Goal: Task Accomplishment & Management: Use online tool/utility

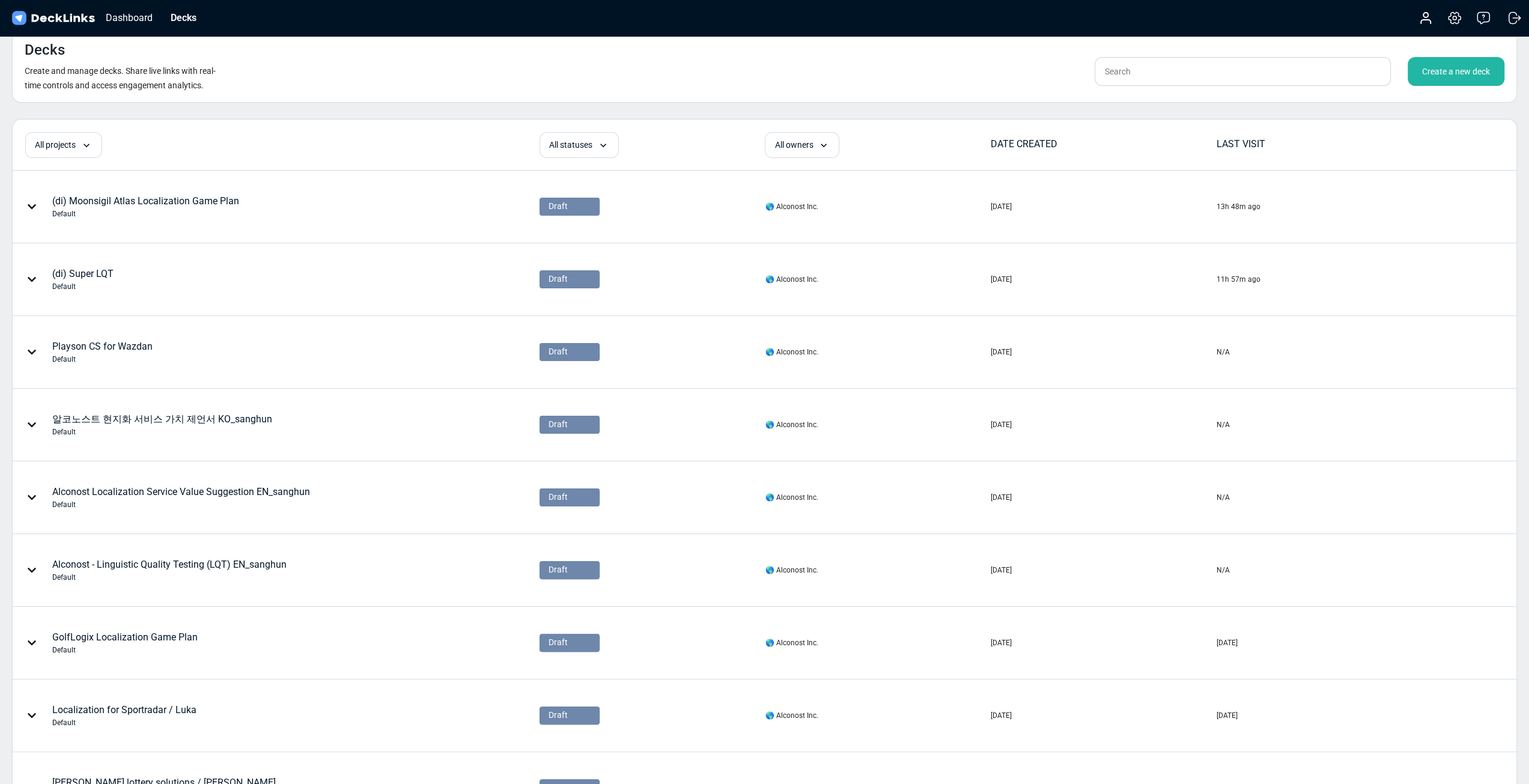
click at [1214, 88] on div "Decks Create and manage decks. Share live links with real-time controls and acc…" at bounding box center [765, 66] width 1505 height 74
click at [1227, 77] on input "text" at bounding box center [1243, 71] width 296 height 29
type input "ㄴ"
type input "sanghun"
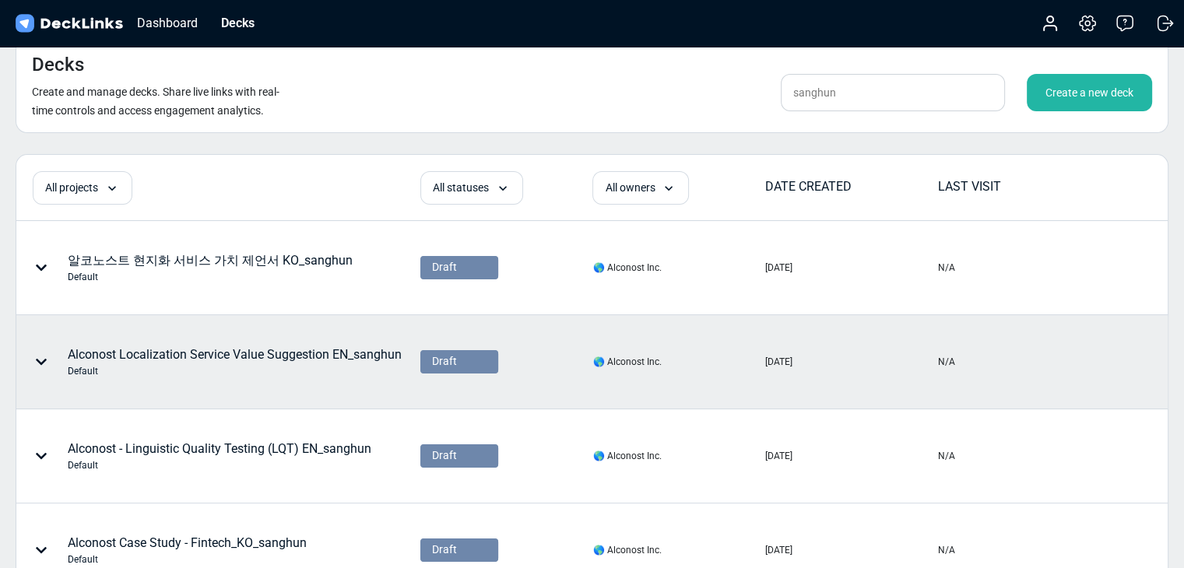
click at [299, 351] on div "Alconost Localization Service Value Suggestion EN_sanghun Default" at bounding box center [235, 362] width 334 height 33
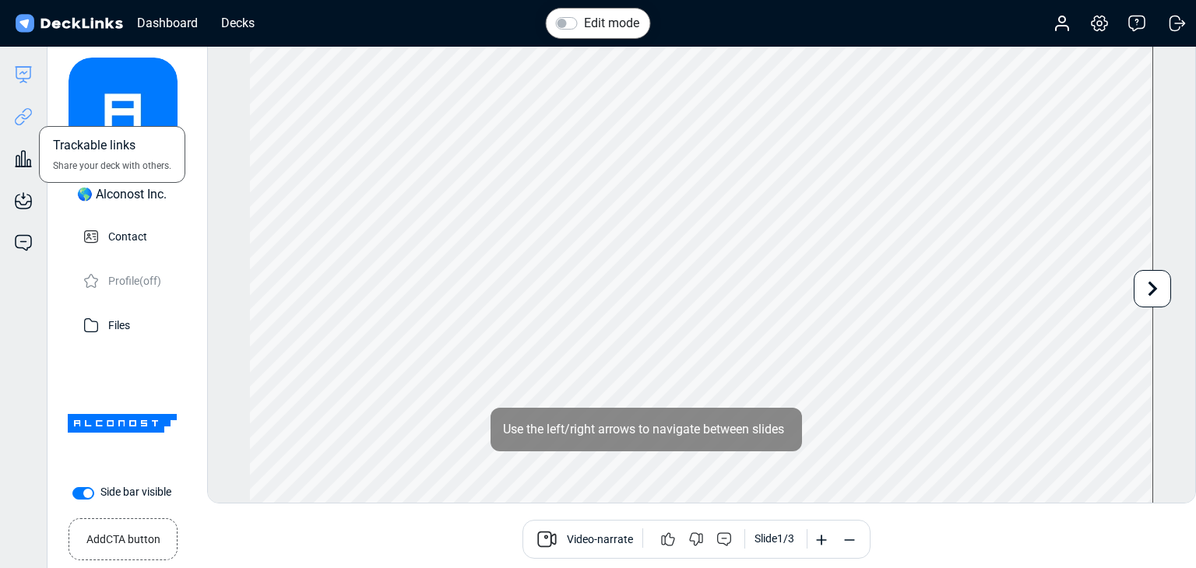
click at [20, 125] on icon at bounding box center [20, 120] width 11 height 12
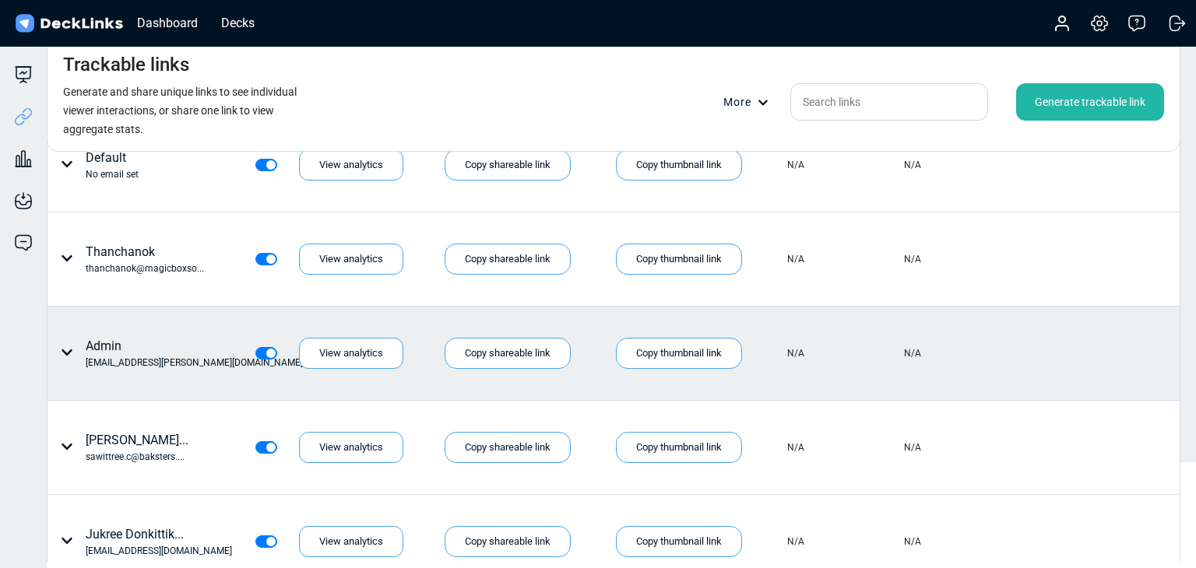
scroll to position [53, 0]
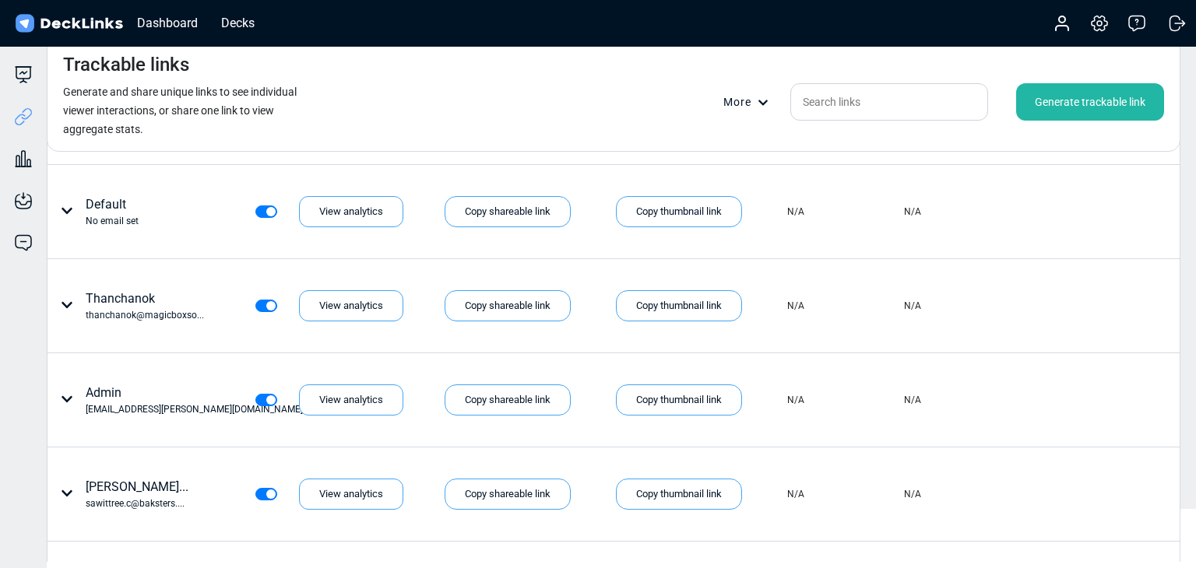
click at [1070, 100] on div "Generate trackable link" at bounding box center [1090, 101] width 148 height 37
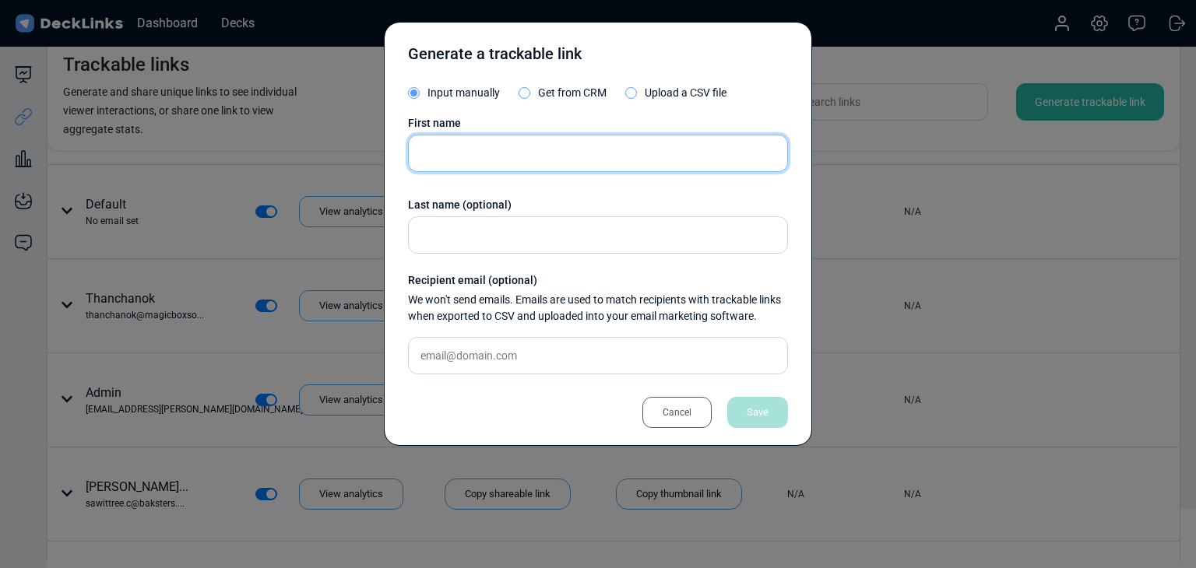
click at [520, 148] on input "text" at bounding box center [598, 153] width 380 height 37
paste input "Anuntapong Chuen-Im"
type input "Anuntapong Chuen-Im"
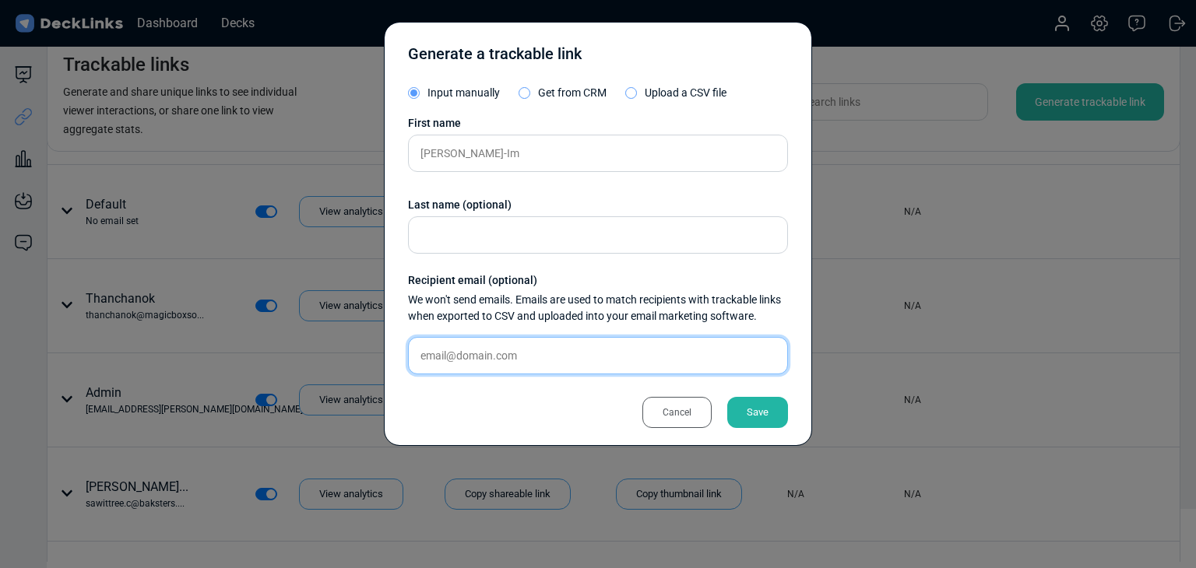
click at [583, 350] on input "text" at bounding box center [598, 355] width 380 height 37
paste input "nunsalantan@gmail.com"
type input "nunsalantan@gmail.com"
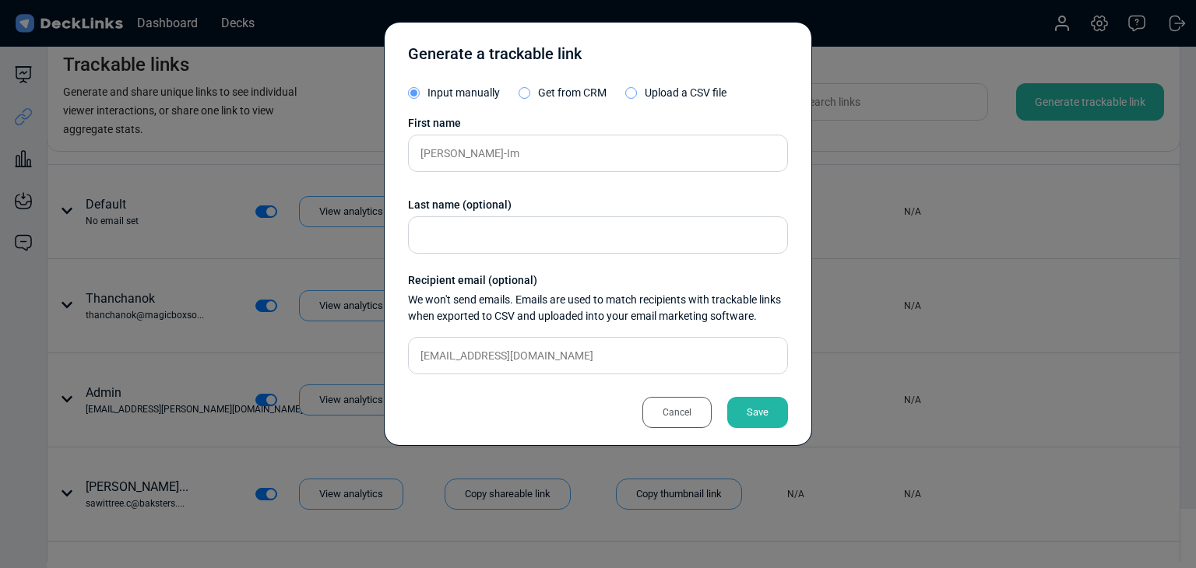
click at [780, 410] on div "Save" at bounding box center [757, 412] width 61 height 31
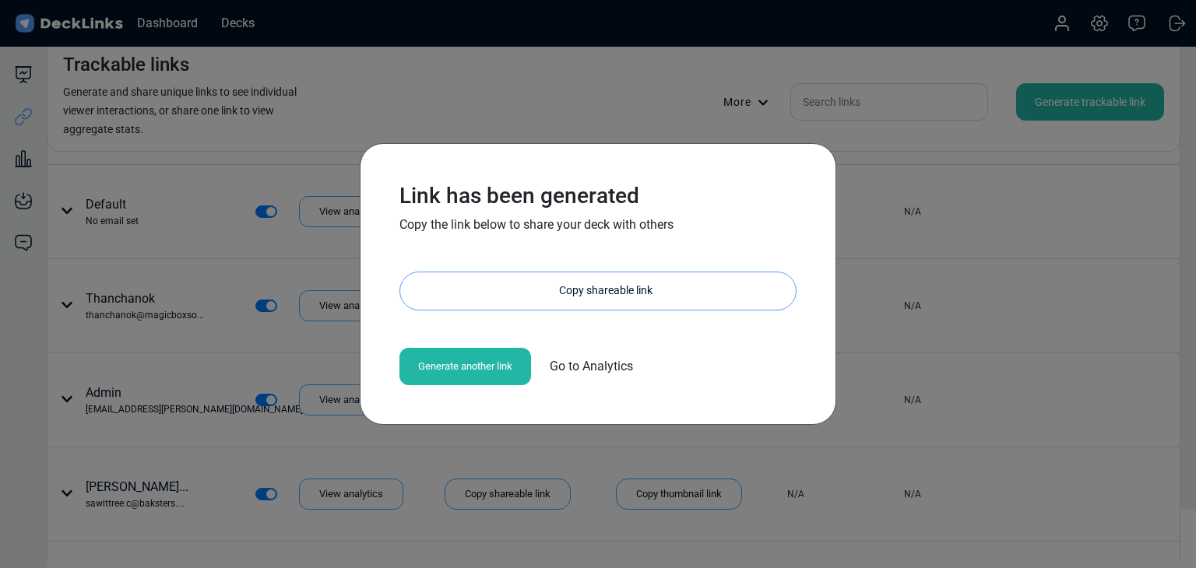
click at [532, 291] on div "Copy shareable link" at bounding box center [606, 290] width 380 height 37
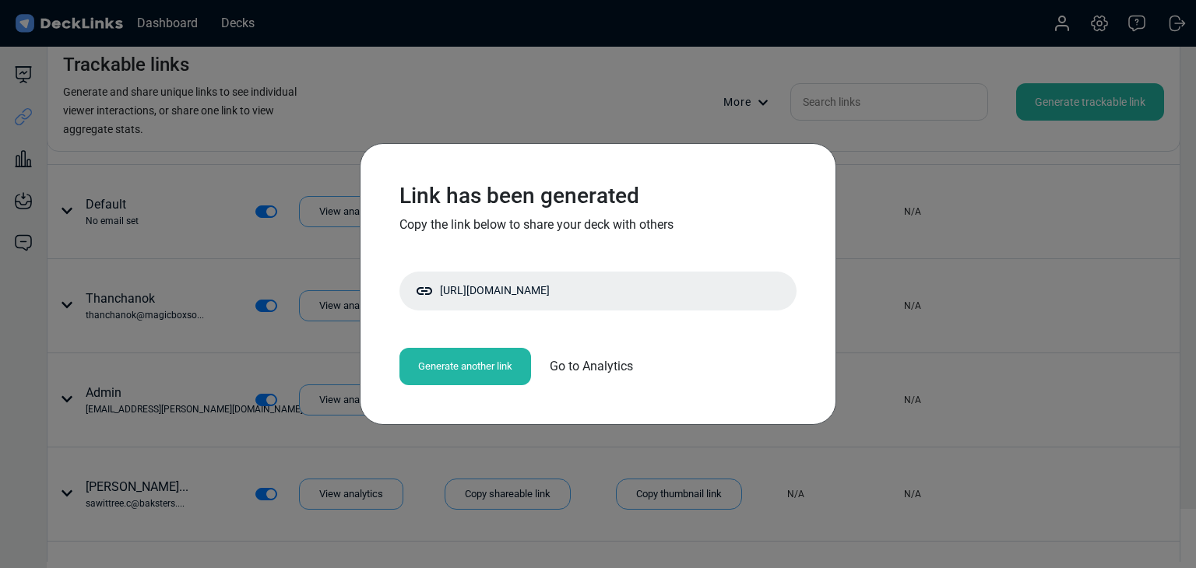
click at [190, 354] on div "Link has been generated Copy the link below to share your deck with others http…" at bounding box center [598, 284] width 1196 height 568
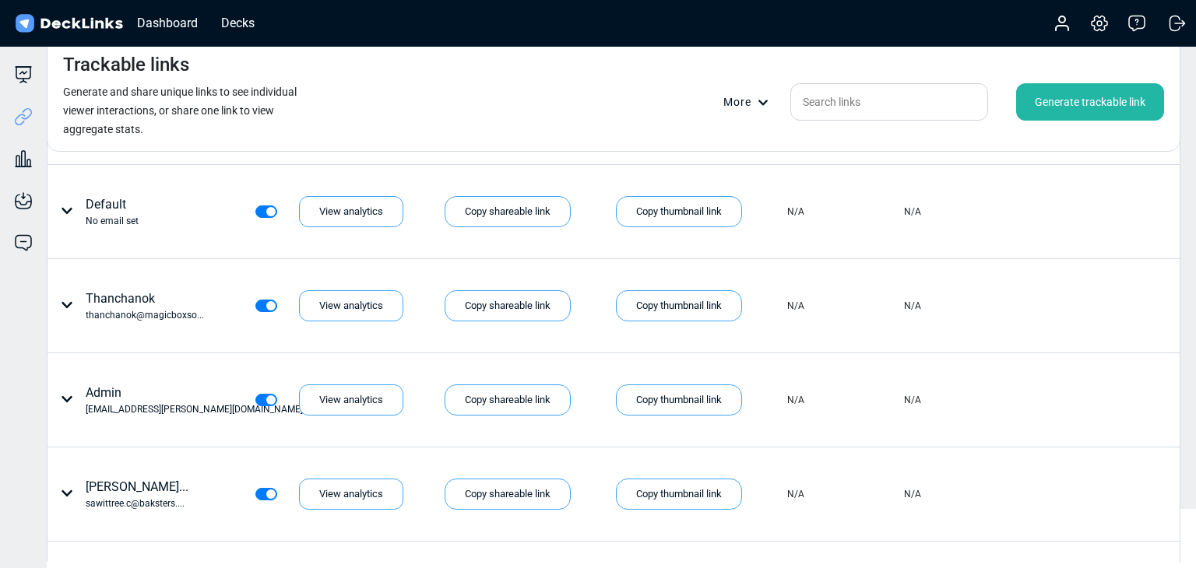
click at [1108, 107] on div "Generate trackable link" at bounding box center [1090, 101] width 148 height 37
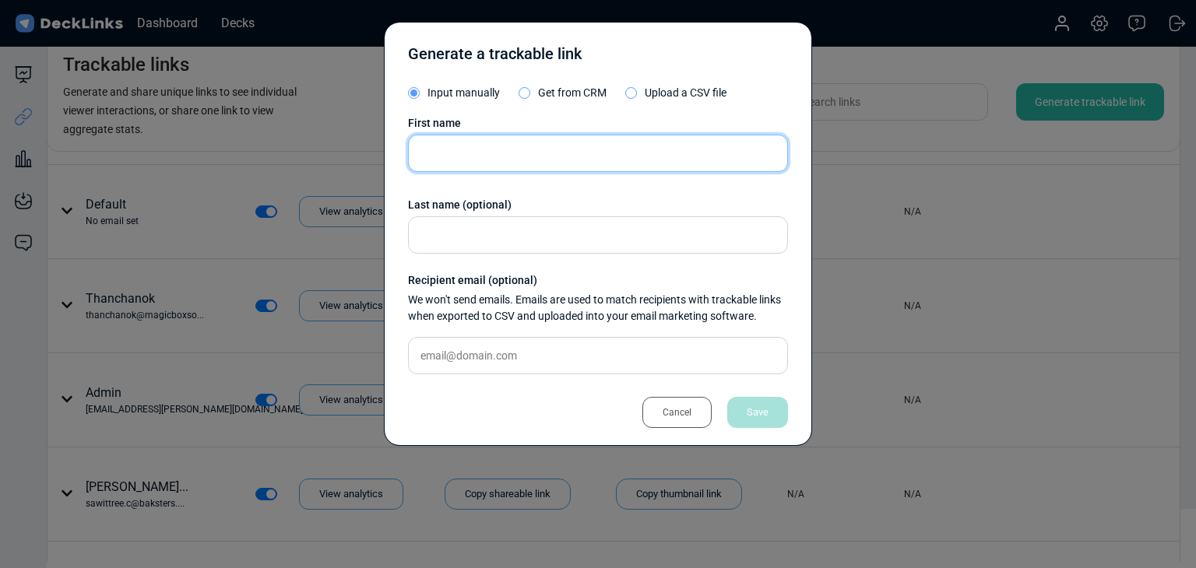
drag, startPoint x: 502, startPoint y: 143, endPoint x: 385, endPoint y: 147, distance: 116.8
click at [502, 143] on input "text" at bounding box center [598, 153] width 380 height 37
paste input "Thomas Rodding"
type input "Thomas Rodding"
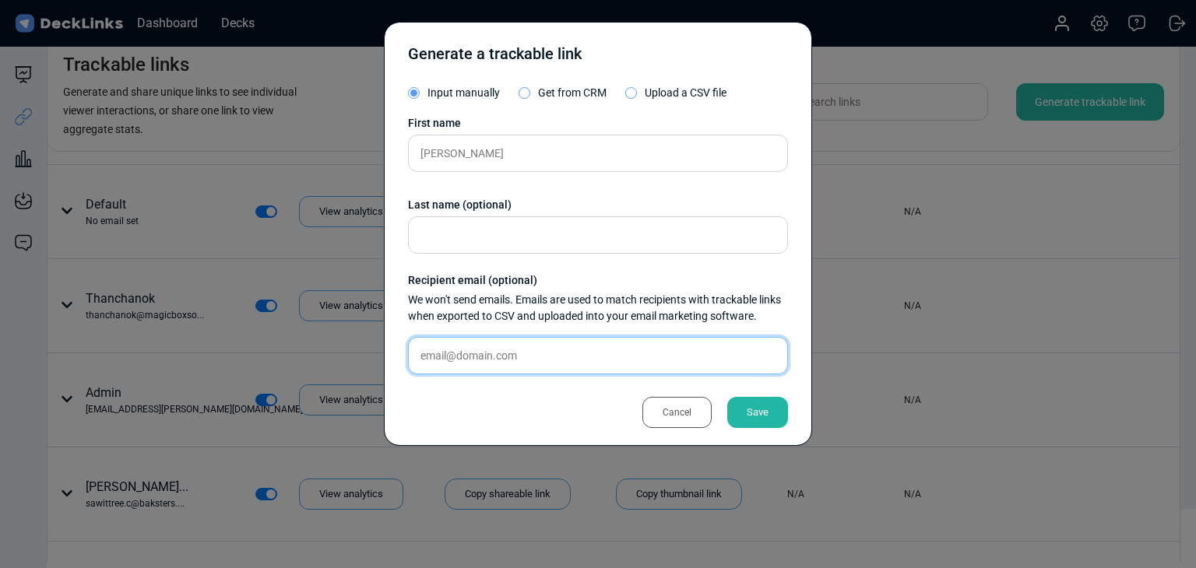
click at [557, 366] on input "text" at bounding box center [598, 355] width 380 height 37
paste input "thomas.roedding@narravero.com"
type input "thomas.roedding@narravero.com"
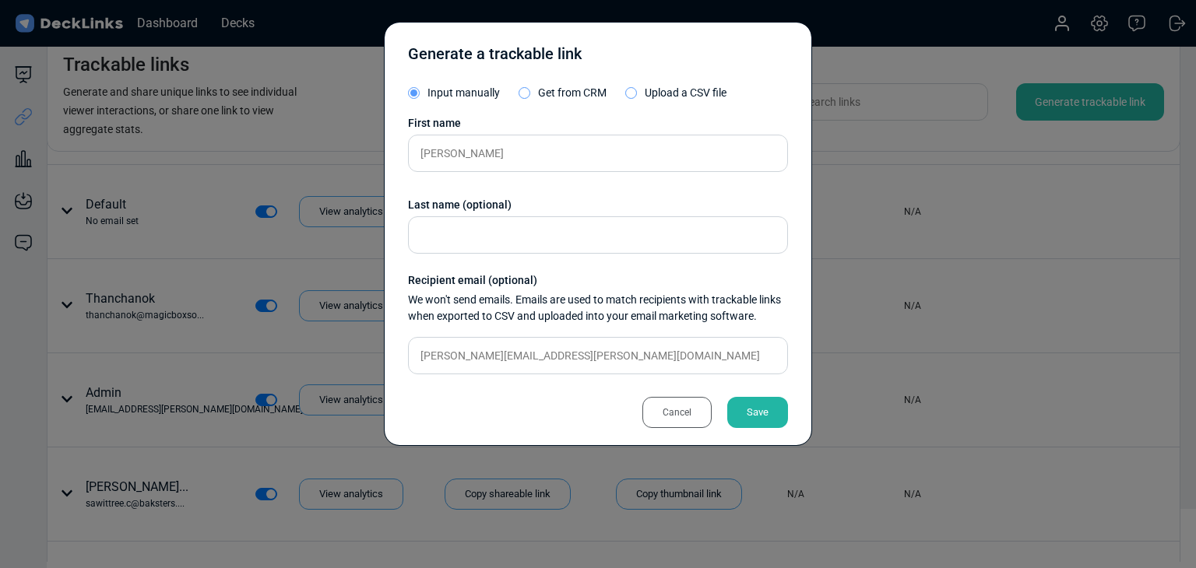
click at [785, 423] on div "Save" at bounding box center [757, 412] width 61 height 31
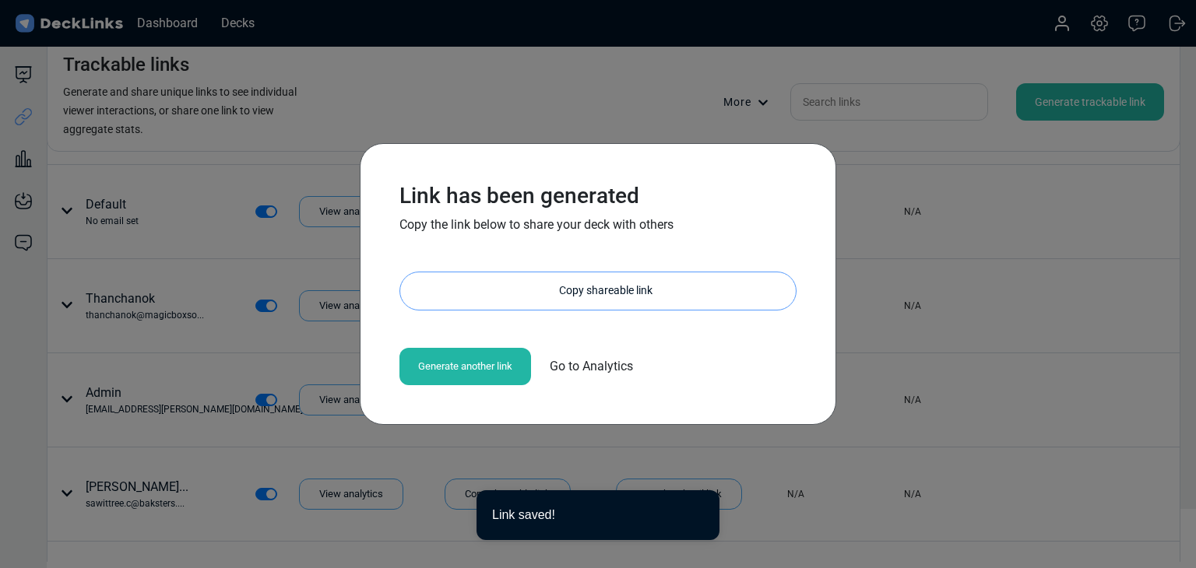
click at [590, 299] on div "Copy shareable link" at bounding box center [606, 290] width 380 height 37
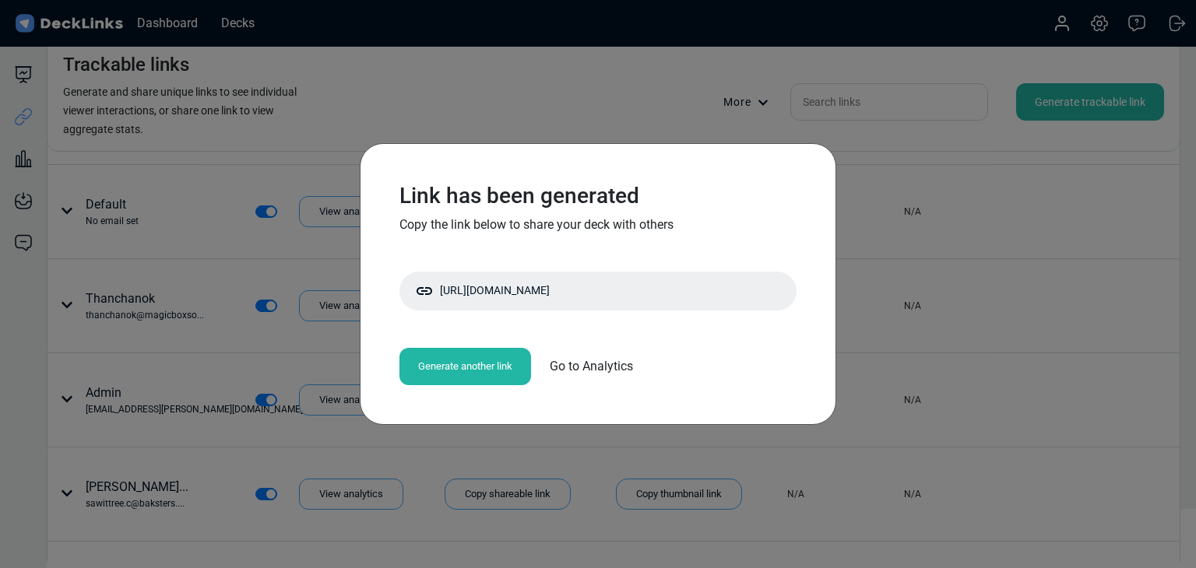
click at [231, 210] on div "Link has been generated Copy the link below to share your deck with others http…" at bounding box center [598, 284] width 1196 height 568
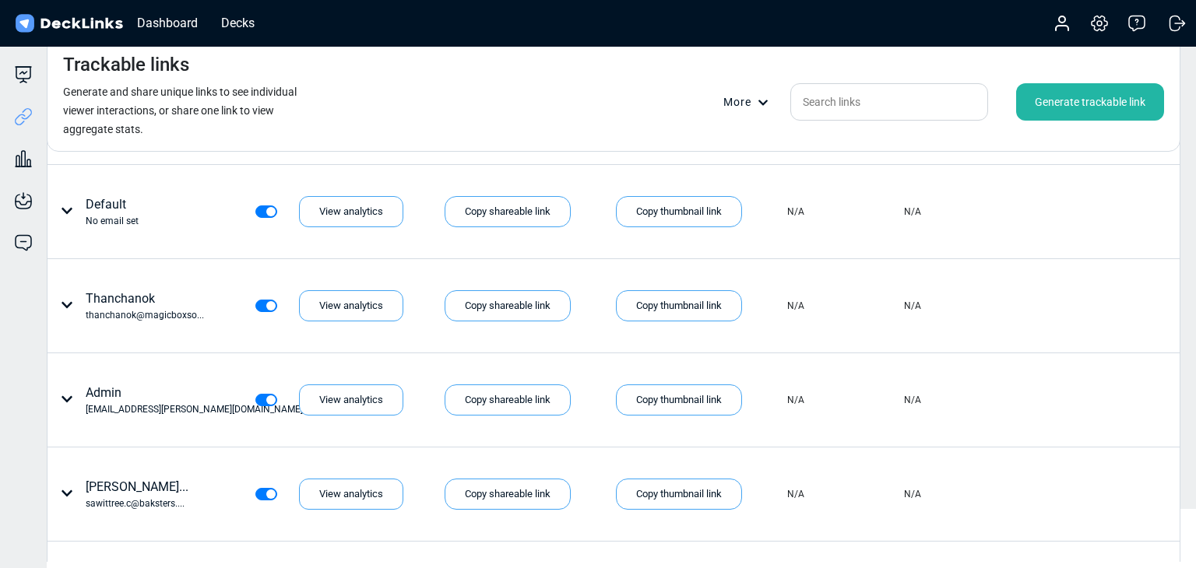
click at [1101, 111] on div "Generate trackable link" at bounding box center [1090, 101] width 148 height 37
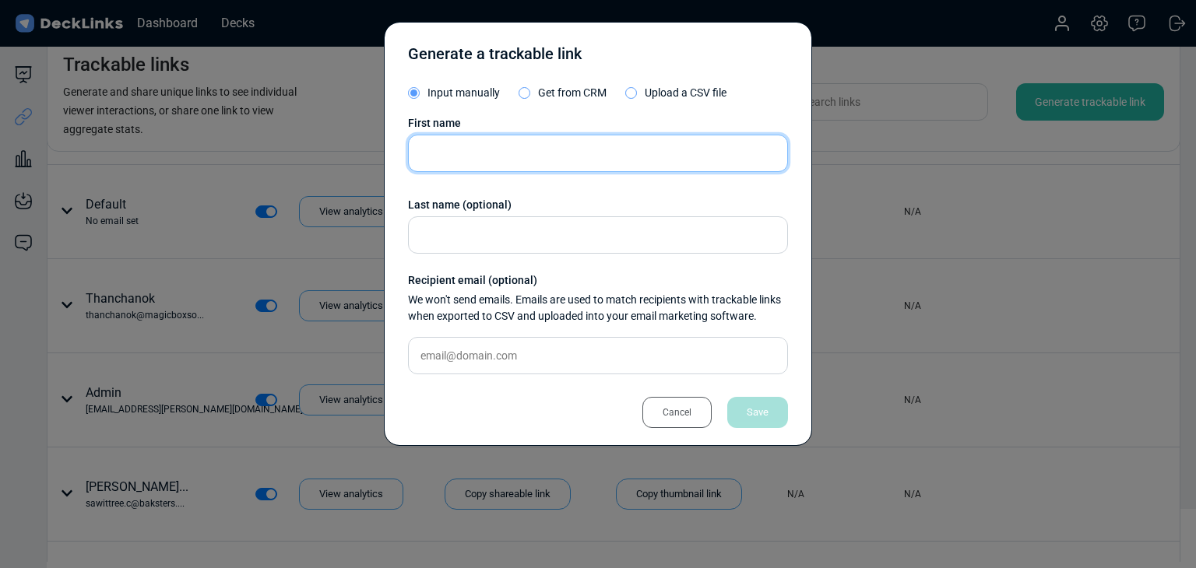
drag, startPoint x: 471, startPoint y: 150, endPoint x: 455, endPoint y: 152, distance: 16.4
click at [471, 150] on input "text" at bounding box center [598, 153] width 380 height 37
paste input "Thanchanok"
type input "Thanchanok"
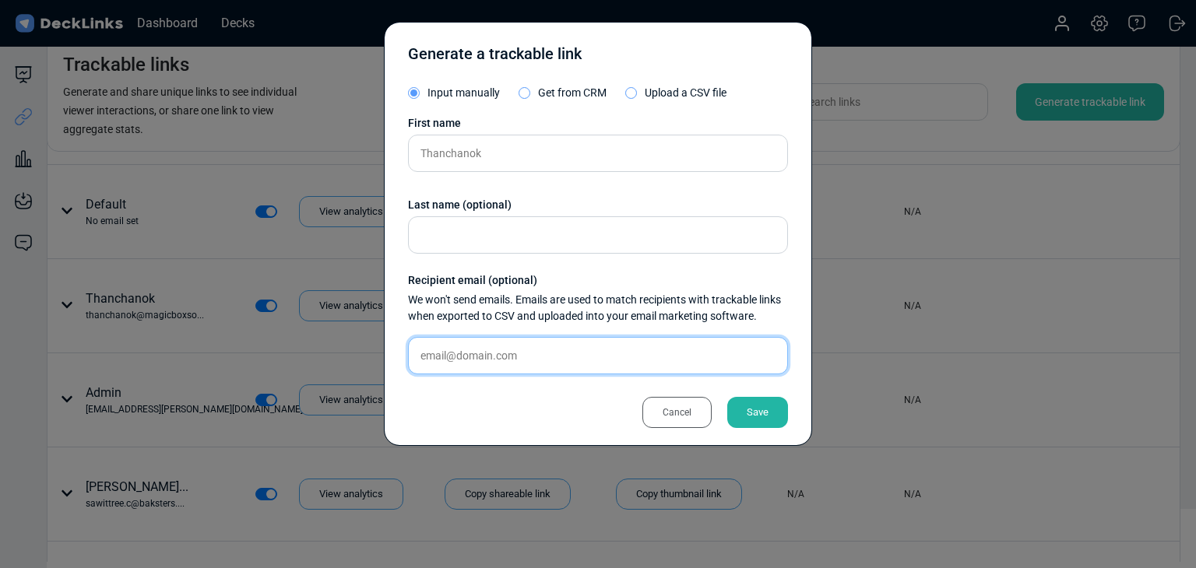
click at [592, 371] on input "text" at bounding box center [598, 355] width 380 height 37
click at [598, 367] on input "text" at bounding box center [598, 355] width 380 height 37
paste input "thanchanok@magicboxsolution.com"
type input "thanchanok@magicboxsolution.com"
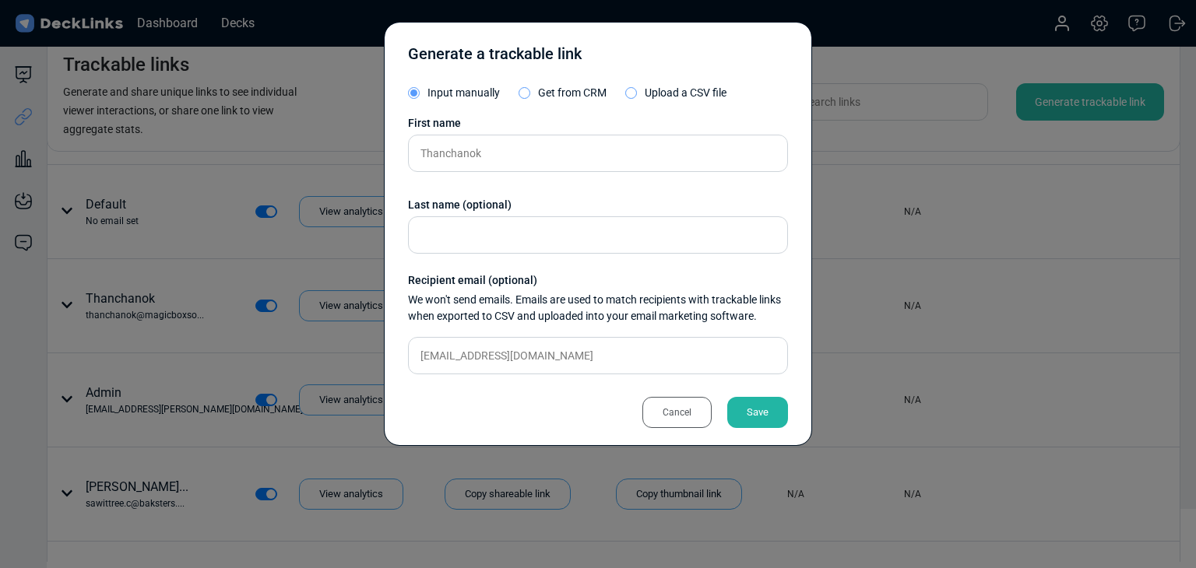
click at [742, 408] on div "Save" at bounding box center [757, 412] width 61 height 31
click at [661, 404] on div "Cancel" at bounding box center [676, 412] width 69 height 31
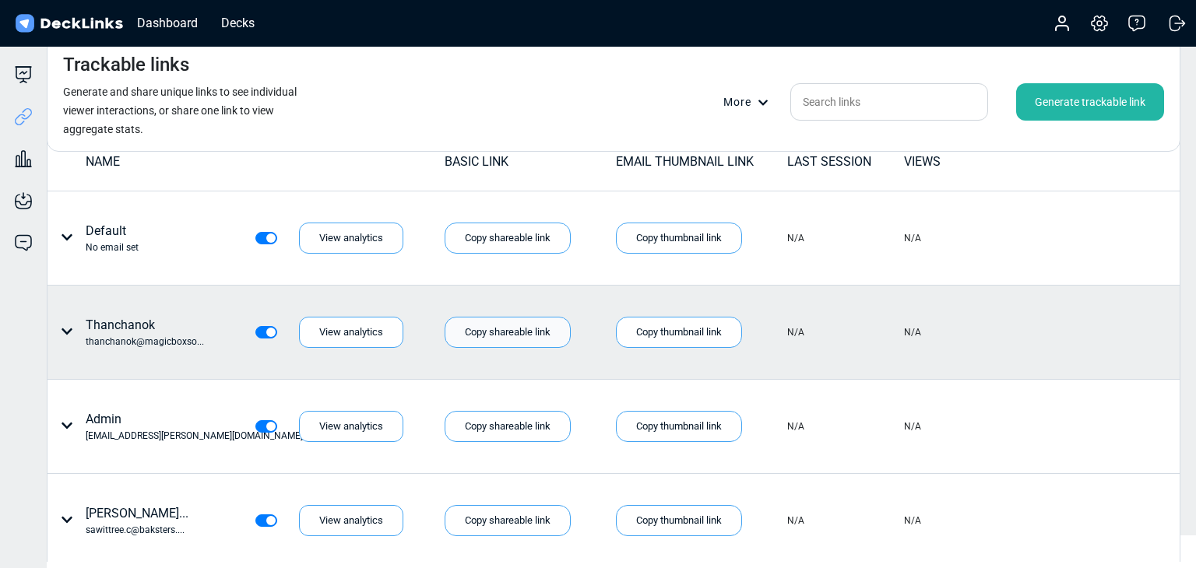
scroll to position [0, 0]
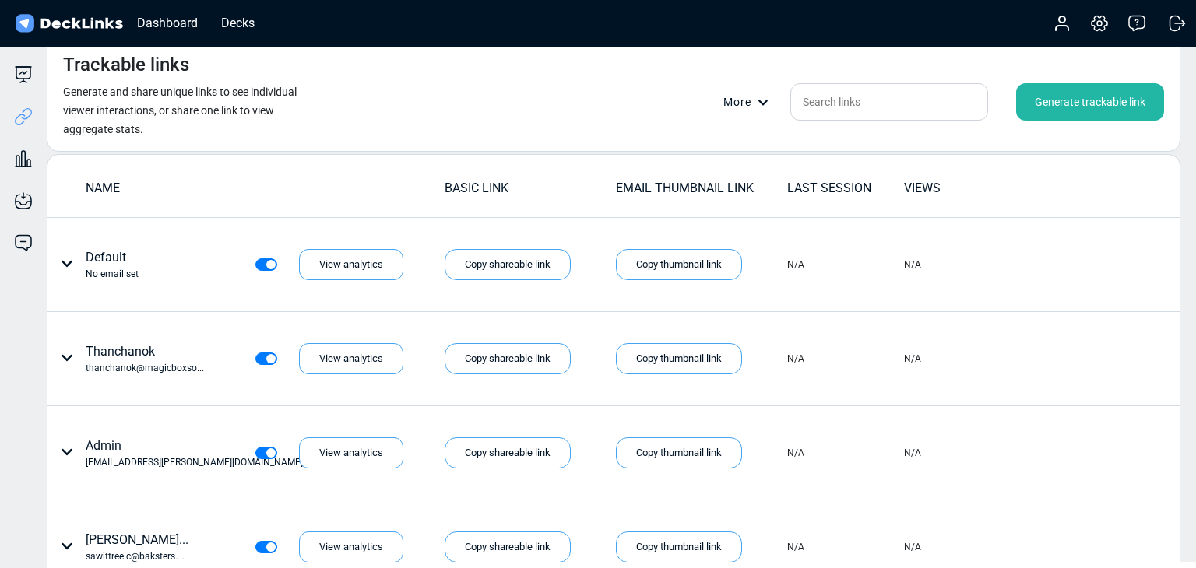
click at [1108, 91] on div "Generate trackable link" at bounding box center [1090, 101] width 148 height 37
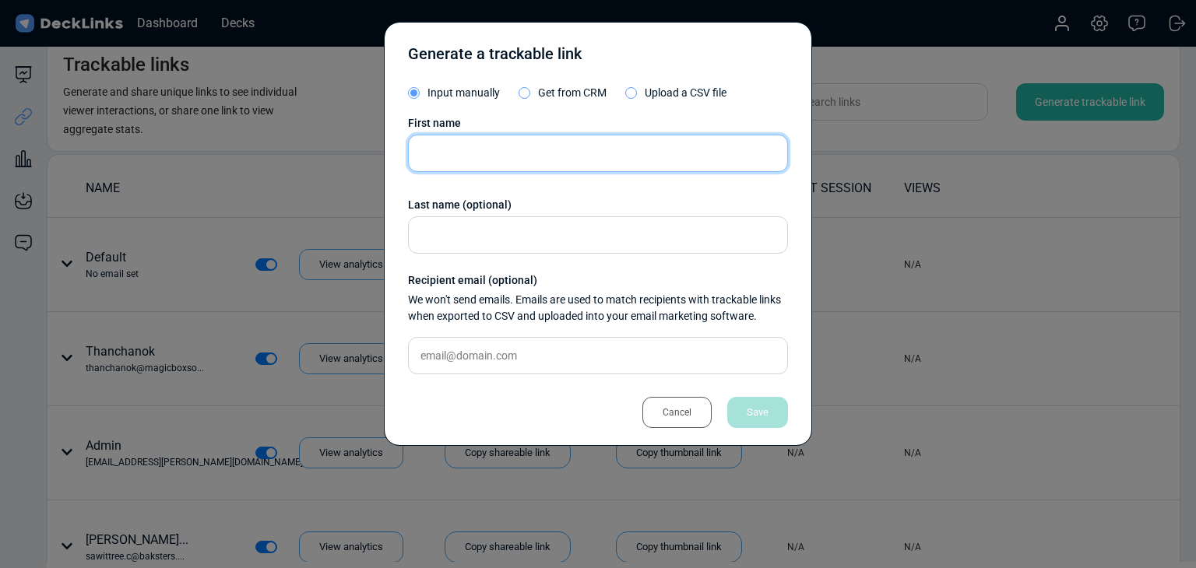
drag, startPoint x: 472, startPoint y: 159, endPoint x: 423, endPoint y: 172, distance: 50.0
click at [472, 159] on input "text" at bounding box center [598, 153] width 380 height 37
paste input "Emmalyn Jiravibhusetha"
type input "Emmalyn Jiravibhusetha"
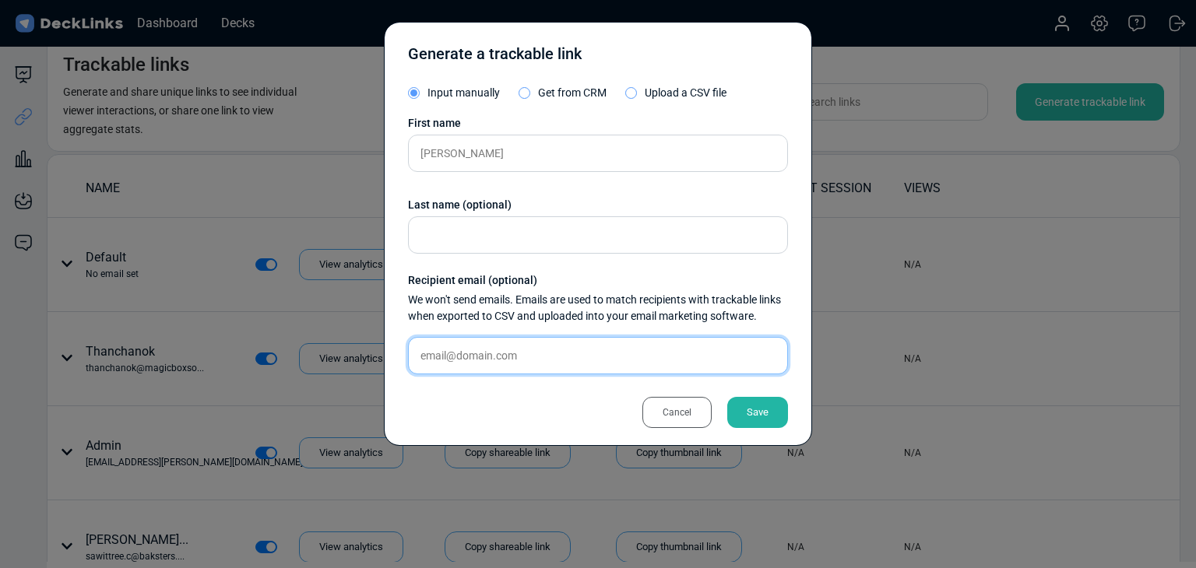
click at [616, 345] on input "text" at bounding box center [598, 355] width 380 height 37
paste input "[EMAIL_ADDRESS][DOMAIN_NAME]"
type input "[EMAIL_ADDRESS][DOMAIN_NAME]"
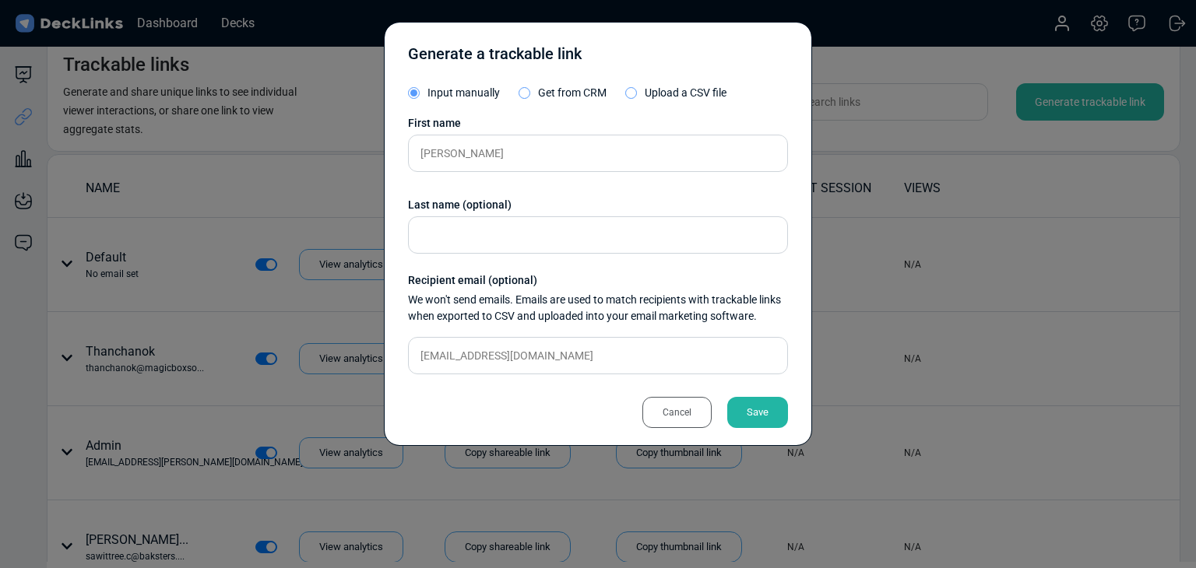
click at [781, 400] on div "Save" at bounding box center [757, 412] width 61 height 31
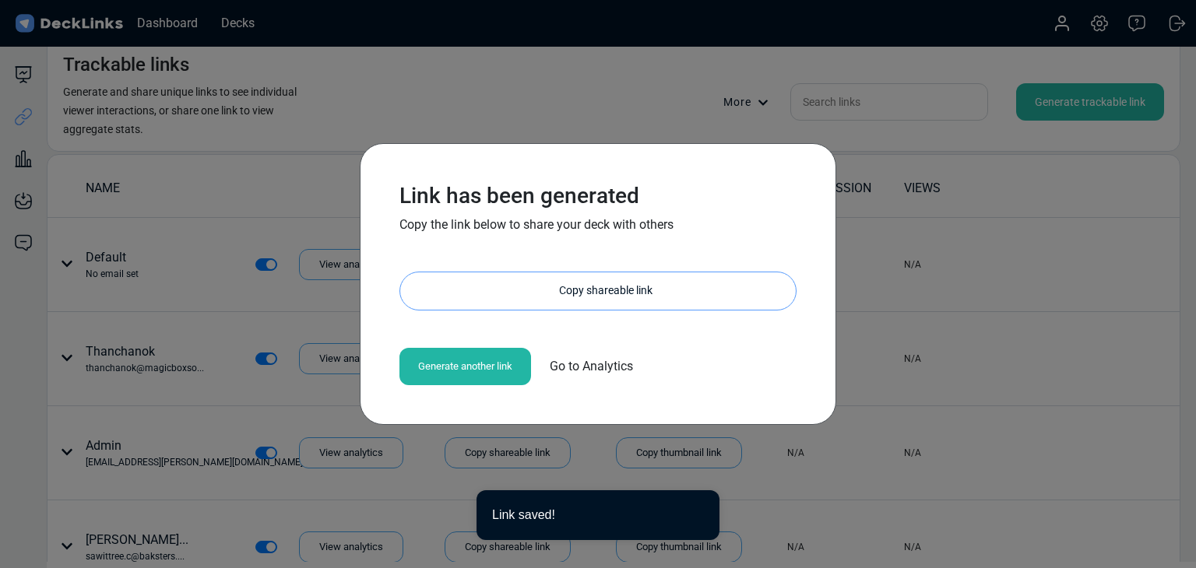
click at [605, 294] on div "Copy shareable link" at bounding box center [606, 290] width 380 height 37
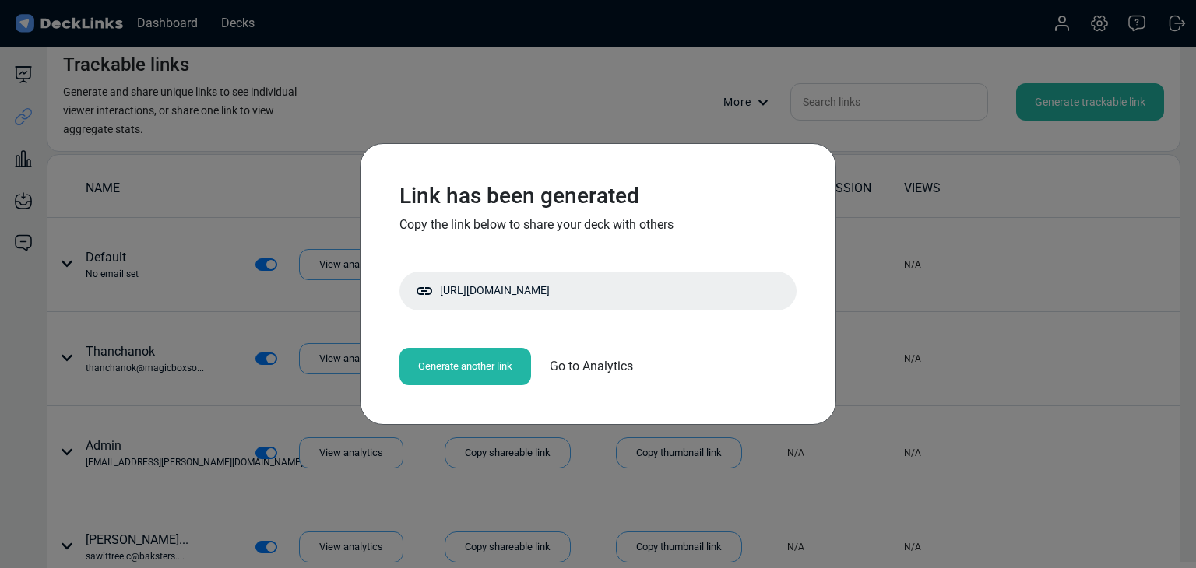
drag, startPoint x: 324, startPoint y: 182, endPoint x: 854, endPoint y: 4, distance: 559.3
click at [323, 182] on div "Link has been generated Copy the link below to share your deck with others http…" at bounding box center [598, 284] width 1196 height 568
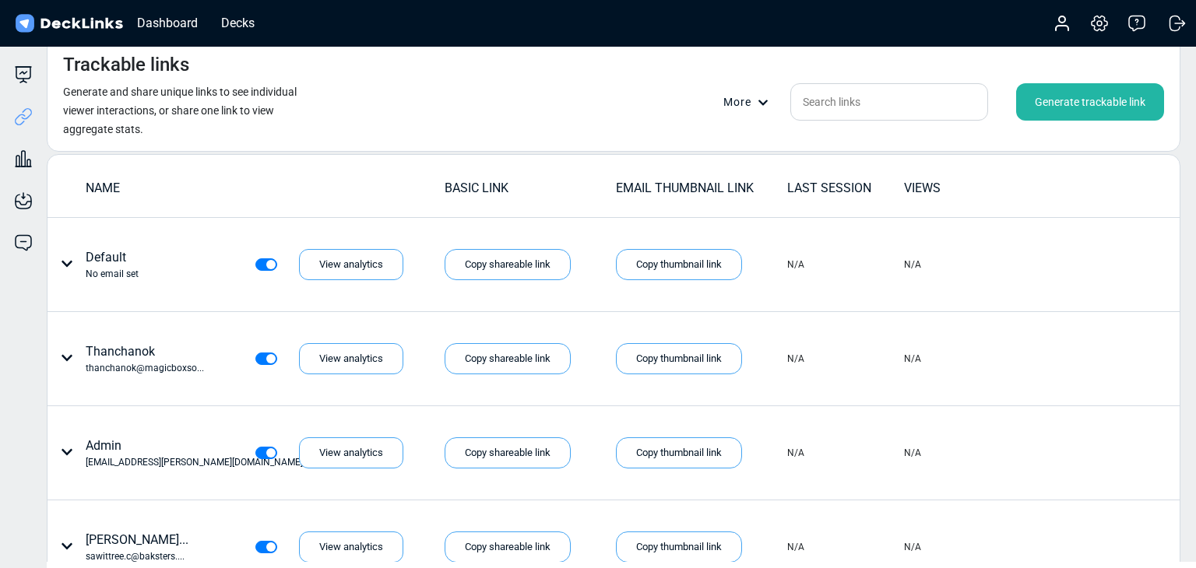
click at [1064, 89] on div "Generate trackable link" at bounding box center [1090, 101] width 148 height 37
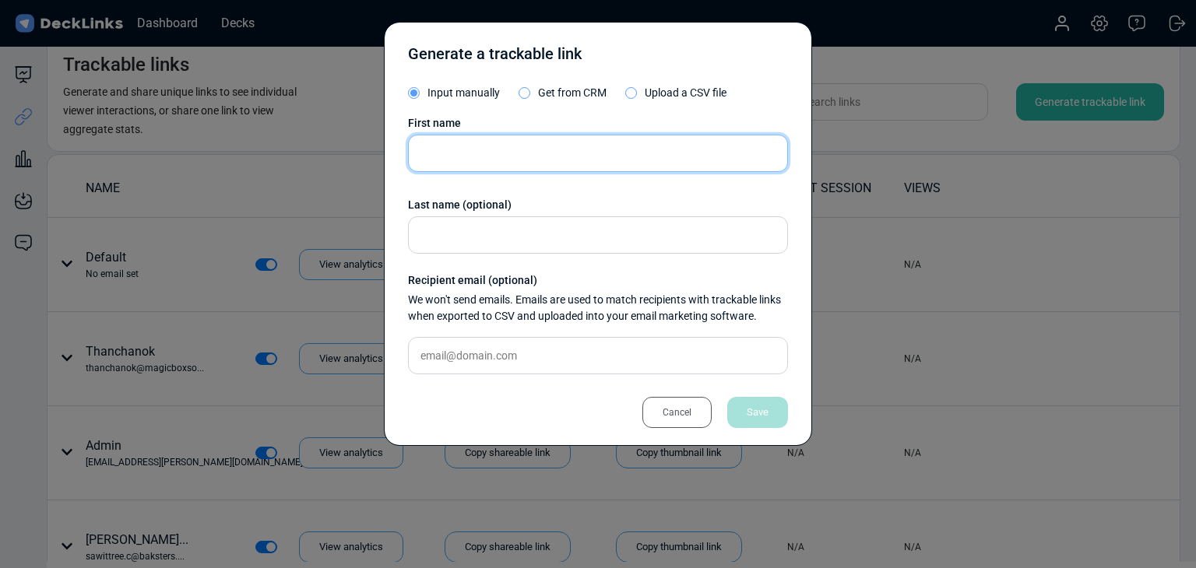
drag, startPoint x: 458, startPoint y: 166, endPoint x: 427, endPoint y: 166, distance: 31.9
click at [458, 166] on input "text" at bounding box center [598, 153] width 380 height 37
paste input "Teerasak Wongpiya"
type input "Teerasak Wongpiya"
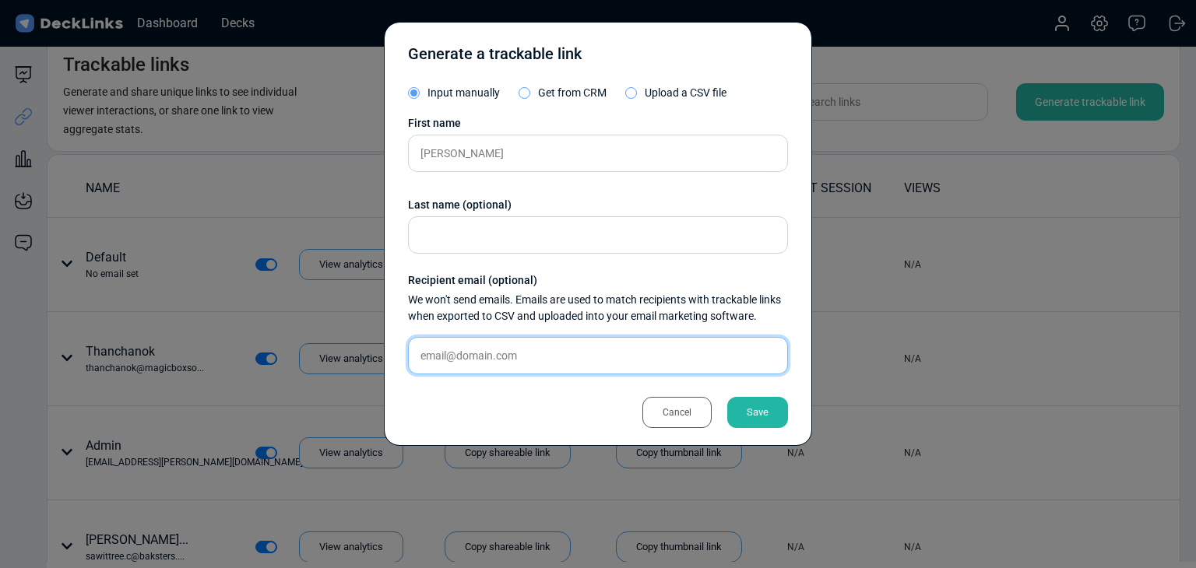
click at [508, 367] on input "text" at bounding box center [598, 355] width 380 height 37
paste input "teerasak@boldgroup.co.th"
type input "teerasak@boldgroup.co.th"
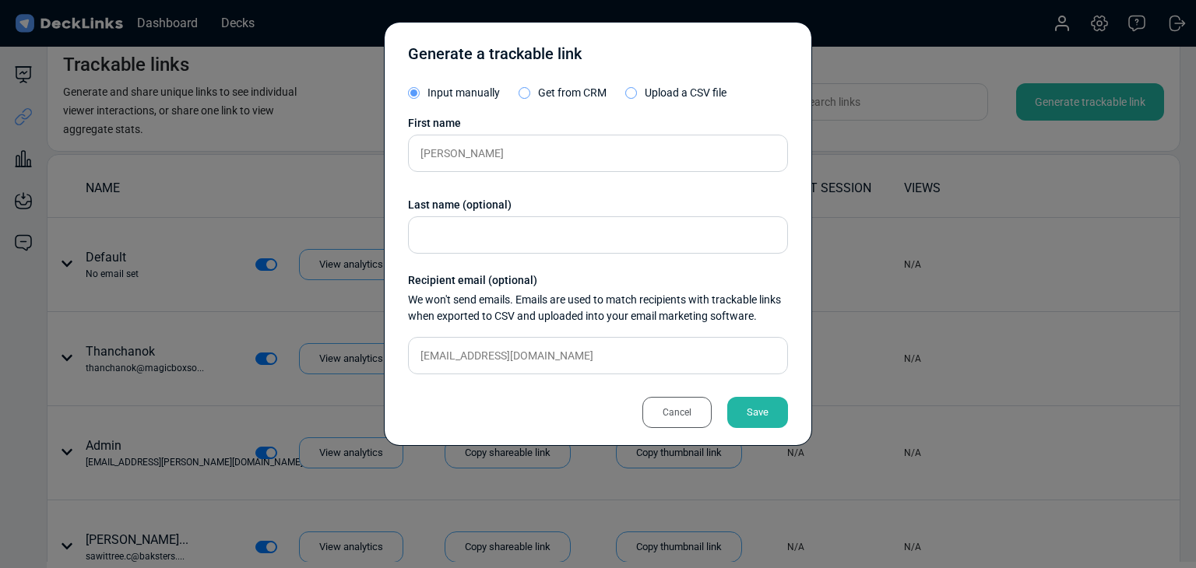
click at [764, 409] on div "Save" at bounding box center [757, 412] width 61 height 31
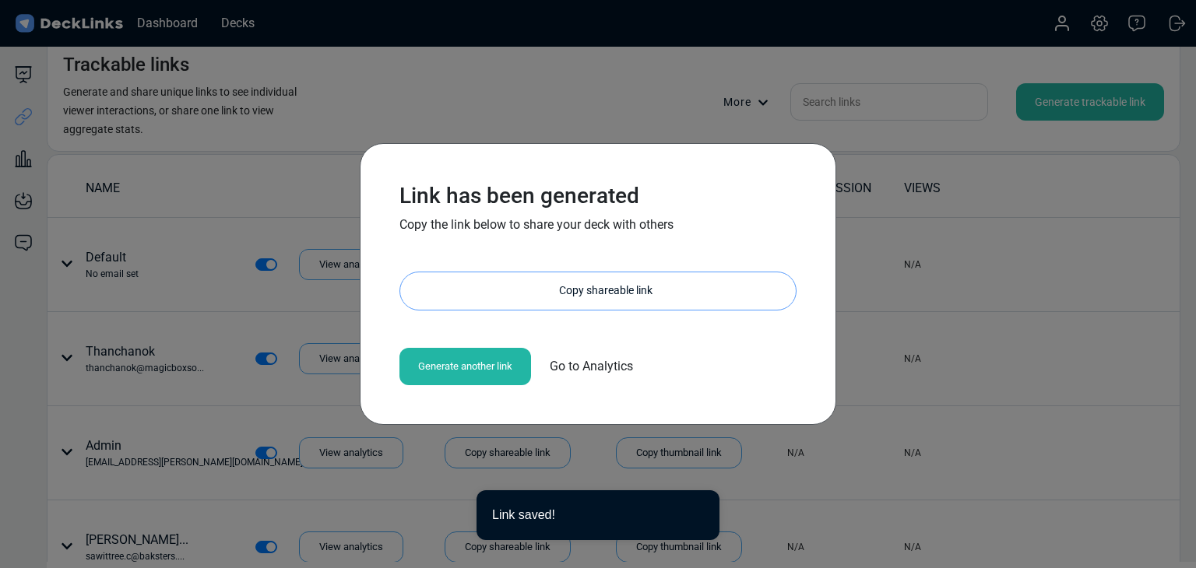
click at [578, 274] on div "Copy shareable link" at bounding box center [606, 290] width 380 height 37
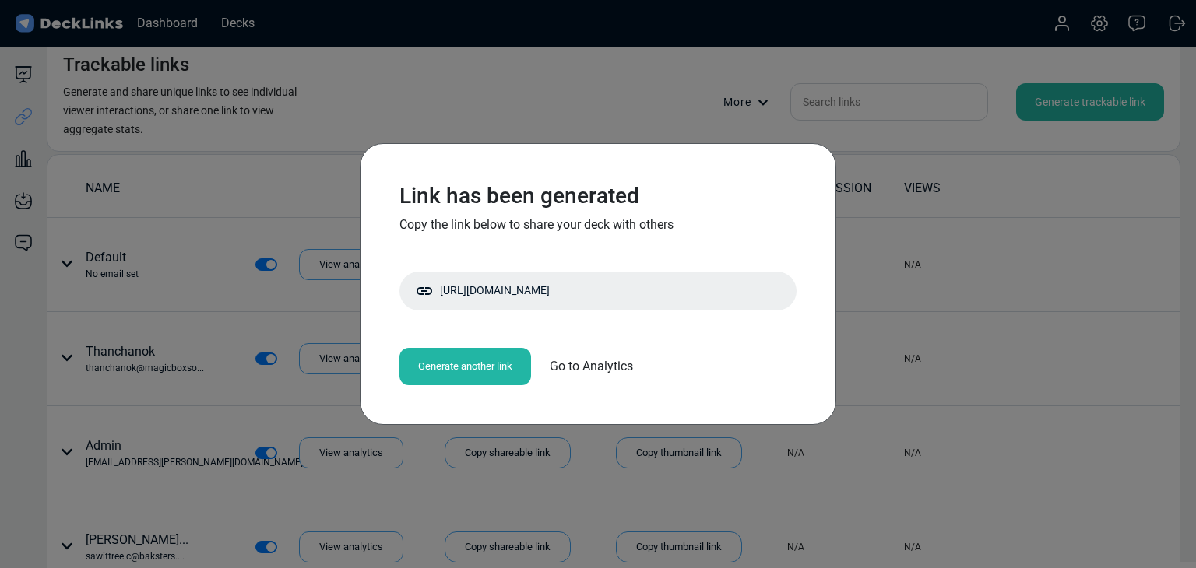
click at [338, 476] on div "Link has been generated Copy the link below to share your deck with others http…" at bounding box center [598, 284] width 1196 height 568
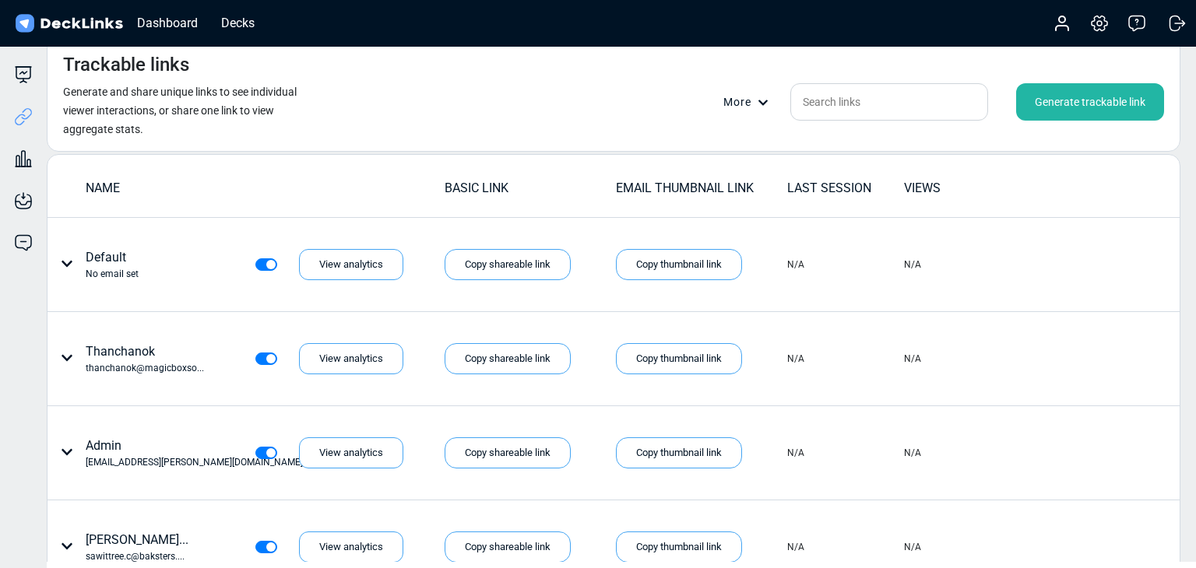
click at [1074, 100] on div "Generate trackable link" at bounding box center [1090, 101] width 148 height 37
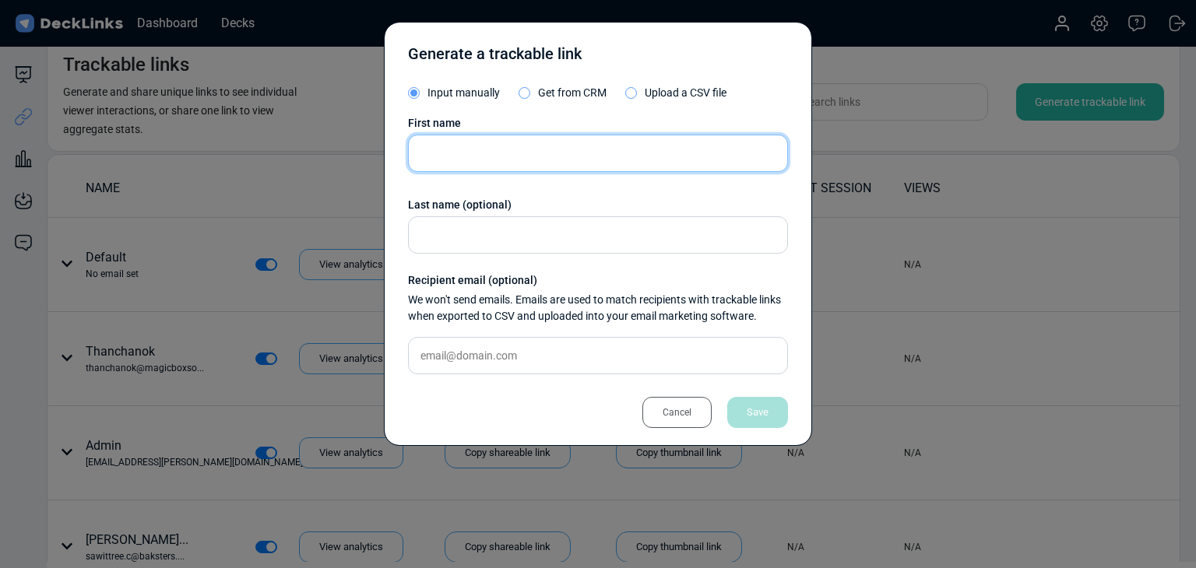
drag, startPoint x: 559, startPoint y: 170, endPoint x: 517, endPoint y: 156, distance: 44.3
click at [558, 170] on input "text" at bounding box center [598, 153] width 380 height 37
paste input "[PERSON_NAME]"
type input "[PERSON_NAME]"
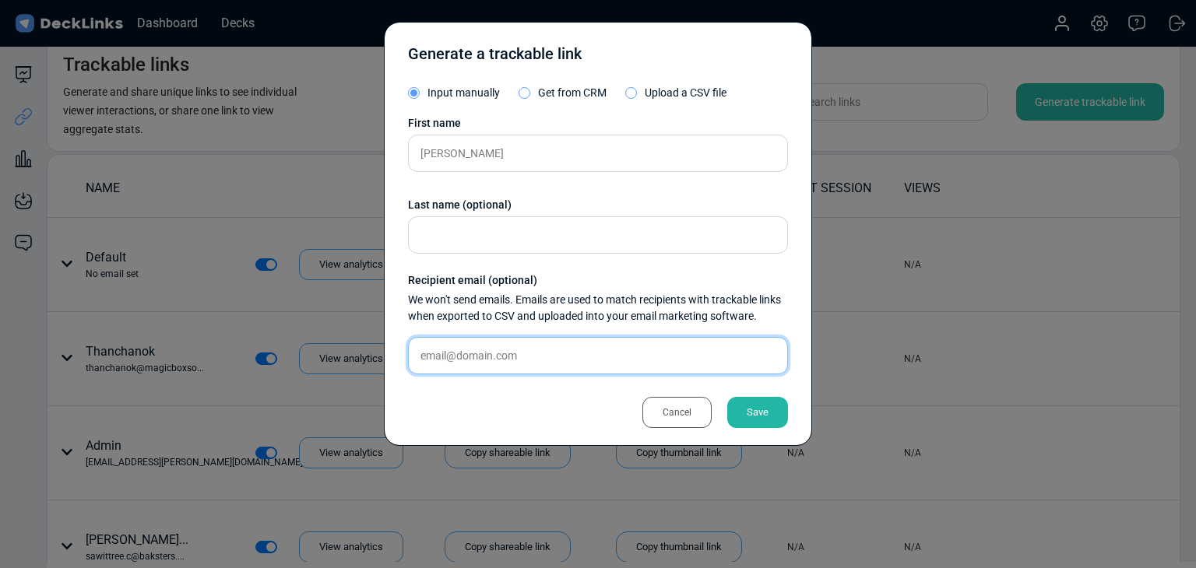
click at [560, 354] on input "text" at bounding box center [598, 355] width 380 height 37
paste input "jariya.ri@yipintsoi.com"
type input "jariya.ri@yipintsoi.com"
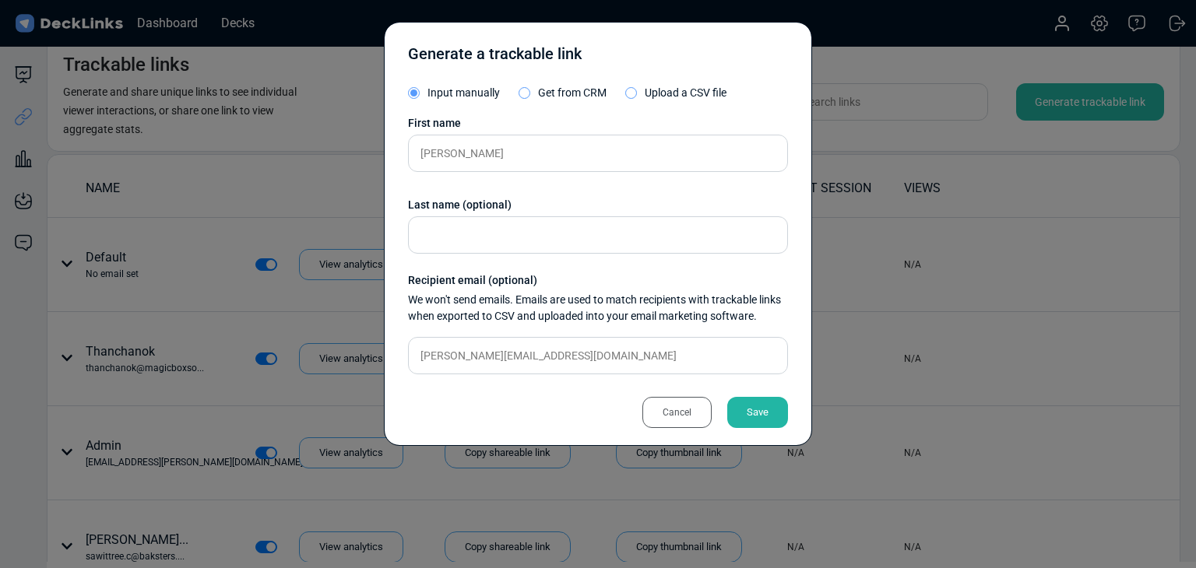
click at [739, 404] on div "Save" at bounding box center [757, 412] width 61 height 31
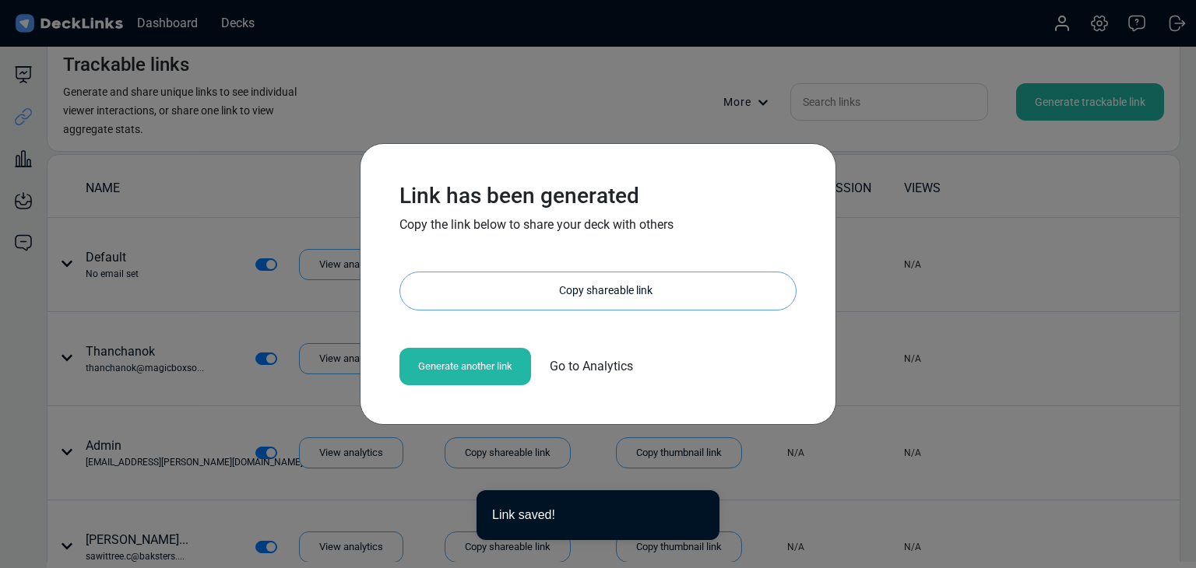
click at [624, 293] on div "Copy shareable link" at bounding box center [606, 290] width 380 height 37
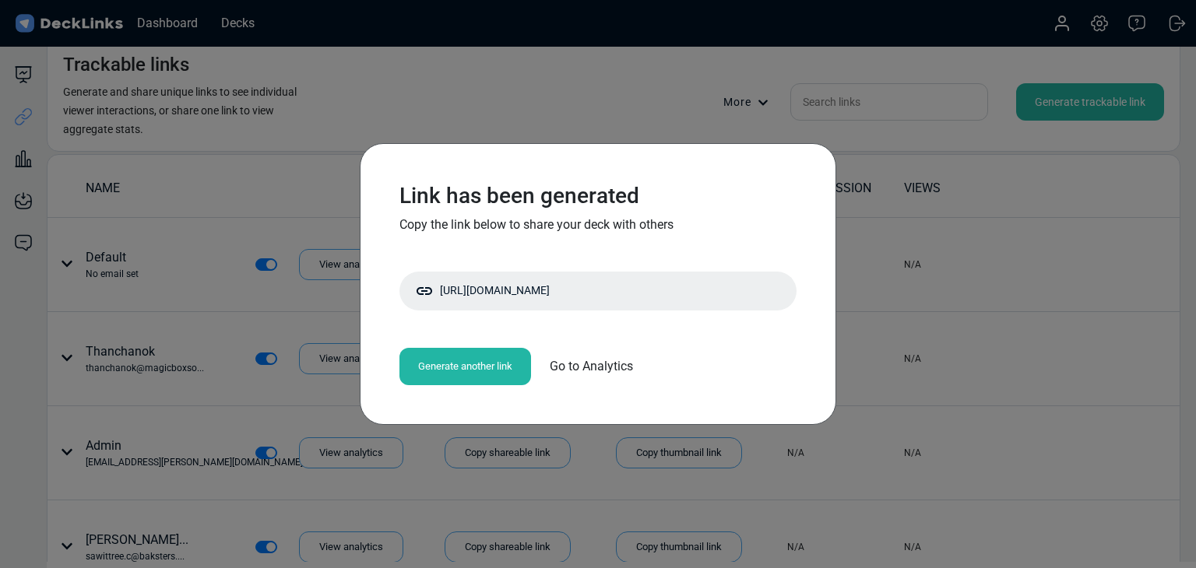
click at [203, 350] on div "Link has been generated Copy the link below to share your deck with others http…" at bounding box center [598, 284] width 1196 height 568
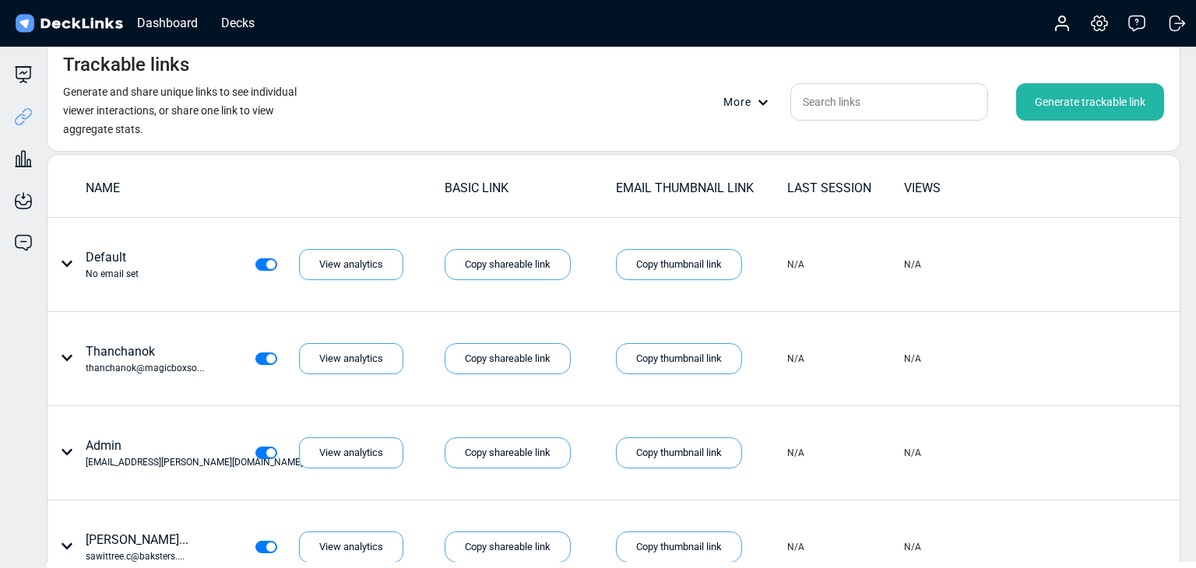
click at [1064, 92] on div "Generate trackable link" at bounding box center [1090, 101] width 148 height 37
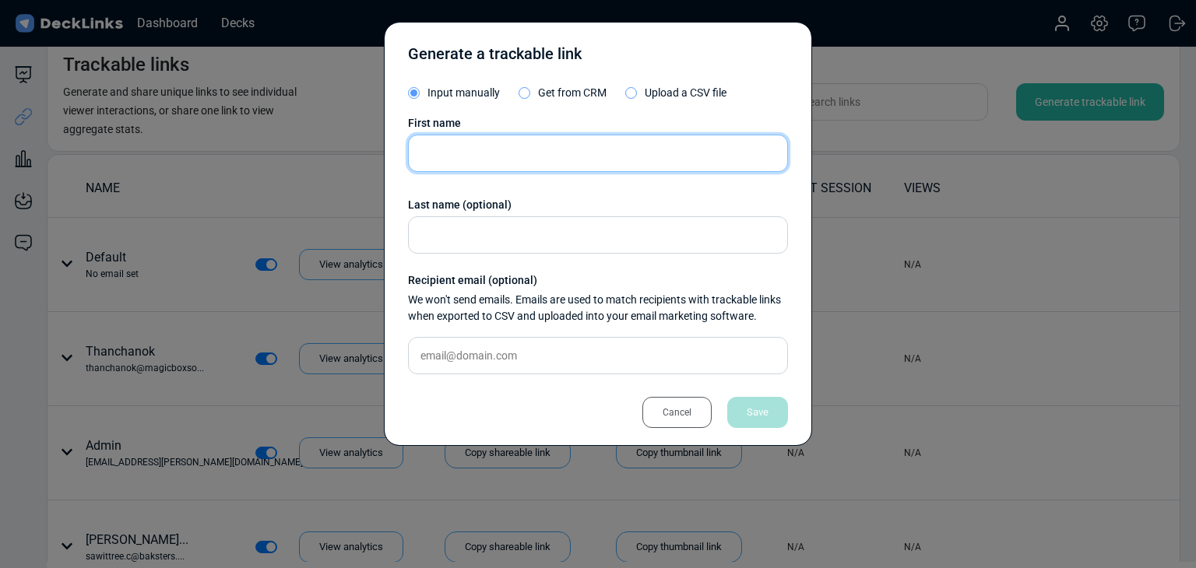
click at [451, 139] on input "text" at bounding box center [598, 153] width 380 height 37
paste input "[PERSON_NAME]"
type input "[PERSON_NAME]"
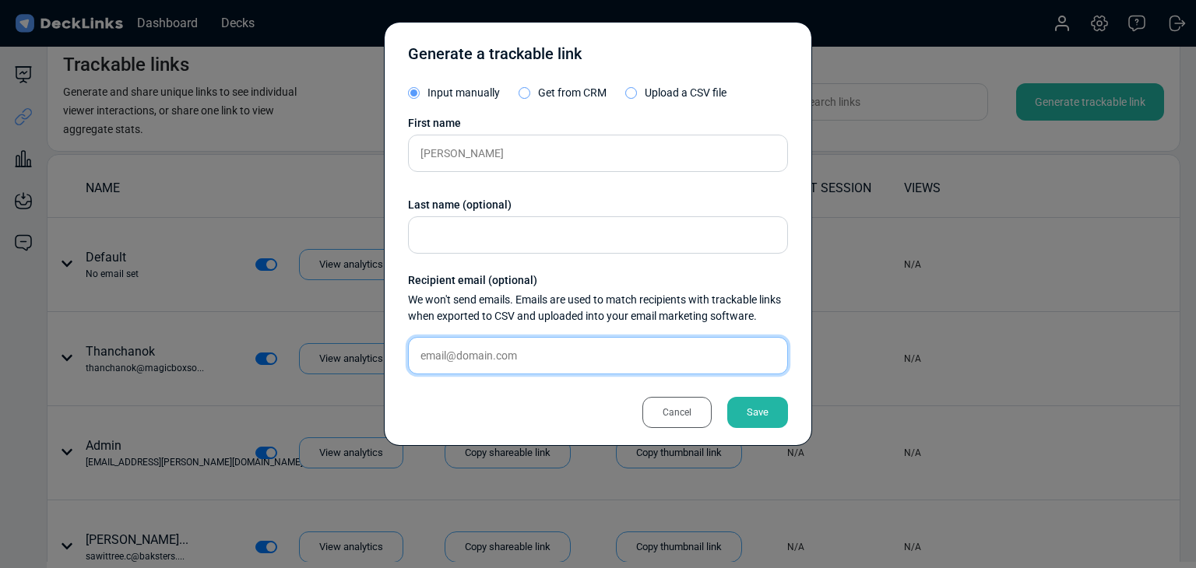
click at [470, 357] on input "text" at bounding box center [598, 355] width 380 height 37
paste input "[EMAIL_ADDRESS]"
type input "[EMAIL_ADDRESS]"
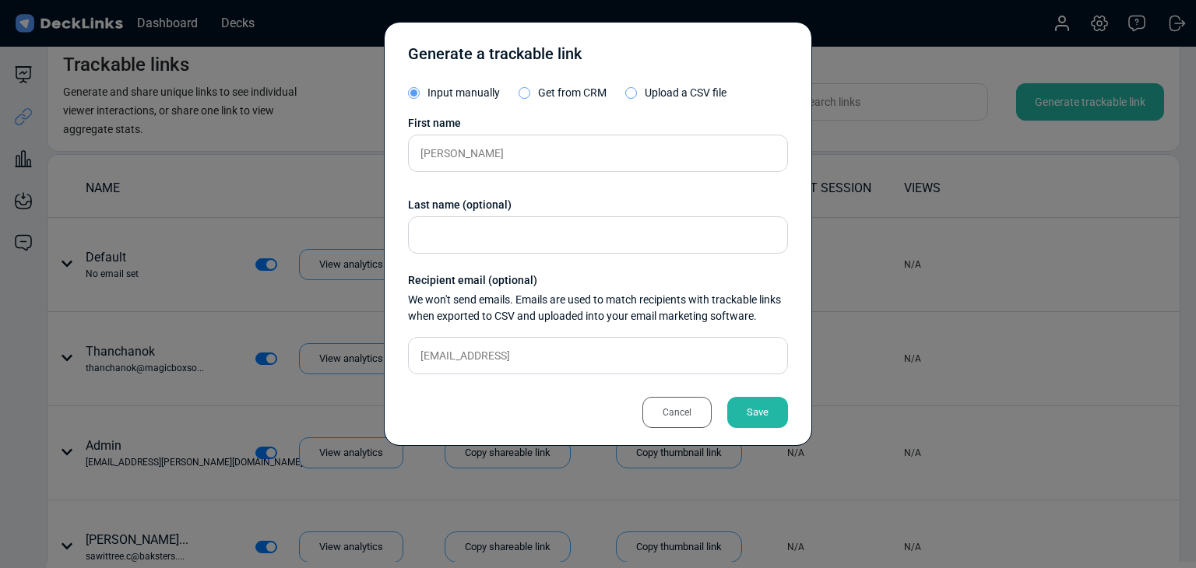
click at [775, 421] on div "Save" at bounding box center [757, 412] width 61 height 31
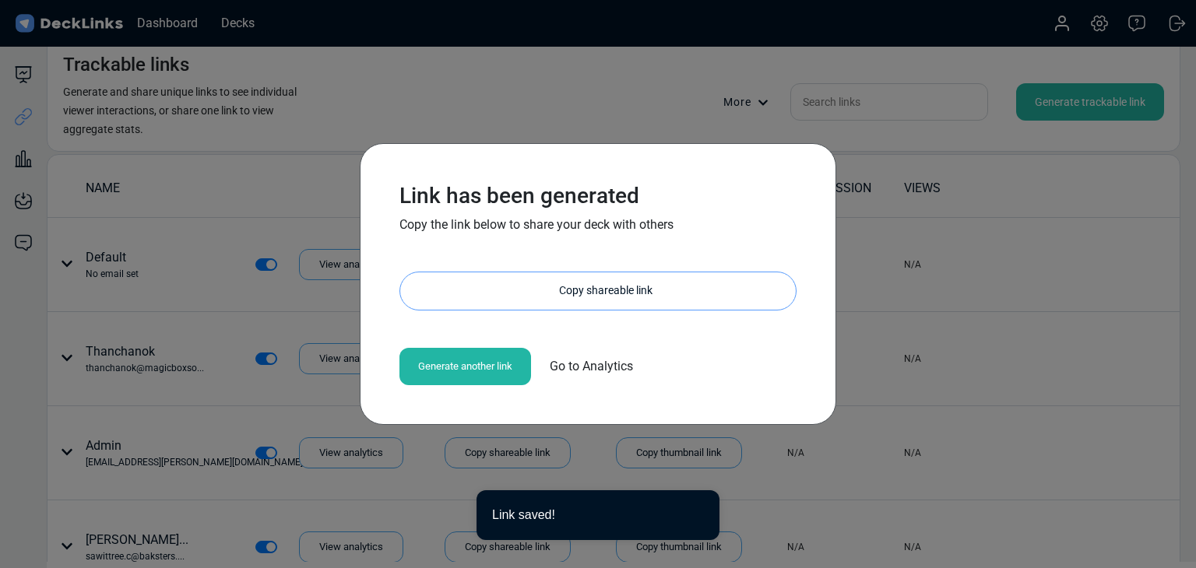
click at [649, 291] on div "Copy shareable link" at bounding box center [606, 290] width 380 height 37
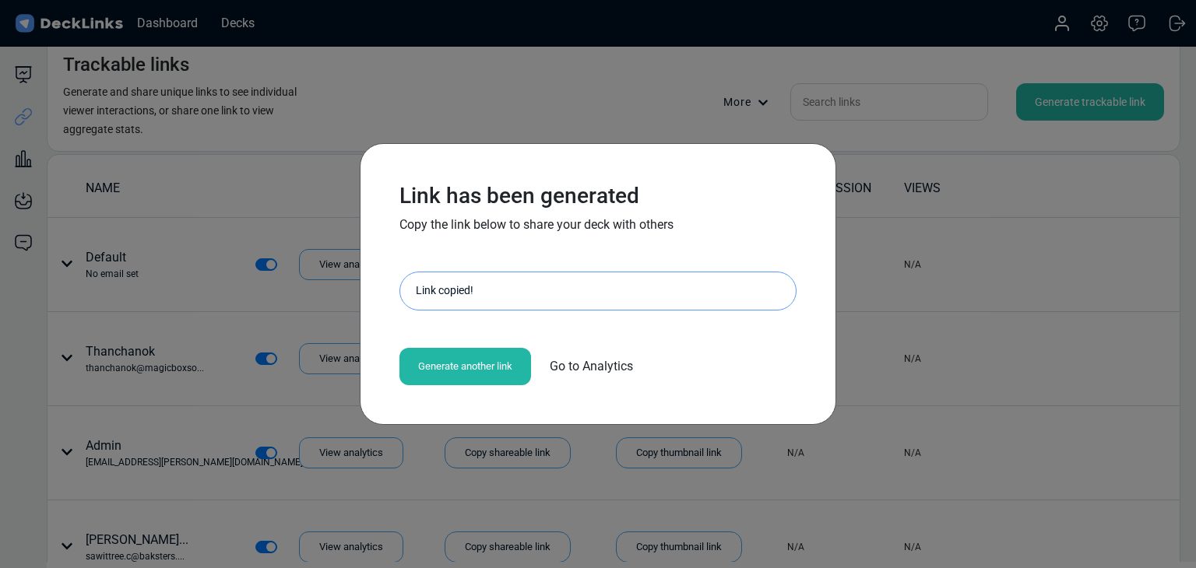
click at [234, 321] on div "Link has been generated Copy the link below to share your deck with others http…" at bounding box center [598, 284] width 1196 height 568
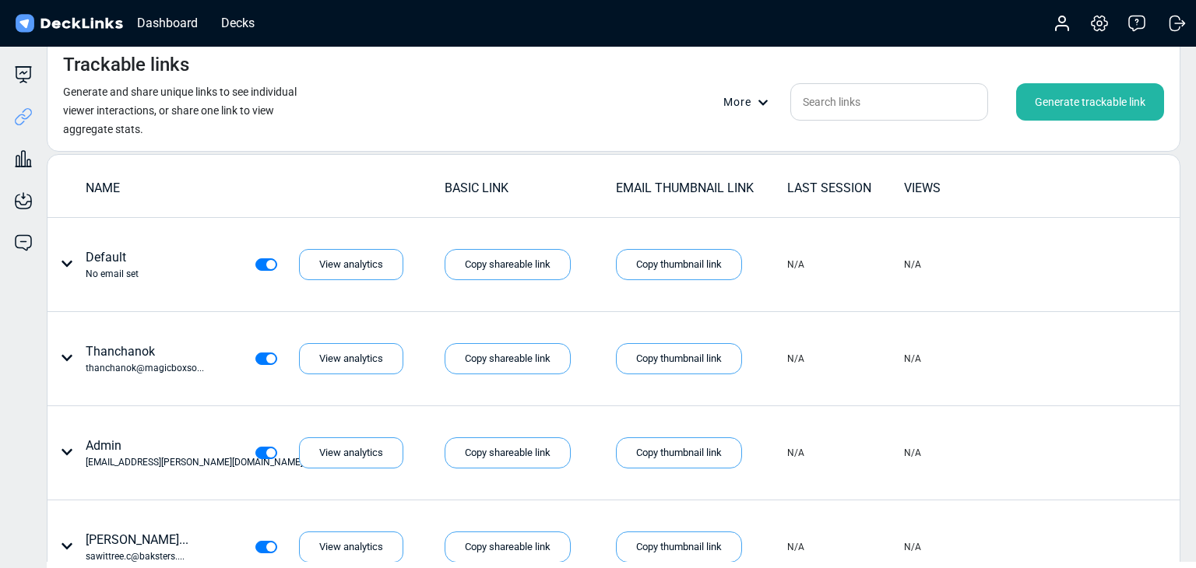
click at [1094, 95] on div "Generate trackable link" at bounding box center [1090, 101] width 148 height 37
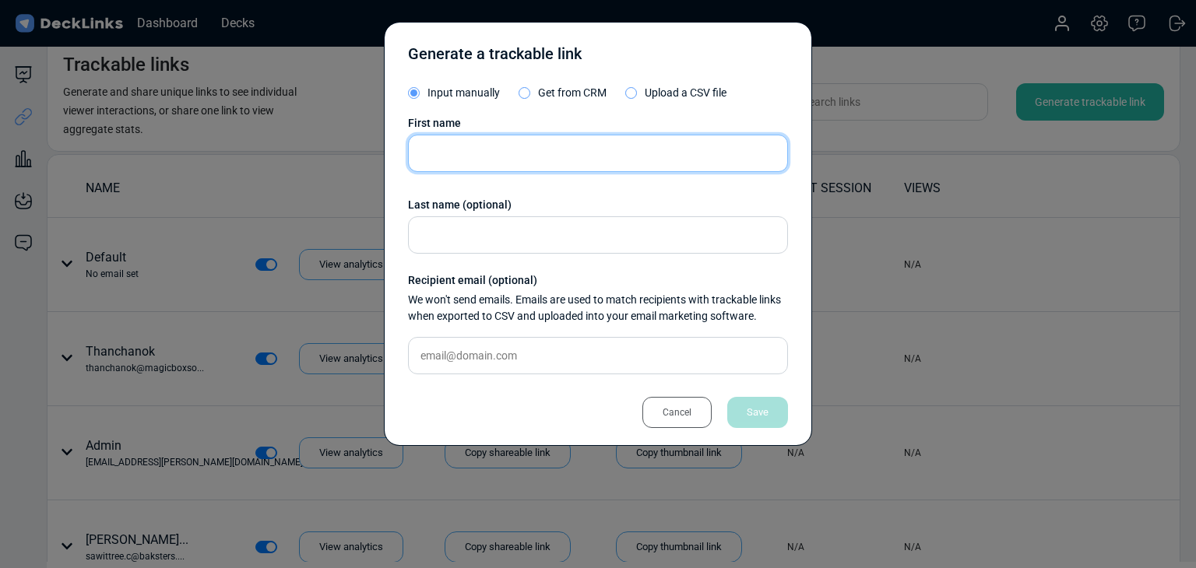
click at [545, 150] on input "text" at bounding box center [598, 153] width 380 height 37
paste input "Chaiyanan Charoenpanich"
type input "Chaiyanan Charoenpanich"
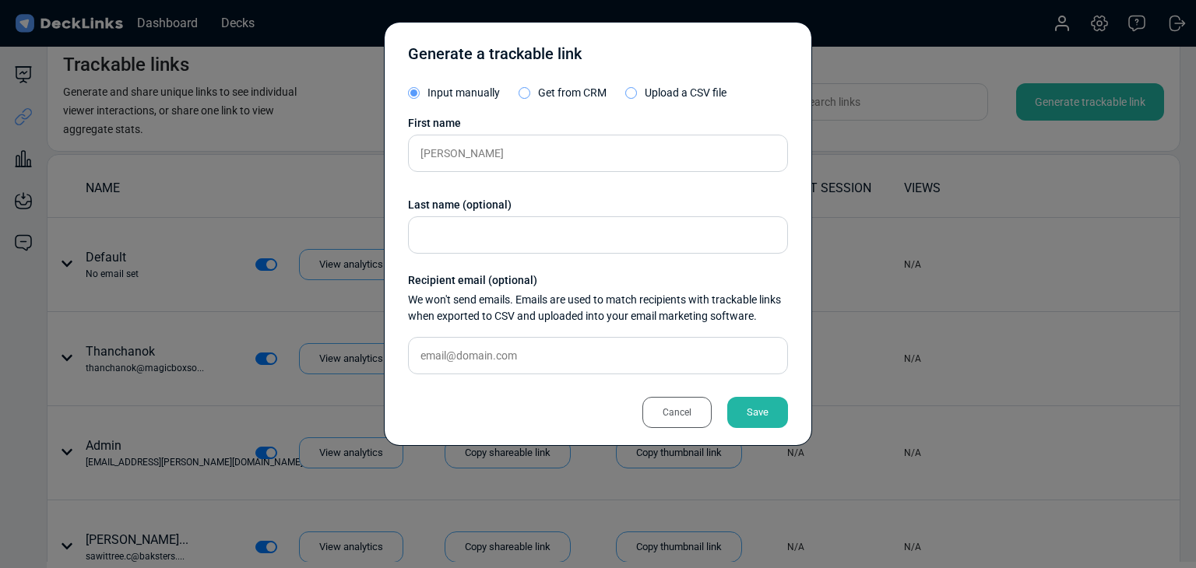
click at [534, 330] on div "First name Chaiyanan Charoenpanich Last name (optional) Recipient email (option…" at bounding box center [598, 251] width 380 height 272
click at [545, 344] on input "text" at bounding box center [598, 355] width 380 height 37
paste input "[EMAIL_ADDRESS][DOMAIN_NAME]"
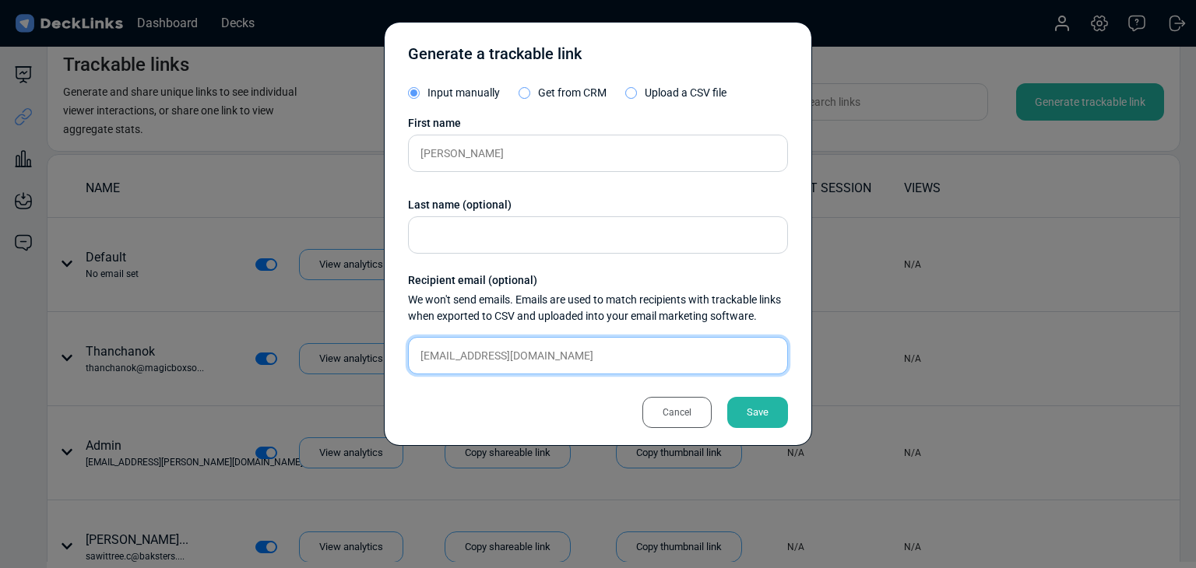
type input "[EMAIL_ADDRESS][DOMAIN_NAME]"
click at [737, 415] on div "Save" at bounding box center [757, 412] width 61 height 31
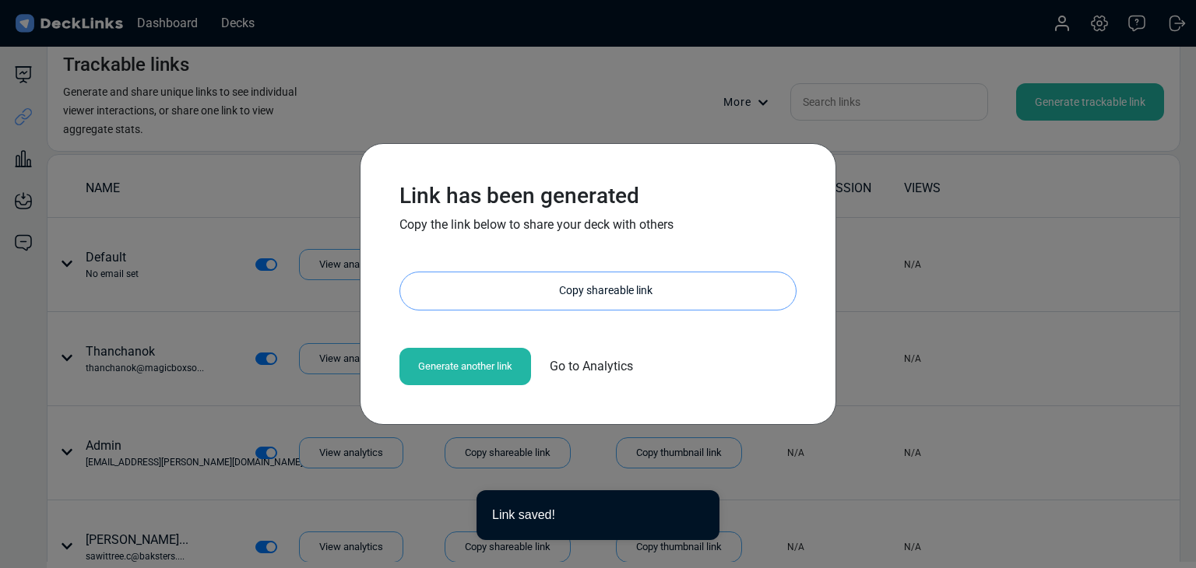
click at [539, 288] on div "Copy shareable link" at bounding box center [606, 290] width 380 height 37
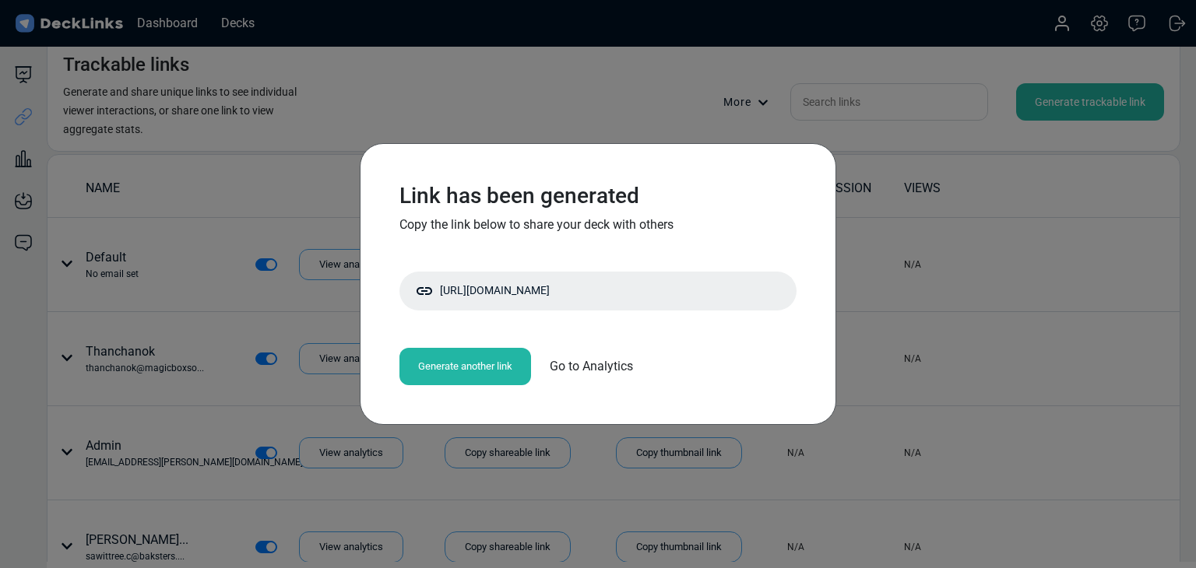
click at [228, 343] on div "Link has been generated Copy the link below to share your deck with others http…" at bounding box center [598, 284] width 1196 height 568
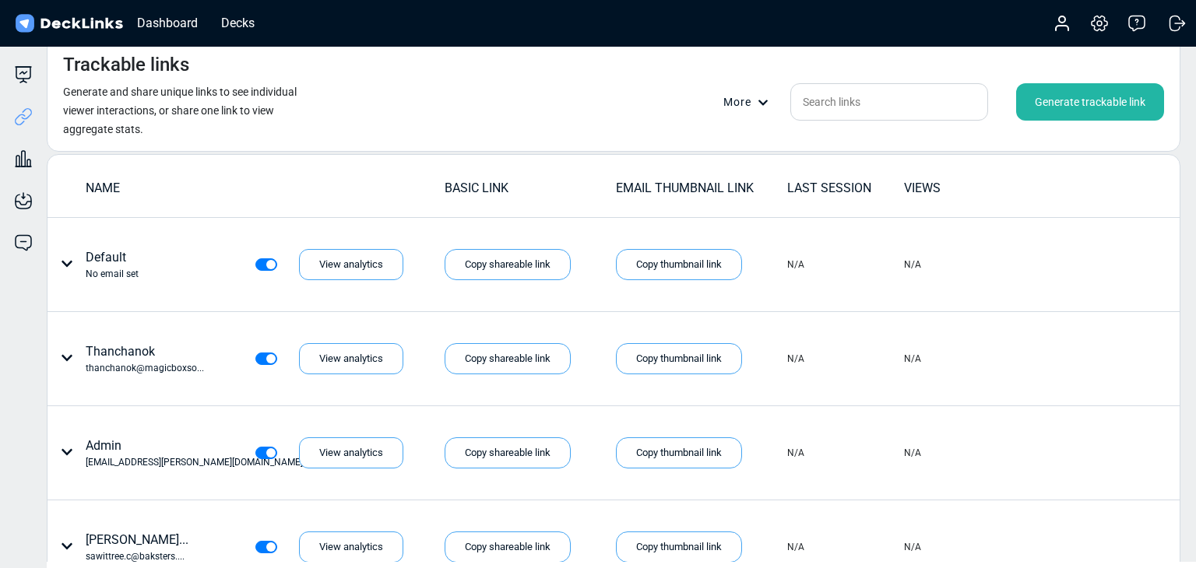
click at [1078, 110] on div "Generate trackable link" at bounding box center [1090, 101] width 148 height 37
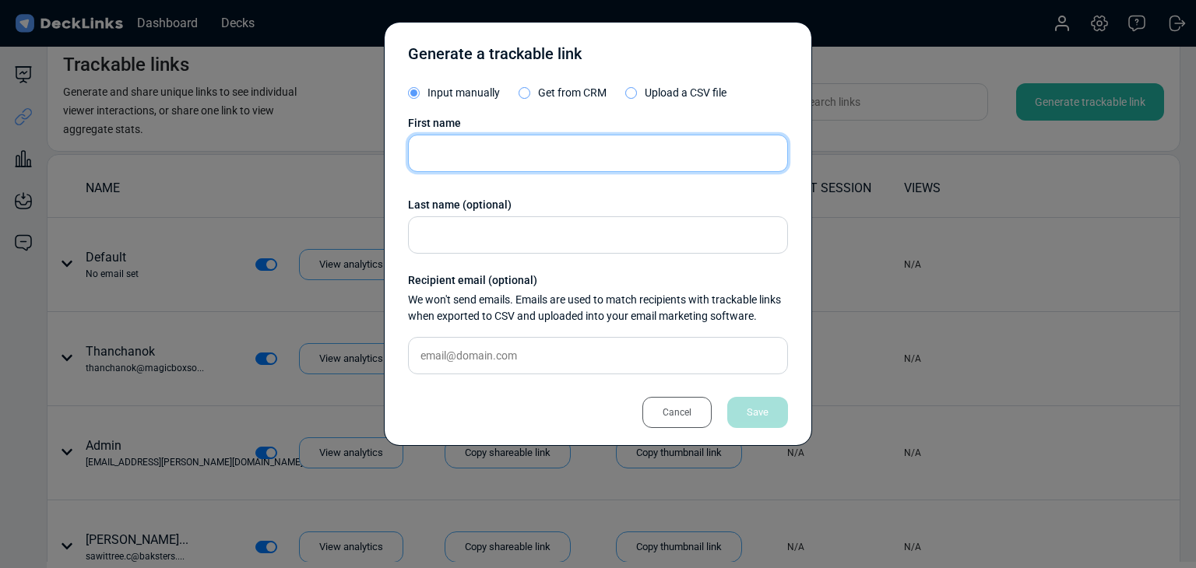
click at [592, 163] on input "text" at bounding box center [598, 153] width 380 height 37
paste input "[PERSON_NAME]"
type input "[PERSON_NAME]"
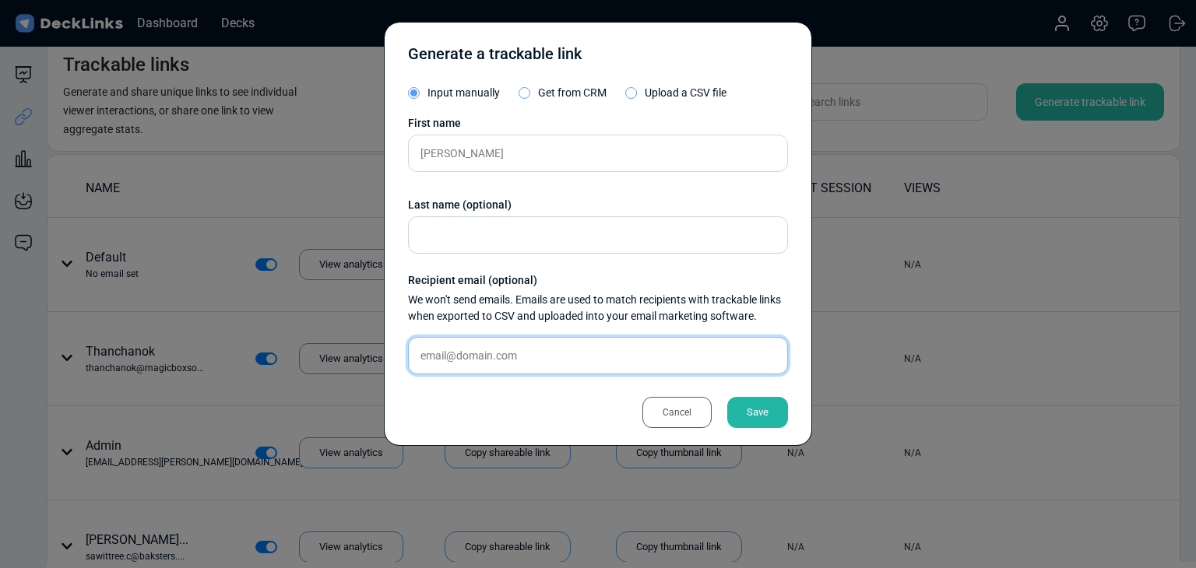
drag, startPoint x: 511, startPoint y: 336, endPoint x: 532, endPoint y: 350, distance: 24.6
click at [514, 338] on input "text" at bounding box center [598, 355] width 380 height 37
click at [532, 350] on input "text" at bounding box center [598, 355] width 380 height 37
paste input "cindy.huang@aira.com.tw"
type input "cindy.huang@aira.com.tw"
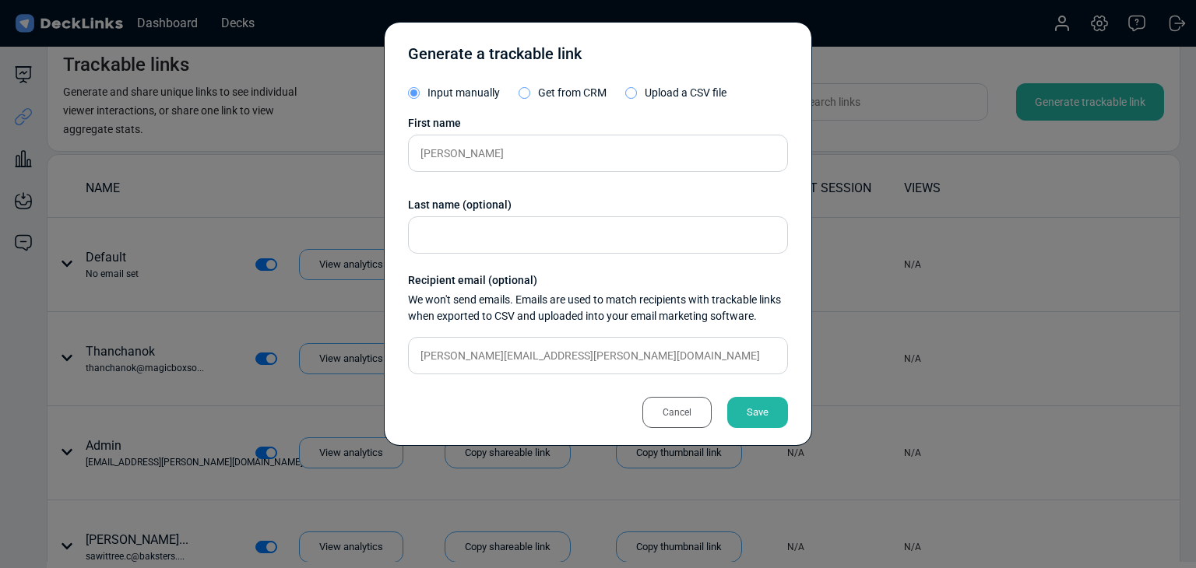
click at [736, 406] on div "Save" at bounding box center [757, 412] width 61 height 31
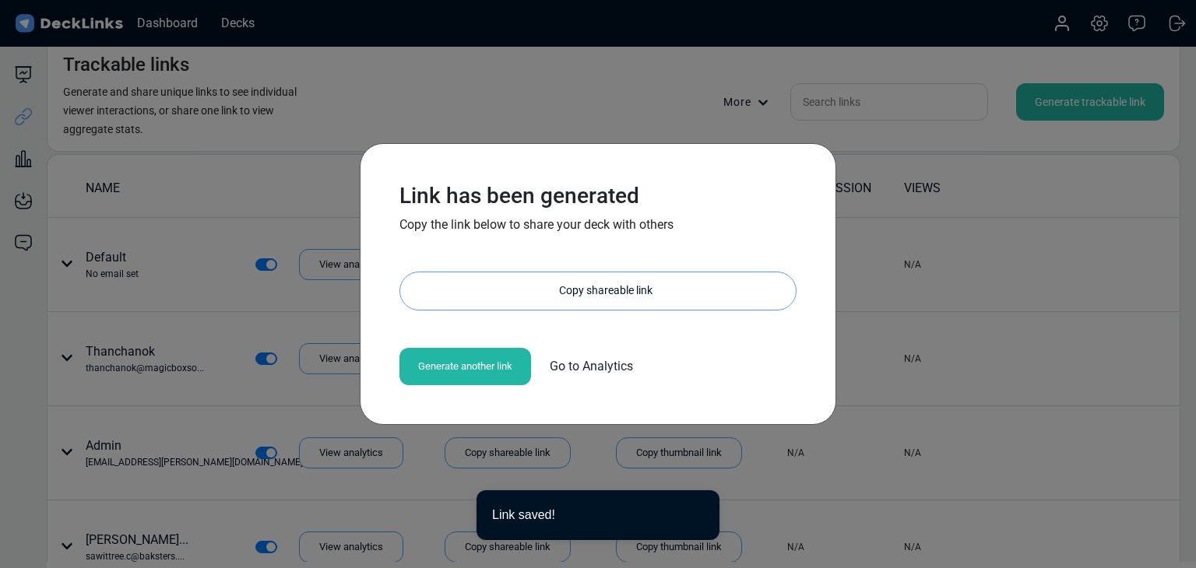
click at [578, 279] on div "Copy shareable link" at bounding box center [606, 290] width 380 height 37
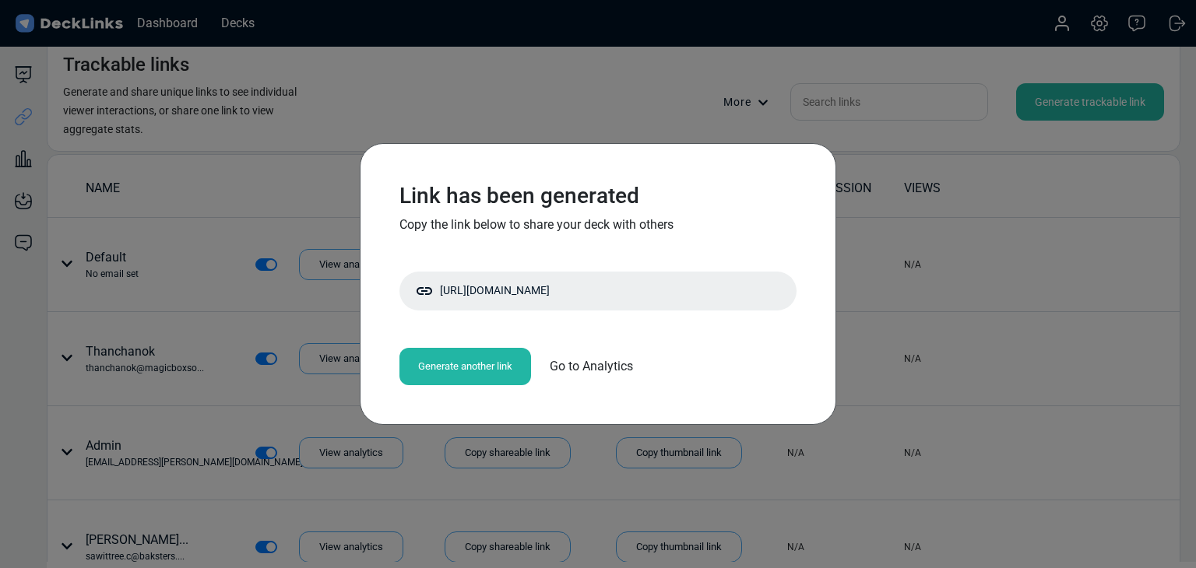
click at [726, 435] on div "Link has been generated Copy the link below to share your deck with others http…" at bounding box center [598, 284] width 1196 height 568
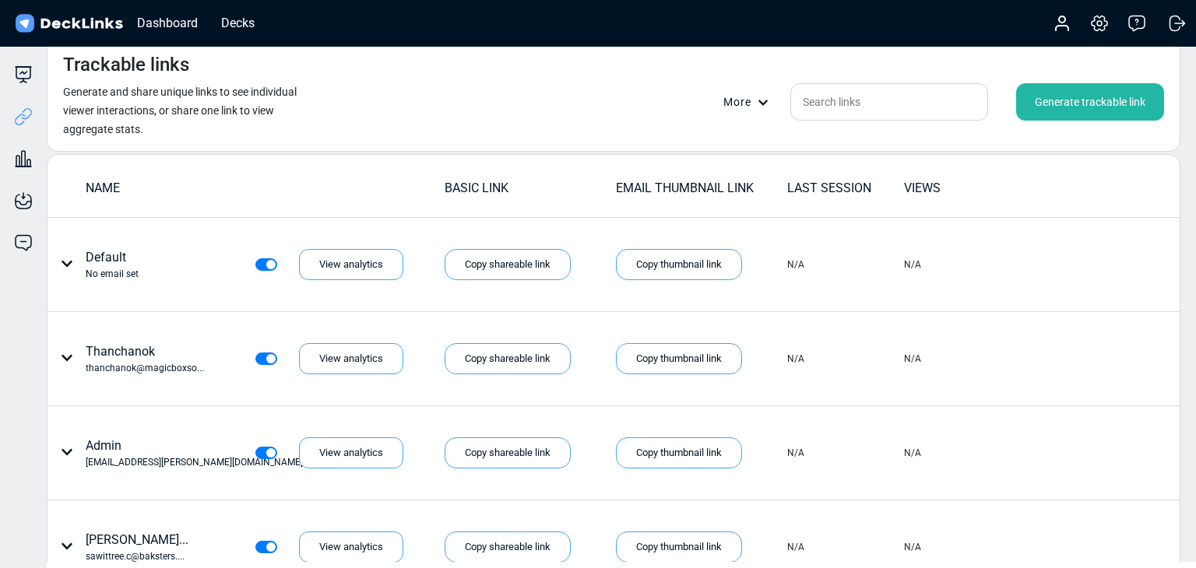
click at [1073, 106] on div "Generate trackable link" at bounding box center [1090, 101] width 148 height 37
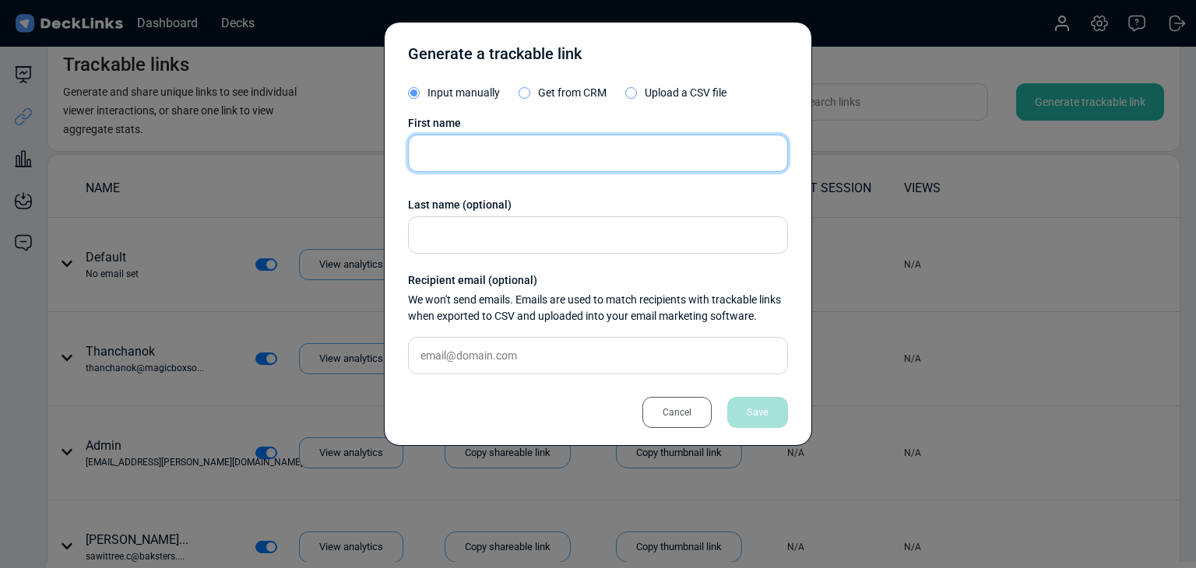
drag, startPoint x: 548, startPoint y: 149, endPoint x: 190, endPoint y: 184, distance: 359.9
click at [548, 148] on input "text" at bounding box center [598, 153] width 380 height 37
paste input "Theeraphat Meepean"
type input "Theeraphat Meepean"
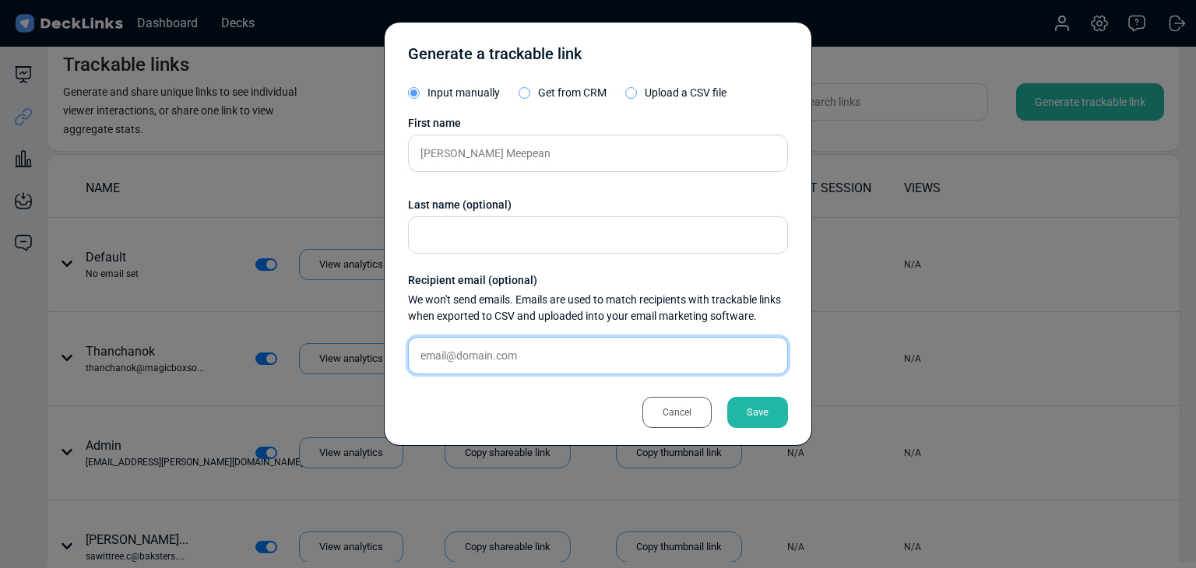
click at [518, 362] on input "text" at bounding box center [598, 355] width 380 height 37
paste input "theeraphat.m@gpscgroup.com"
type input "theeraphat.m@gpscgroup.com"
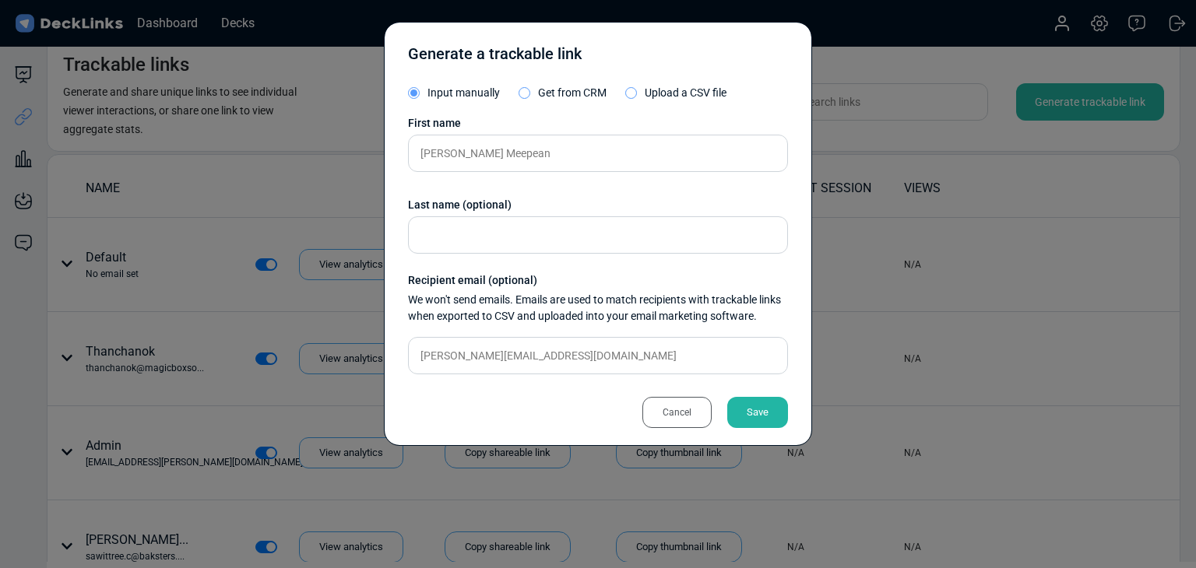
click at [769, 402] on div "Save" at bounding box center [757, 412] width 61 height 31
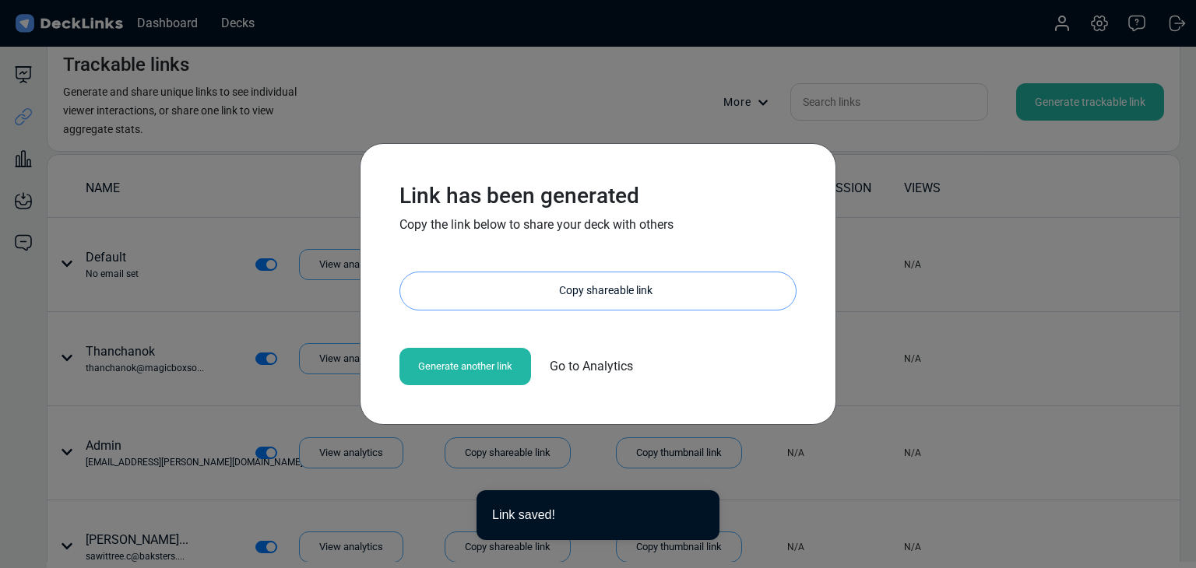
click at [592, 292] on div "Copy shareable link" at bounding box center [606, 290] width 380 height 37
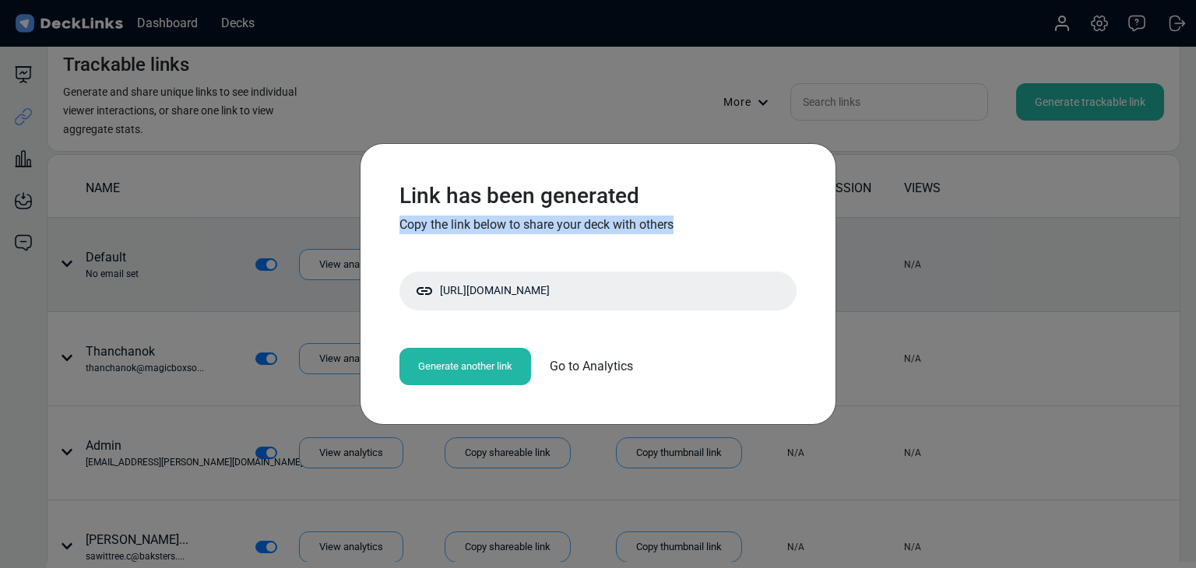
click at [267, 234] on div "Link has been generated Copy the link below to share your deck with others http…" at bounding box center [598, 284] width 1196 height 568
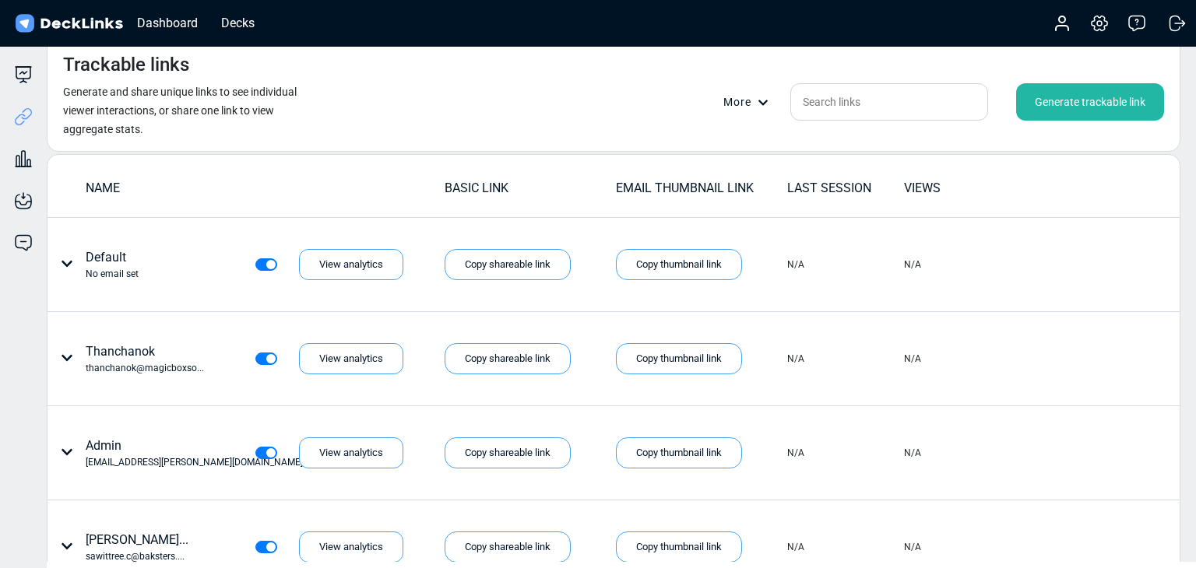
click at [1044, 83] on div "Generate trackable link" at bounding box center [1090, 101] width 148 height 37
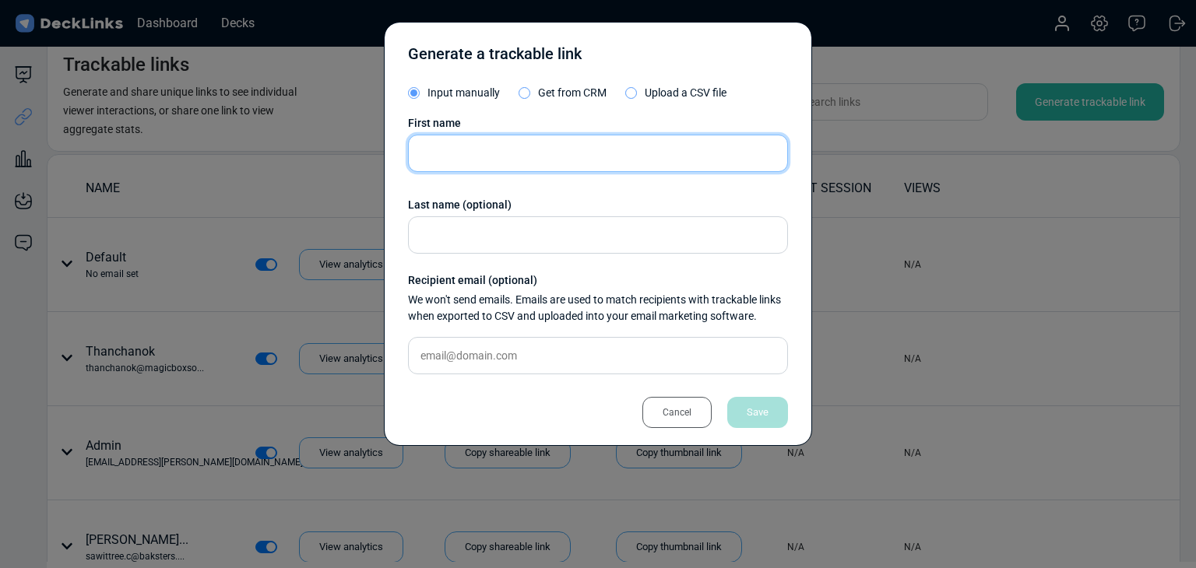
drag, startPoint x: 602, startPoint y: 159, endPoint x: 584, endPoint y: 160, distance: 17.9
click at [602, 159] on input "text" at bounding box center [598, 153] width 380 height 37
paste input "Admin"
type input "Admin"
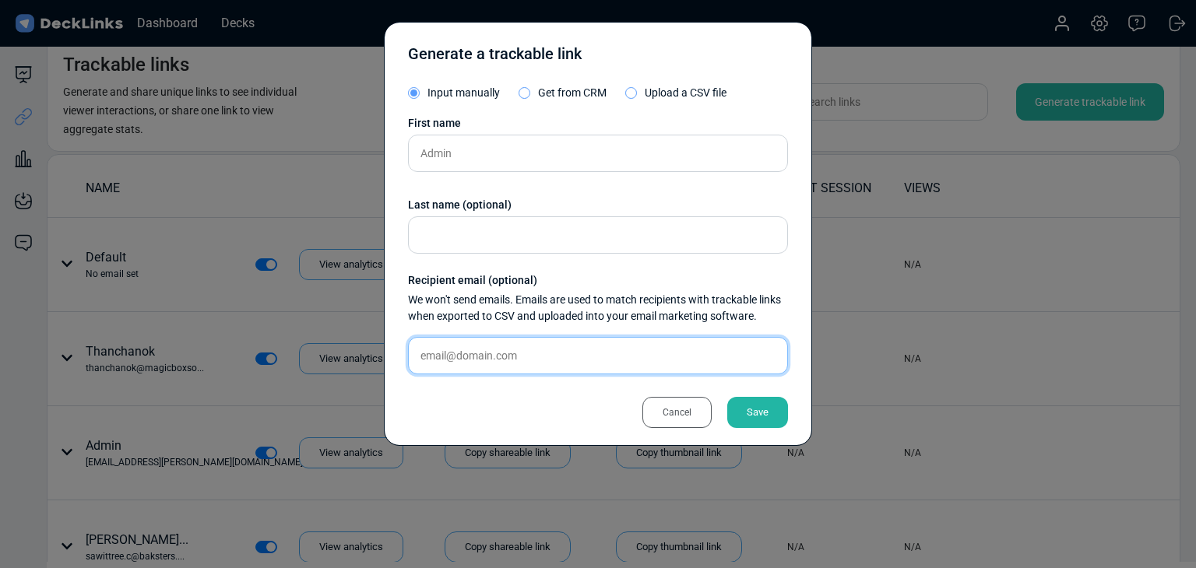
click at [577, 363] on input "text" at bounding box center [598, 355] width 380 height 37
paste input "[EMAIL_ADDRESS]"
type input "[EMAIL_ADDRESS]"
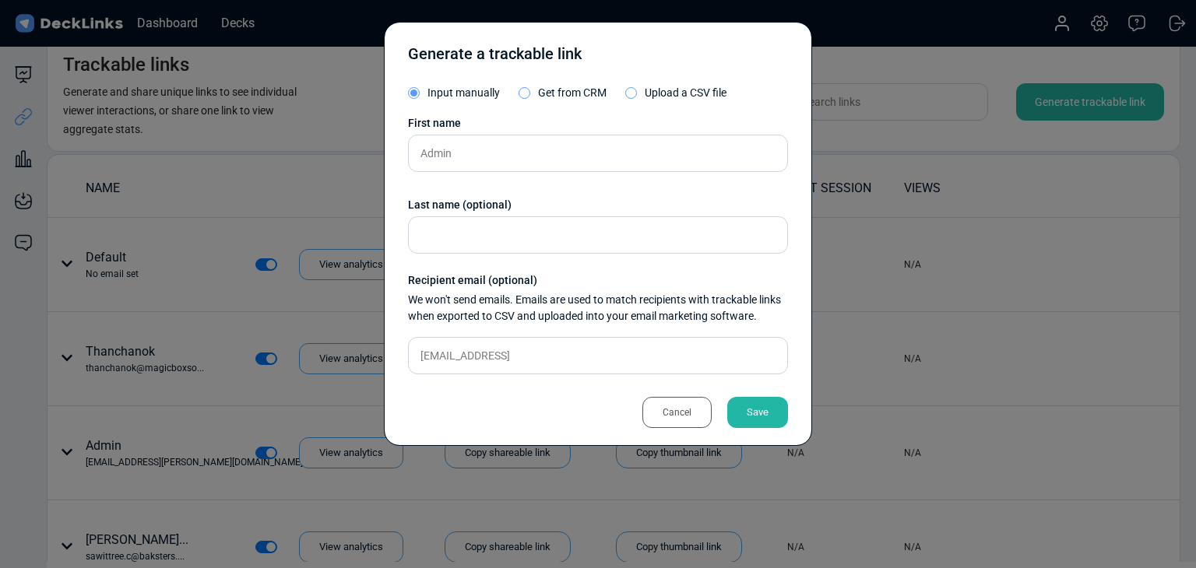
click at [767, 418] on div "Save" at bounding box center [757, 412] width 61 height 31
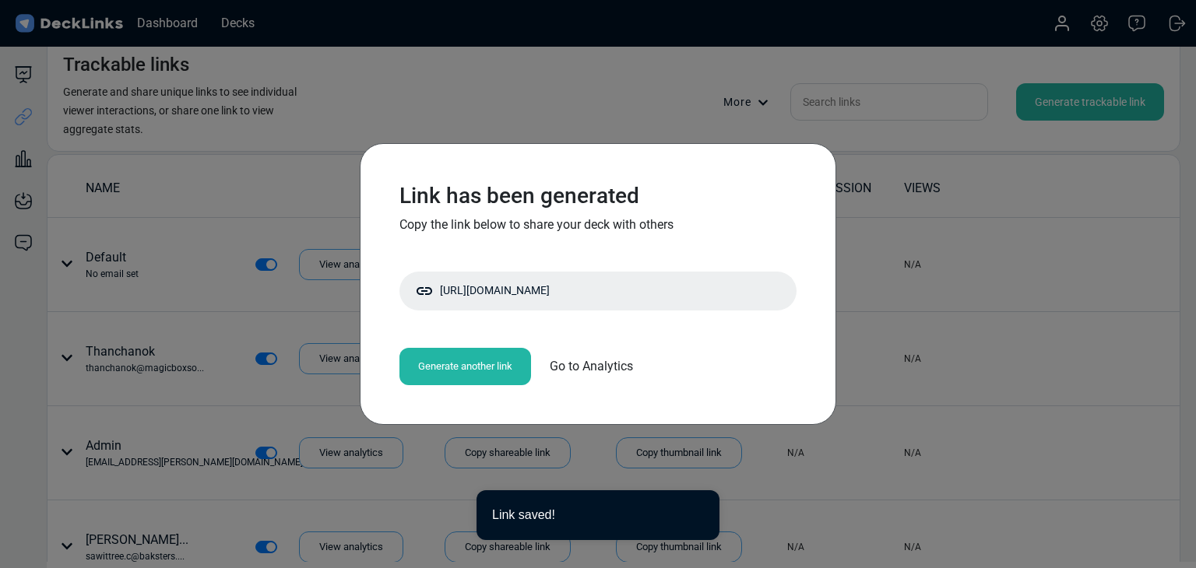
click at [580, 312] on div "Link has been generated Copy the link below to share your deck with others http…" at bounding box center [598, 284] width 428 height 234
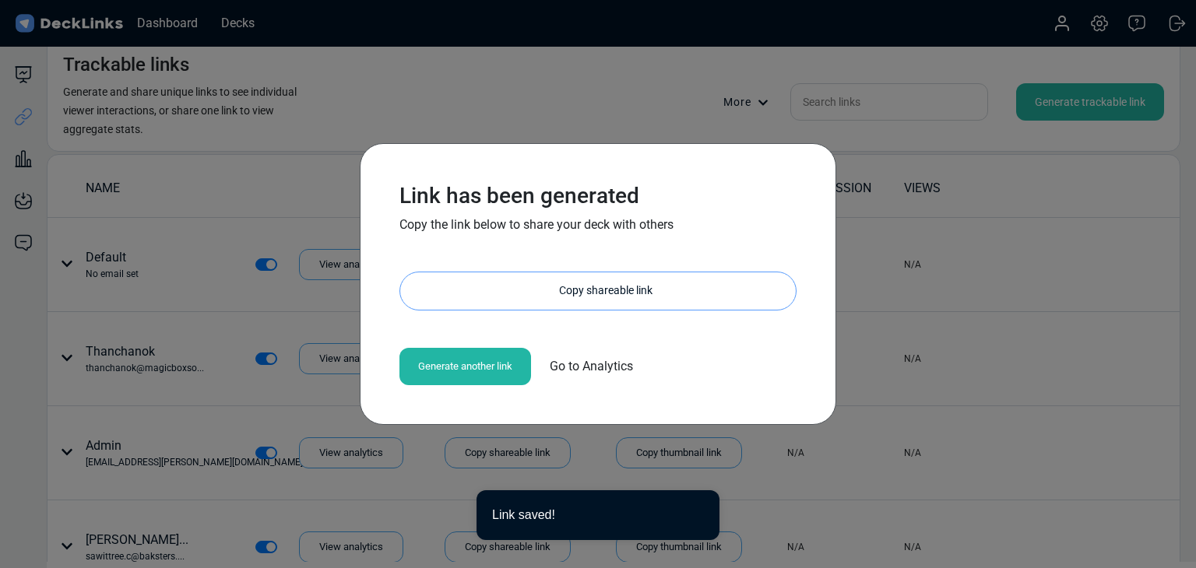
click at [584, 297] on div "Copy shareable link" at bounding box center [606, 290] width 380 height 37
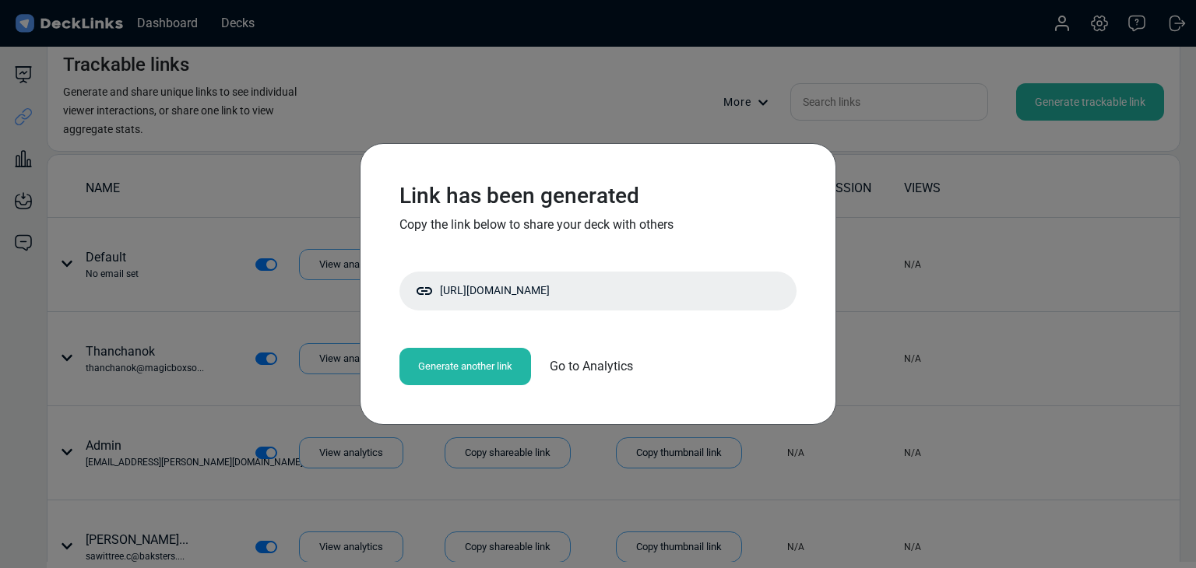
click at [281, 265] on div "Link has been generated Copy the link below to share your deck with others http…" at bounding box center [598, 284] width 1196 height 568
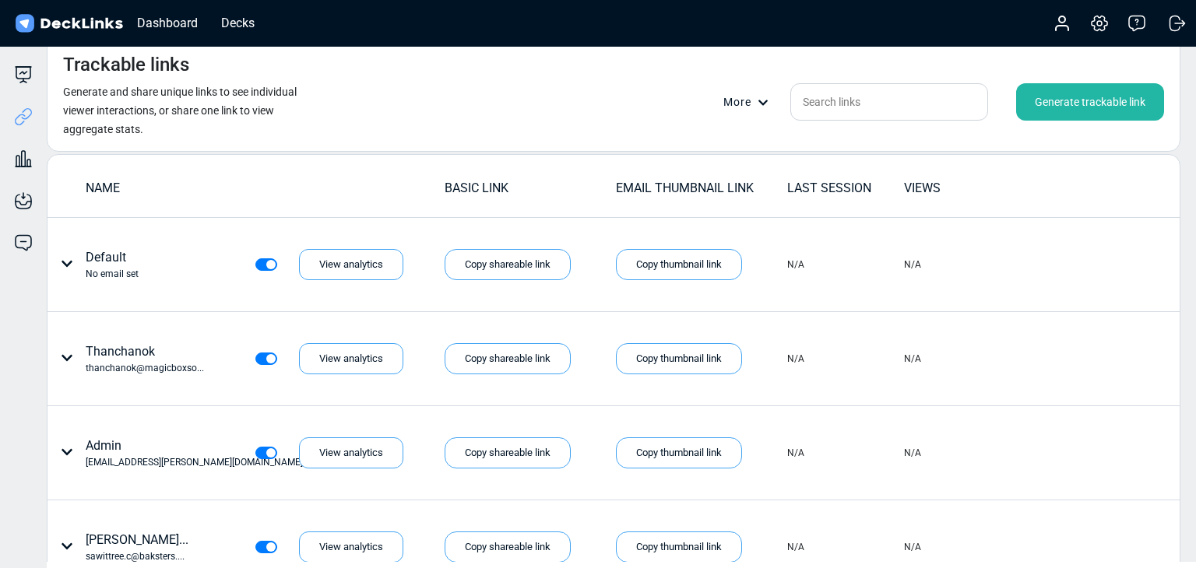
click at [1102, 93] on div "Generate trackable link" at bounding box center [1090, 101] width 148 height 37
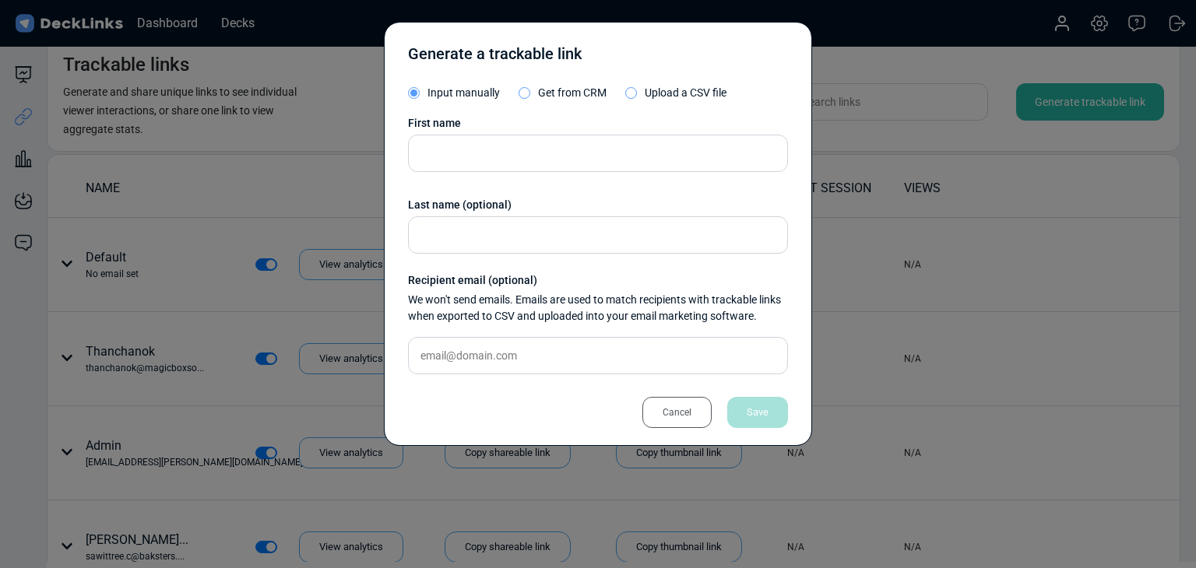
click at [634, 172] on div "First name Last name (optional) Recipient email (optional) We won't send emails…" at bounding box center [598, 251] width 380 height 272
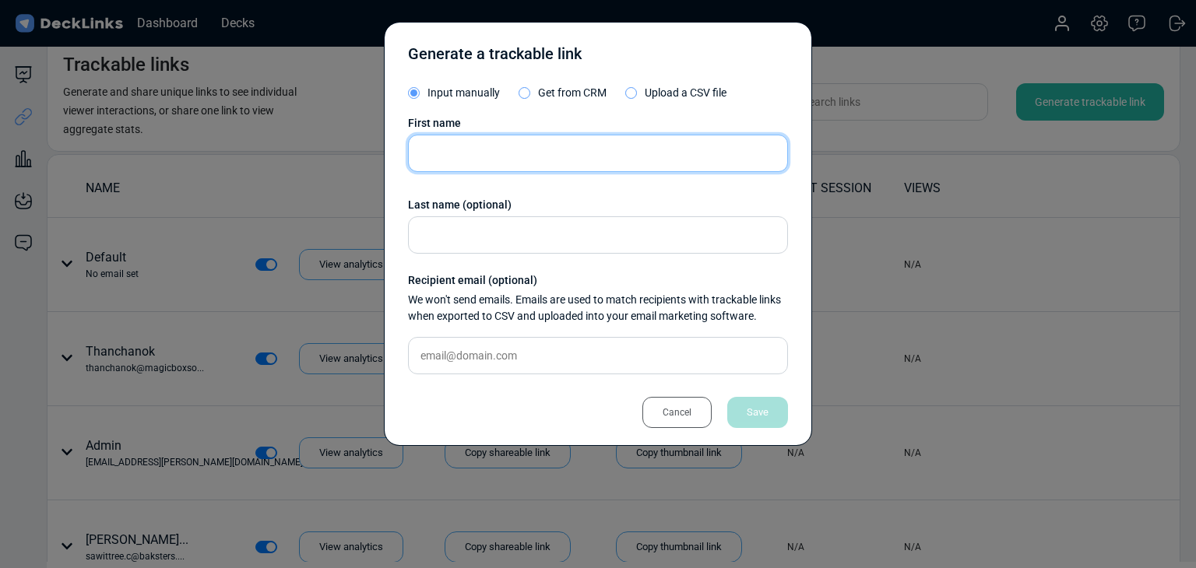
click at [623, 153] on input "text" at bounding box center [598, 153] width 380 height 37
paste input "Thisana Thitisakdiskul"
type input "Thisana Thitisakdiskul"
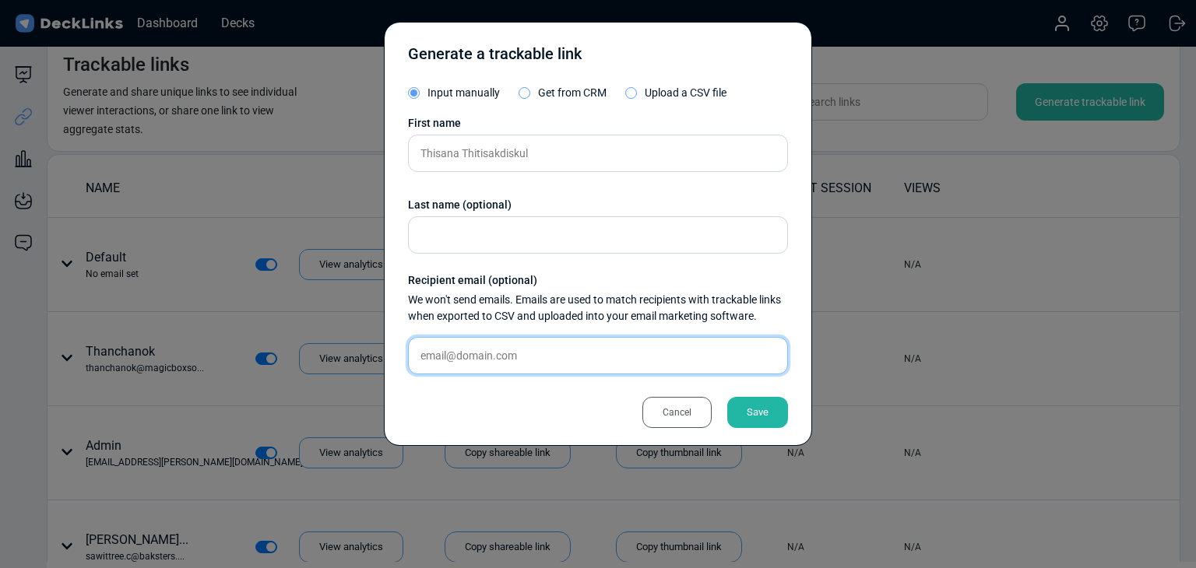
click at [621, 362] on input "text" at bounding box center [598, 355] width 380 height 37
paste input "[EMAIL_ADDRESS][DOMAIN_NAME]"
type input "[EMAIL_ADDRESS][DOMAIN_NAME]"
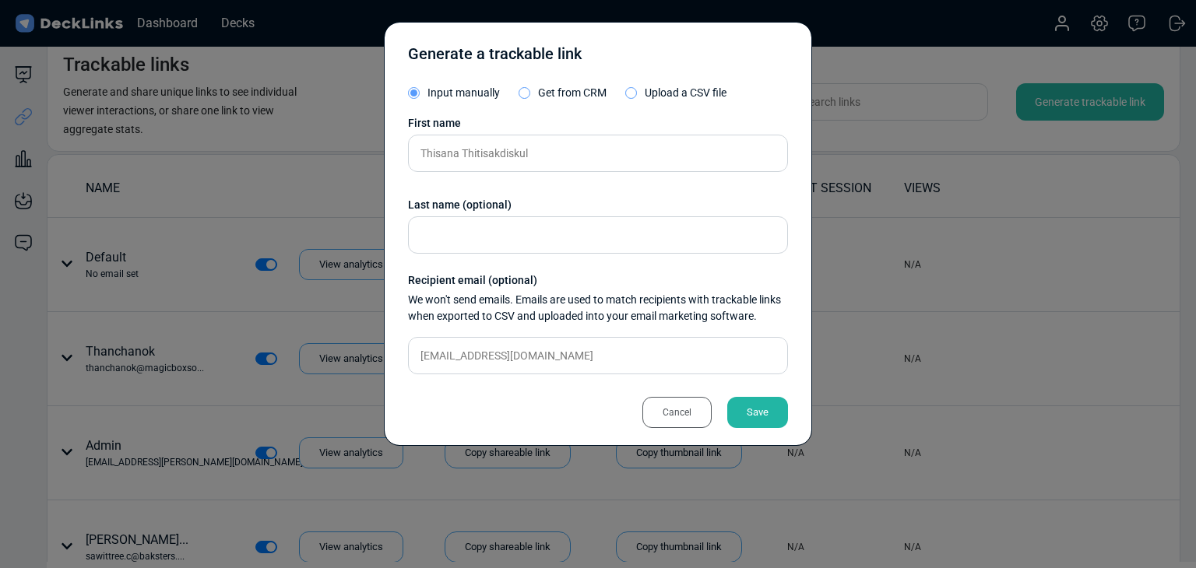
click at [755, 416] on div "Save" at bounding box center [757, 412] width 61 height 31
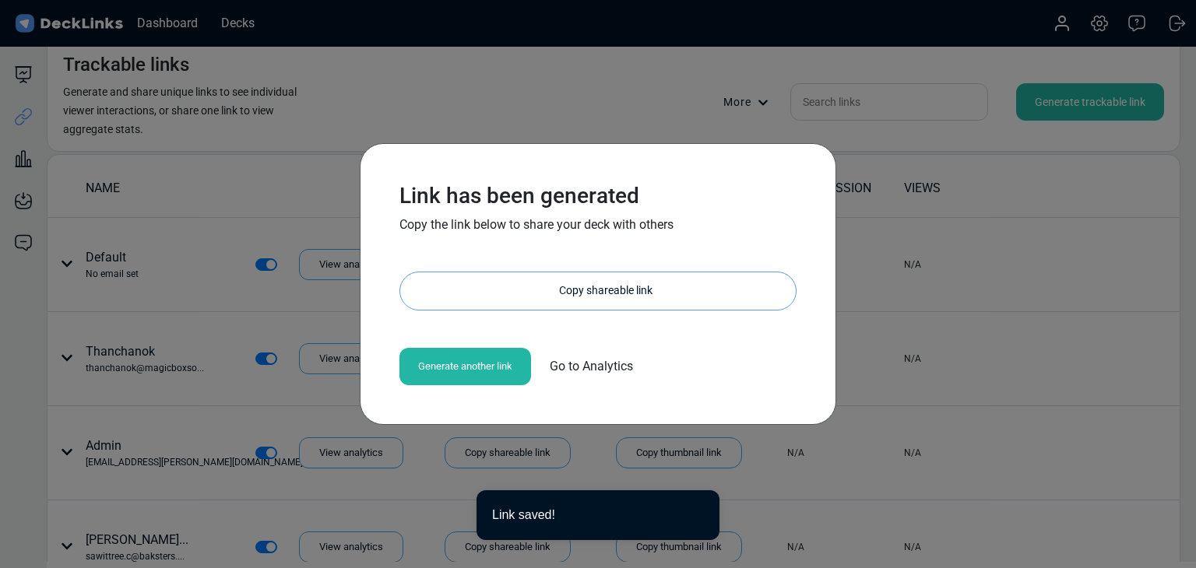
click at [594, 295] on div "Copy shareable link" at bounding box center [606, 290] width 380 height 37
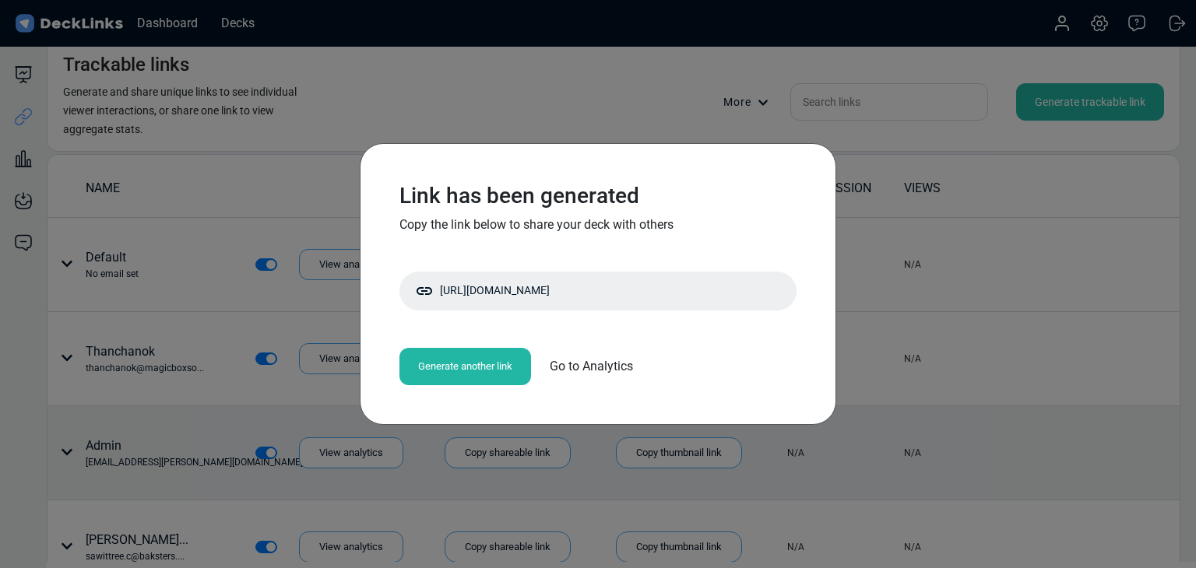
click at [553, 459] on div "Link has been generated Copy the link below to share your deck with others http…" at bounding box center [598, 284] width 1196 height 568
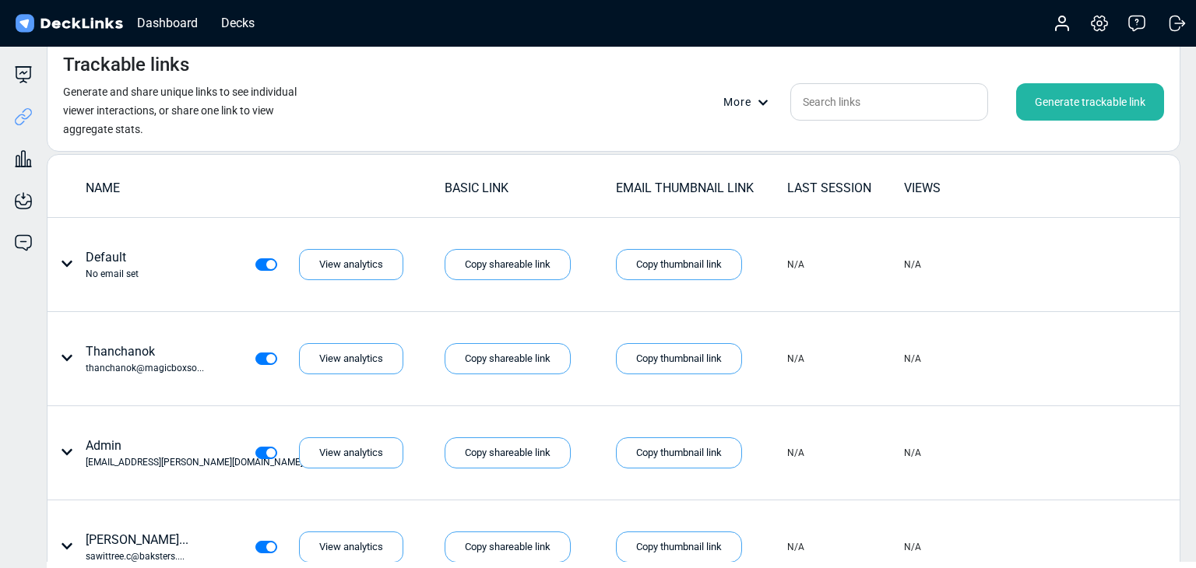
click at [1077, 104] on div "Generate trackable link" at bounding box center [1090, 101] width 148 height 37
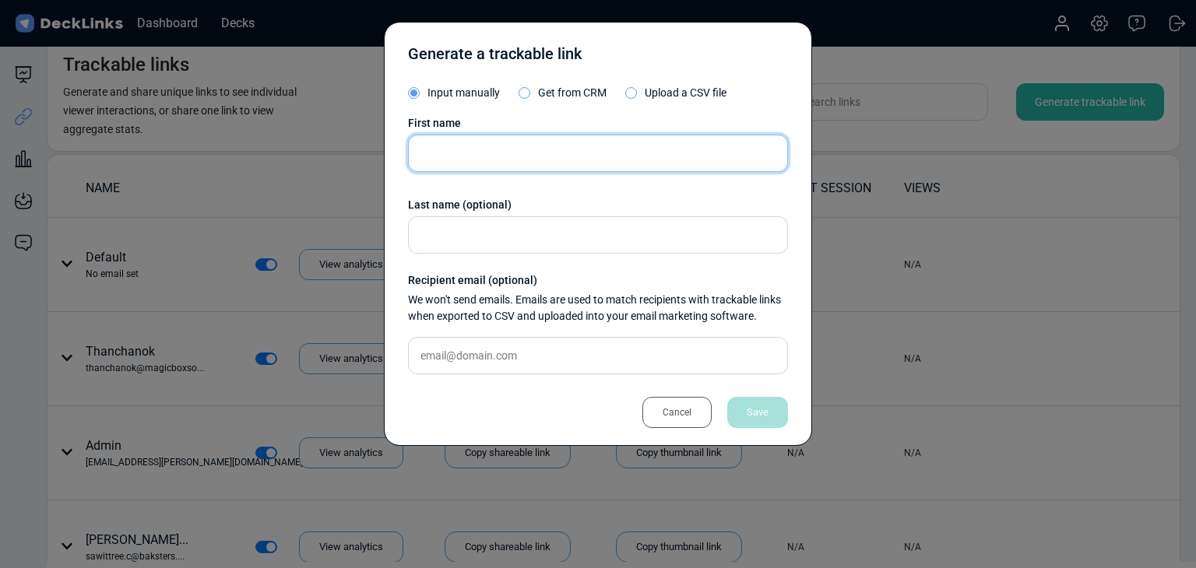
click at [650, 164] on input "text" at bounding box center [598, 153] width 380 height 37
paste input "[PERSON_NAME]"
type input "[PERSON_NAME]"
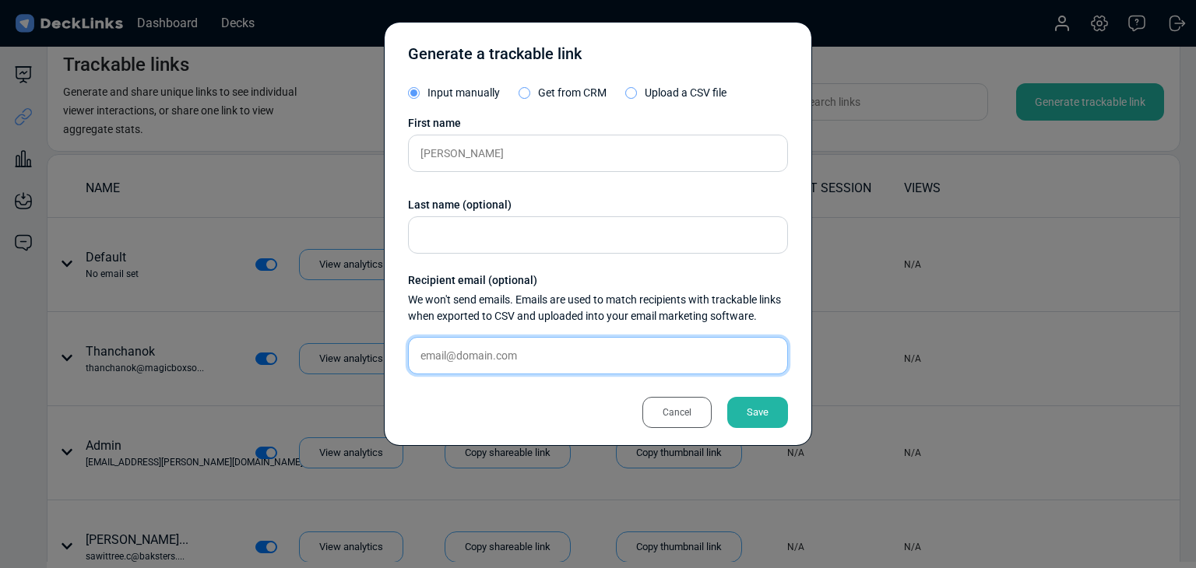
click at [515, 353] on input "text" at bounding box center [598, 355] width 380 height 37
paste input "[EMAIL_ADDRESS][DOMAIN_NAME]"
type input "[EMAIL_ADDRESS][DOMAIN_NAME]"
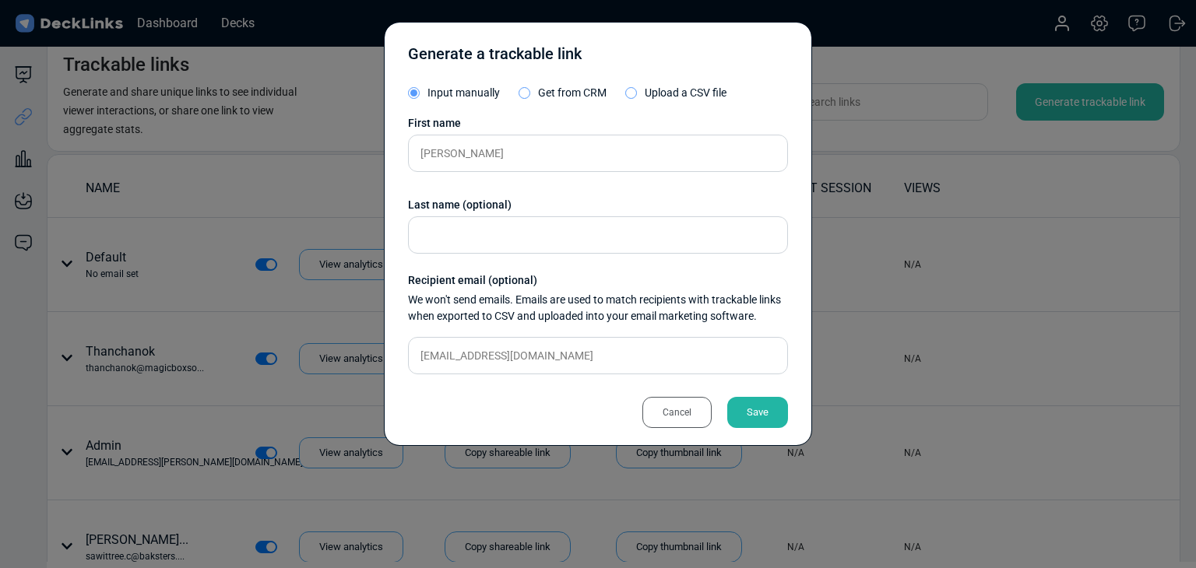
click at [769, 397] on div "Save" at bounding box center [757, 412] width 61 height 31
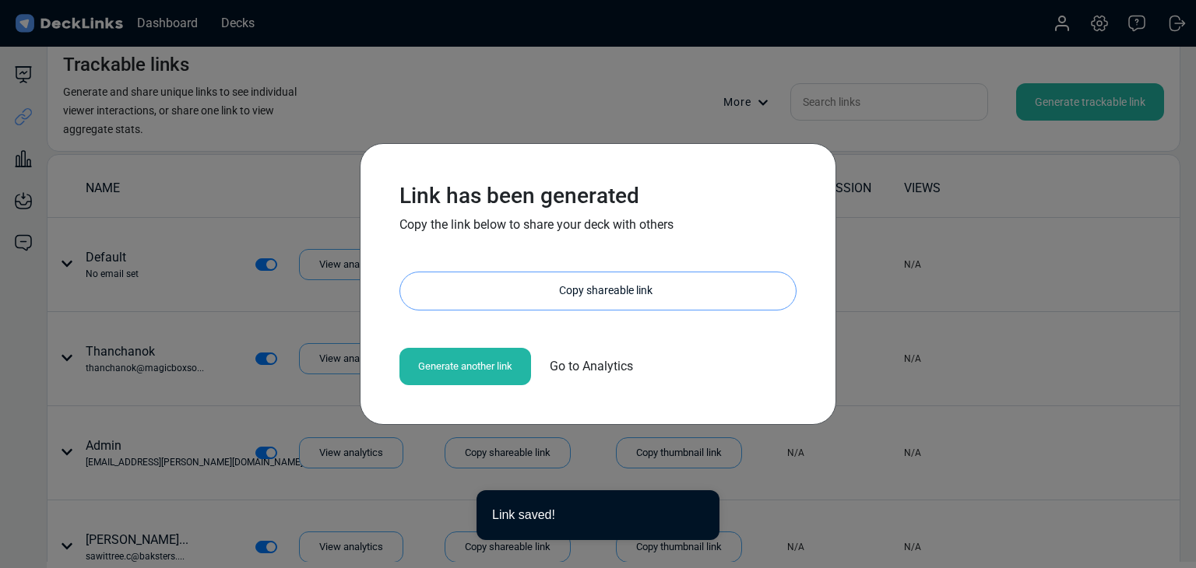
click at [622, 281] on div "Copy shareable link" at bounding box center [606, 290] width 380 height 37
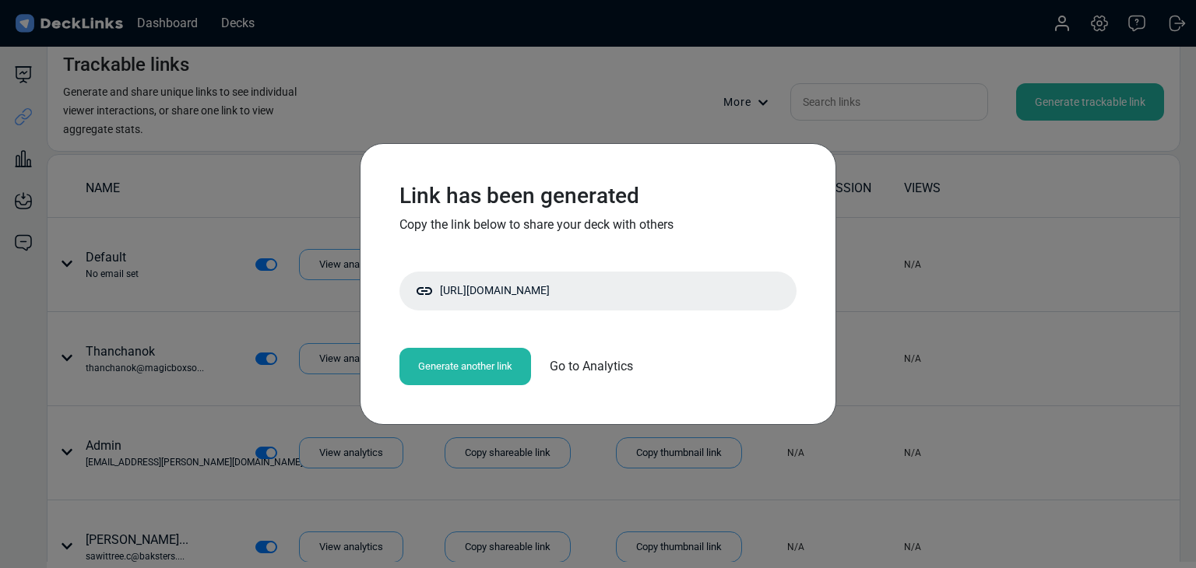
click at [154, 290] on div "Link has been generated Copy the link below to share your deck with others http…" at bounding box center [598, 284] width 1196 height 568
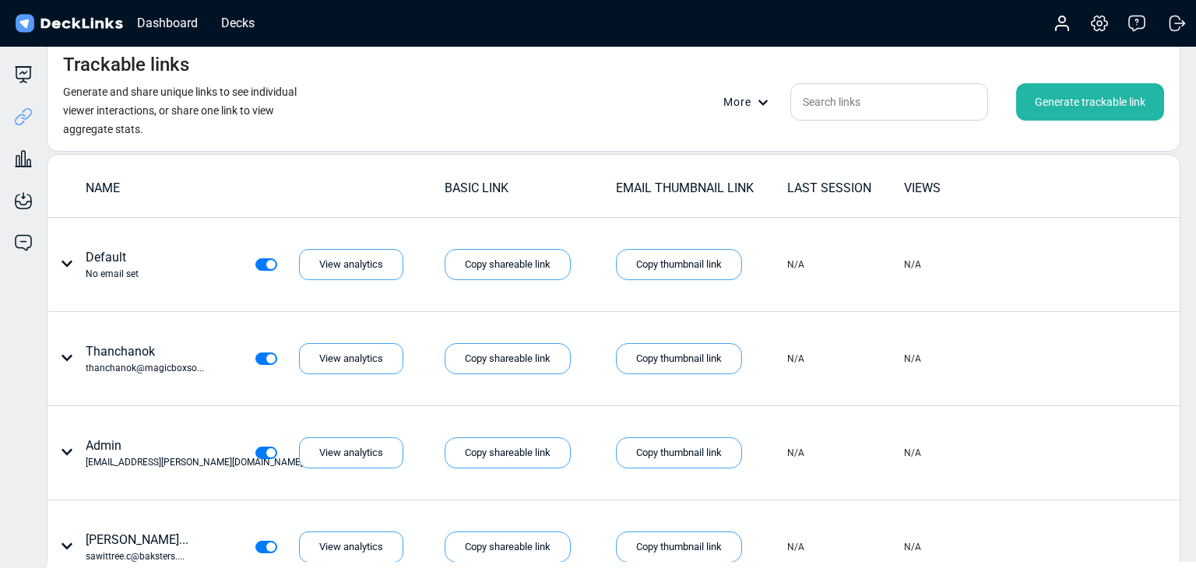
click at [1108, 102] on div "Generate trackable link" at bounding box center [1090, 101] width 148 height 37
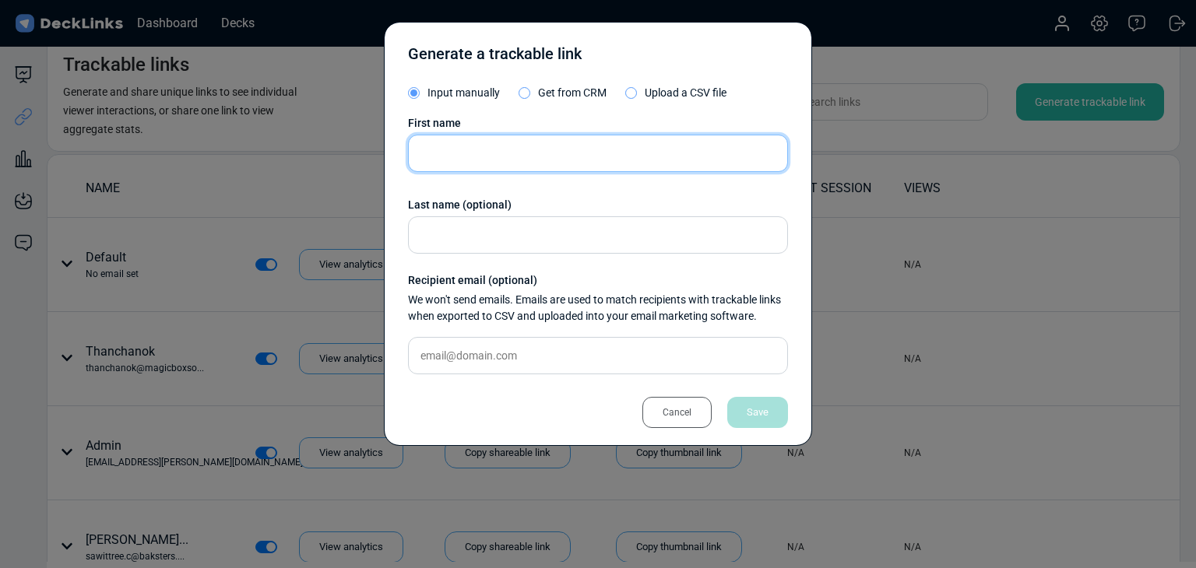
click at [539, 139] on input "text" at bounding box center [598, 153] width 380 height 37
paste input "Thunyamon Thanapermpool"
type input "Thunyamon Thanapermpool"
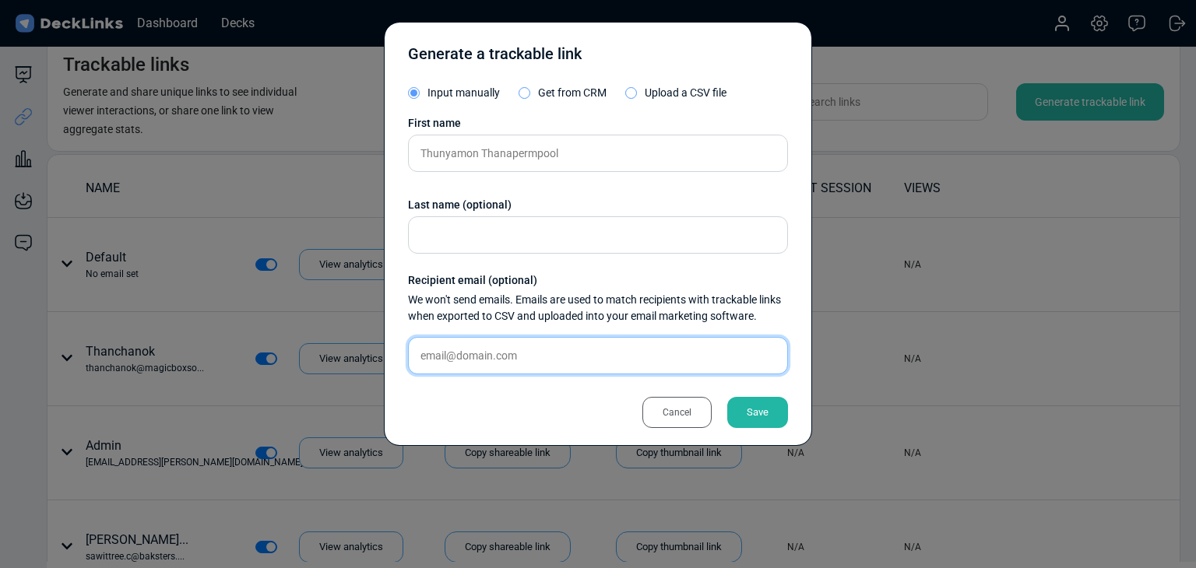
click at [510, 348] on input "text" at bounding box center [598, 355] width 380 height 37
paste input "[EMAIL_ADDRESS][DOMAIN_NAME]"
type input "[EMAIL_ADDRESS][DOMAIN_NAME]"
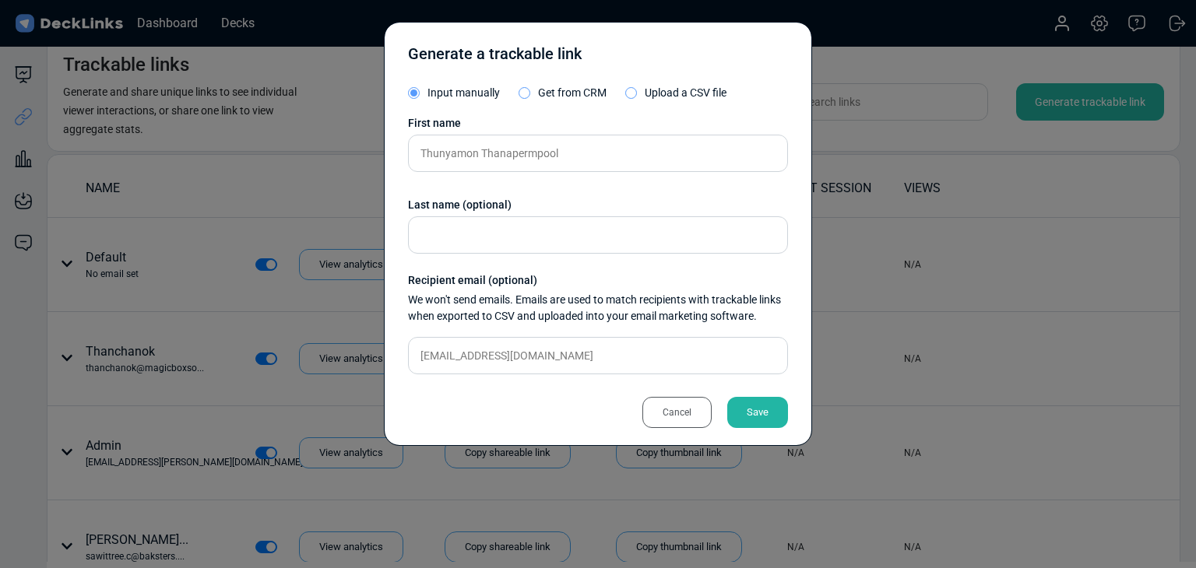
click at [710, 406] on div "Cancel" at bounding box center [676, 412] width 69 height 31
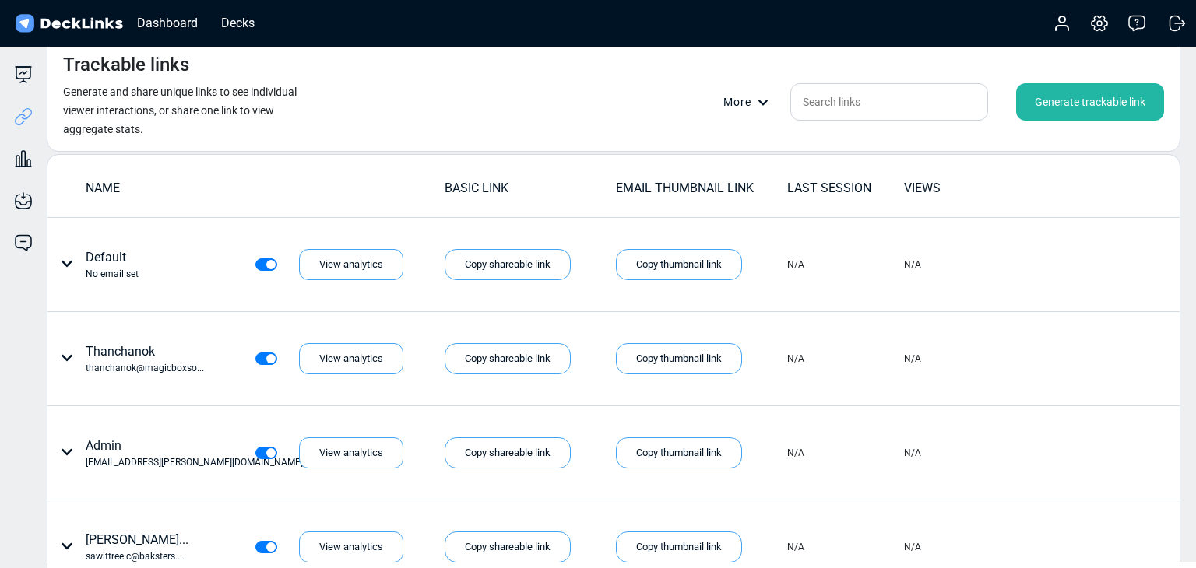
click at [1099, 108] on div "Generate trackable link" at bounding box center [1090, 101] width 148 height 37
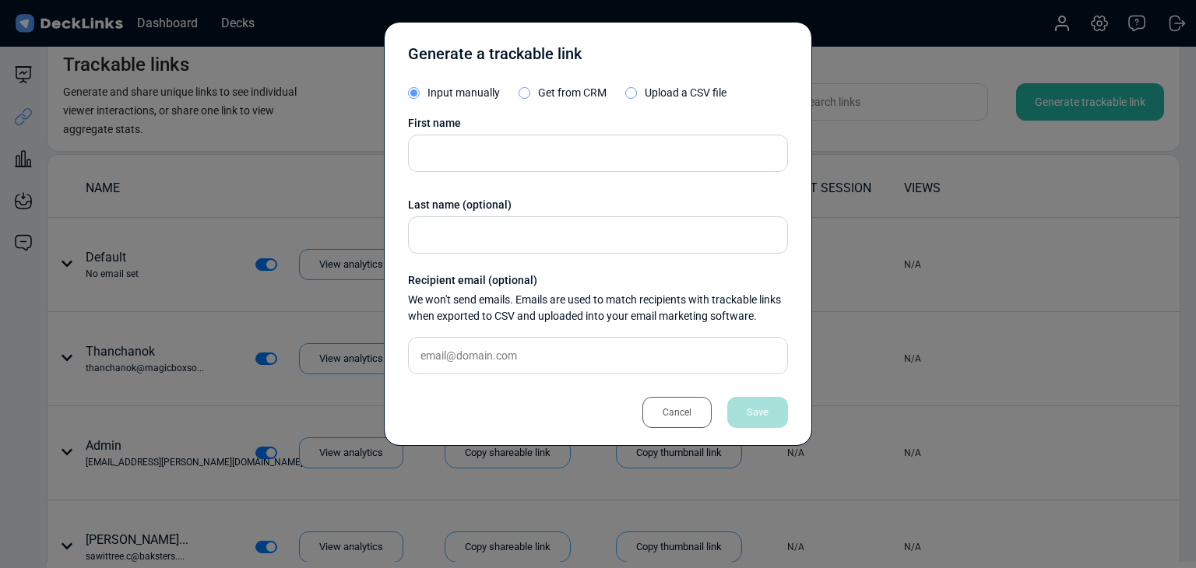
click at [555, 333] on div "First name Last name (optional) Recipient email (optional) We won't send emails…" at bounding box center [598, 251] width 380 height 272
click at [567, 337] on input "text" at bounding box center [598, 355] width 380 height 37
click at [576, 340] on input "text" at bounding box center [598, 355] width 380 height 37
paste input "[EMAIL_ADDRESS][DOMAIN_NAME]"
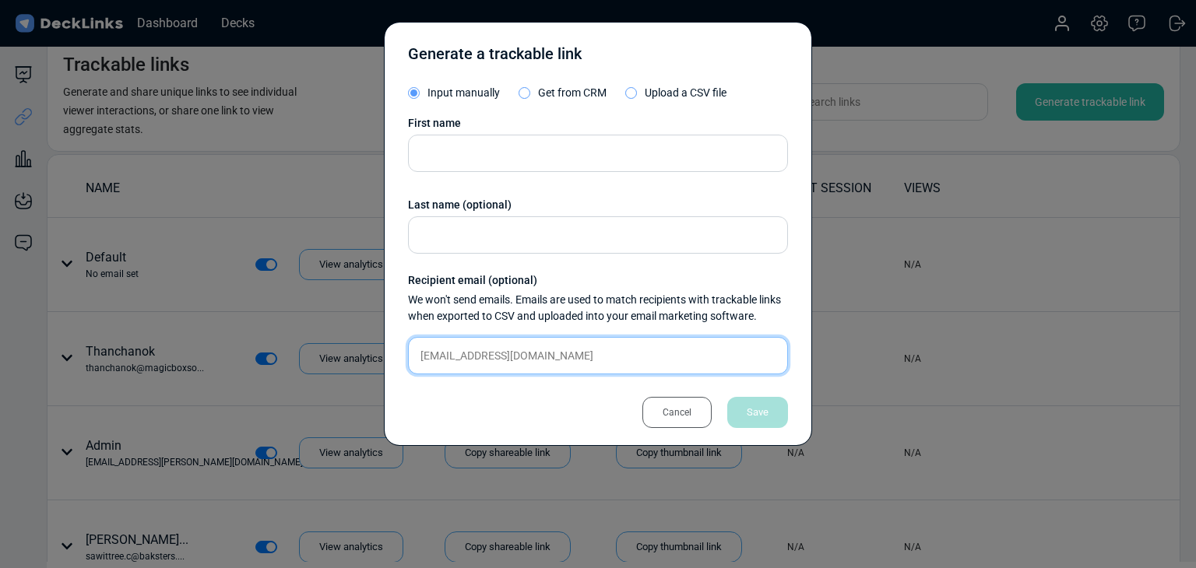
type input "[EMAIL_ADDRESS][DOMAIN_NAME]"
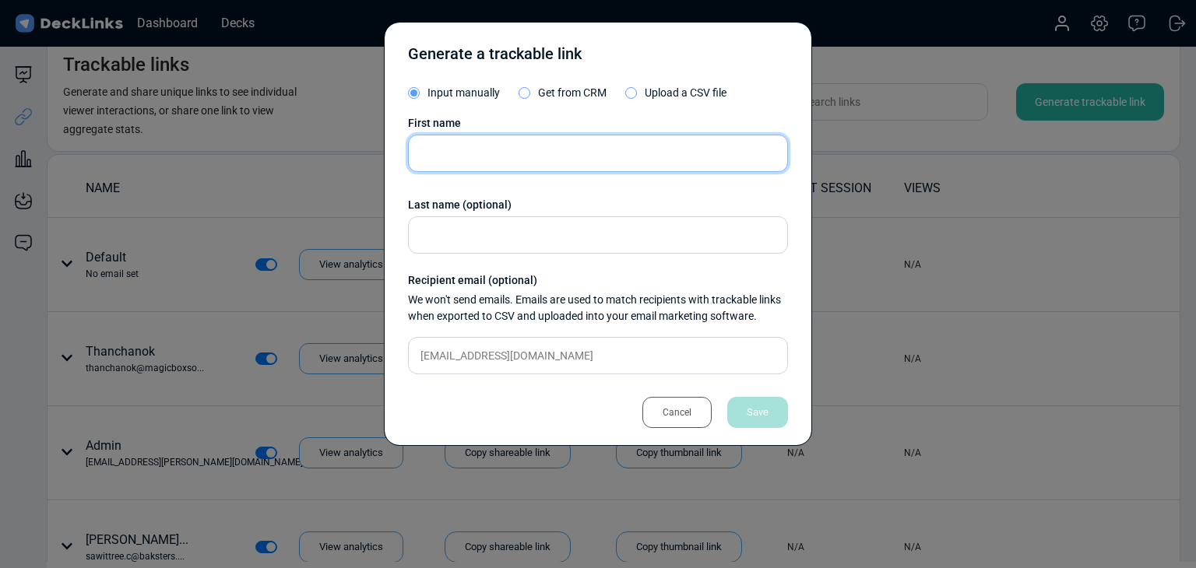
drag, startPoint x: 532, startPoint y: 169, endPoint x: 540, endPoint y: 167, distance: 7.9
click at [532, 169] on input "text" at bounding box center [598, 153] width 380 height 37
paste input "Thunyamon Thanapermpool"
type input "Thunyamon Thanapermpool"
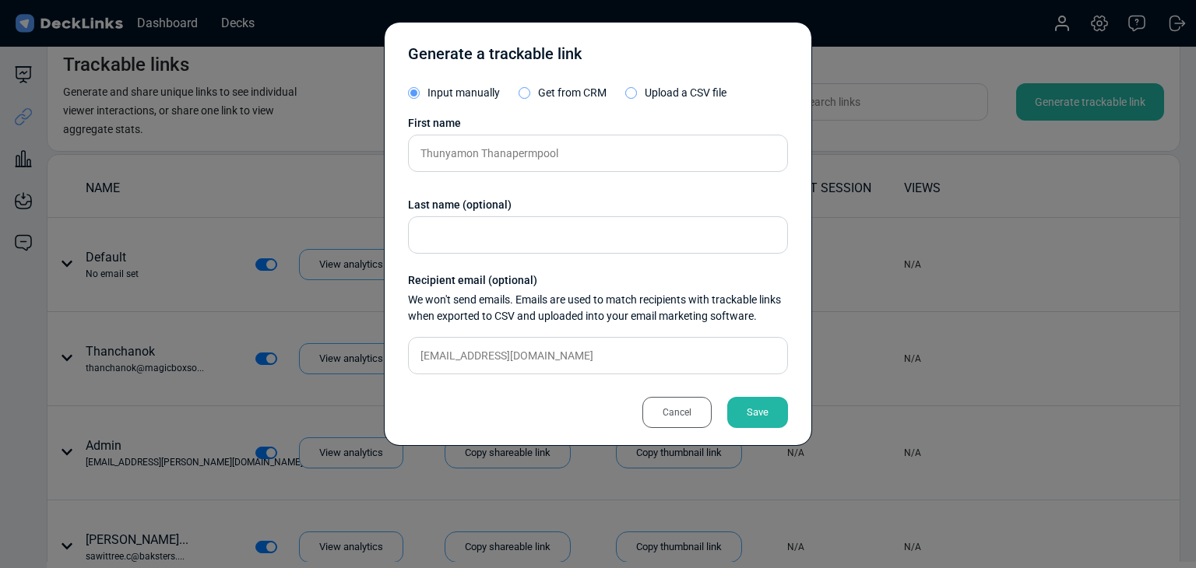
click at [754, 397] on div "Save" at bounding box center [757, 412] width 61 height 31
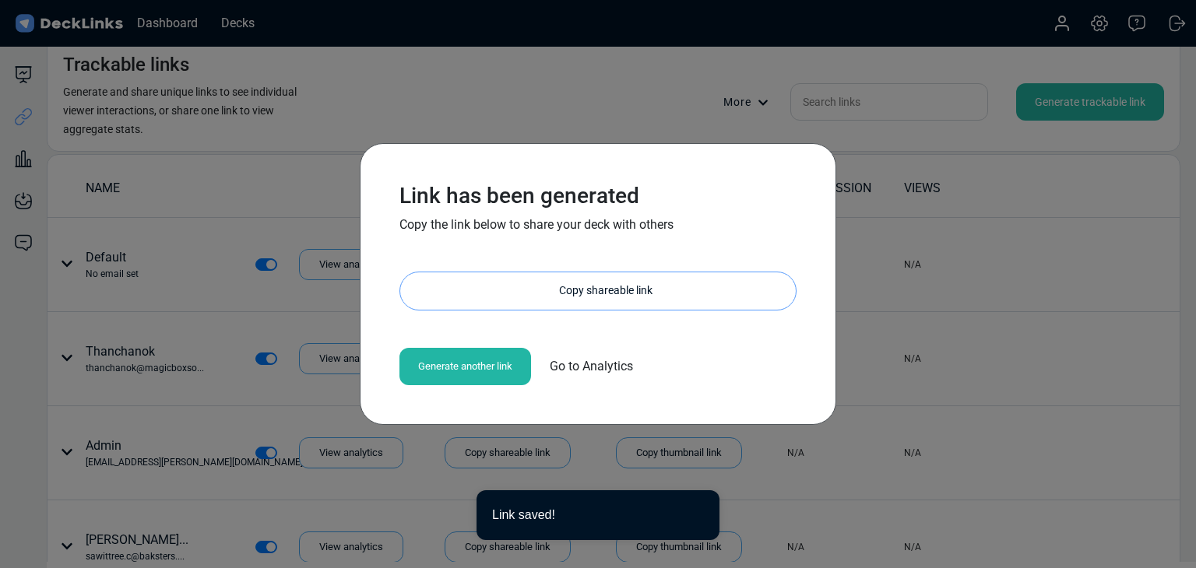
click at [650, 291] on div "Copy shareable link" at bounding box center [606, 290] width 380 height 37
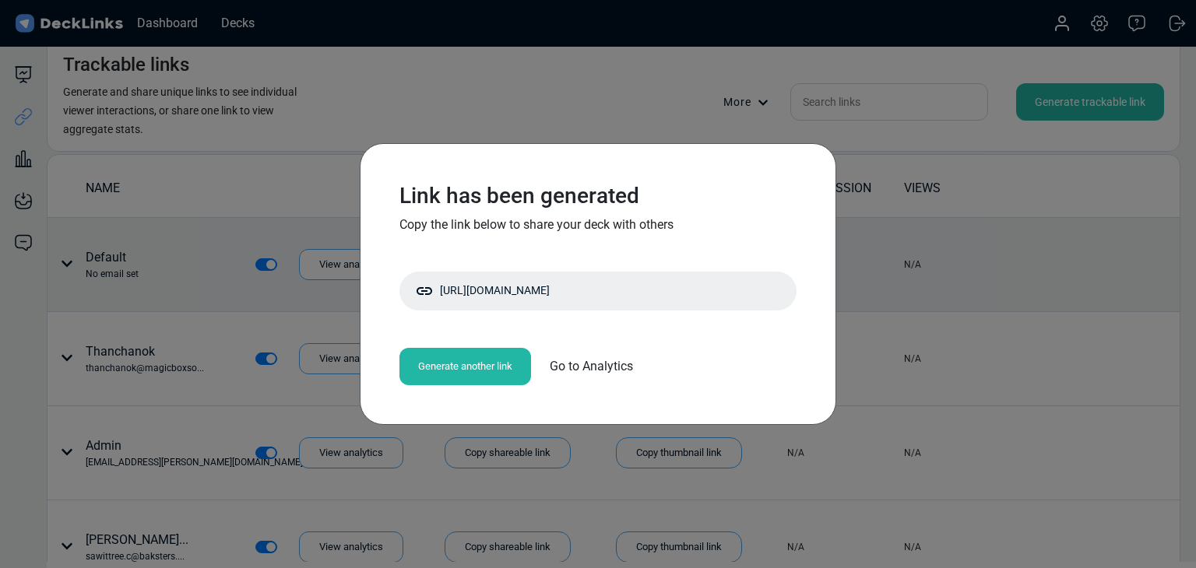
click at [141, 283] on div "Link has been generated Copy the link below to share your deck with others http…" at bounding box center [598, 284] width 1196 height 568
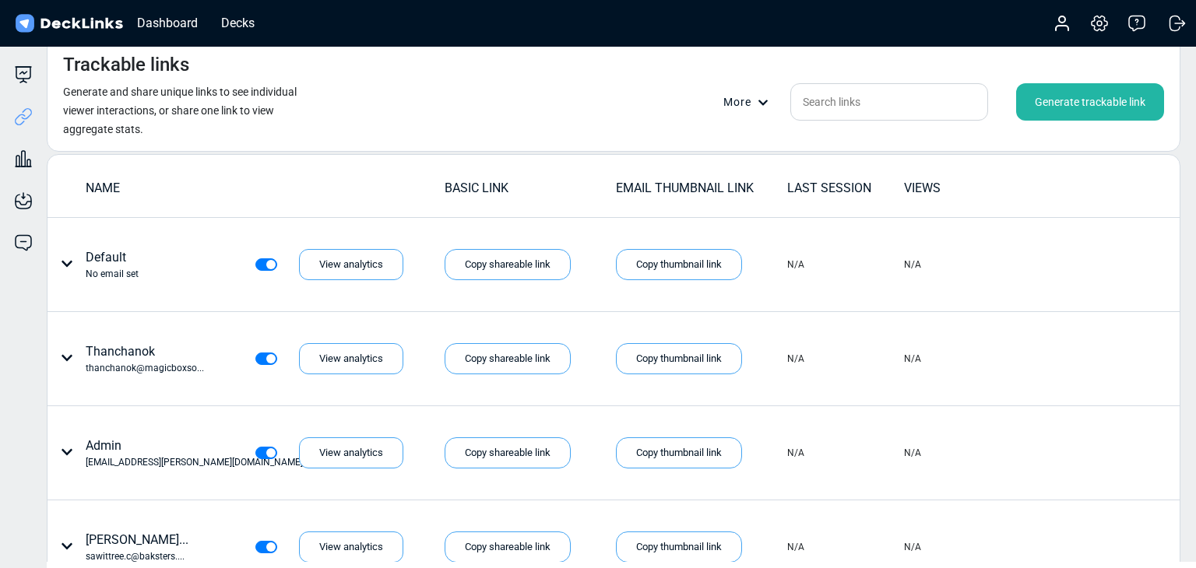
click at [1082, 87] on div "Generate trackable link" at bounding box center [1090, 101] width 148 height 37
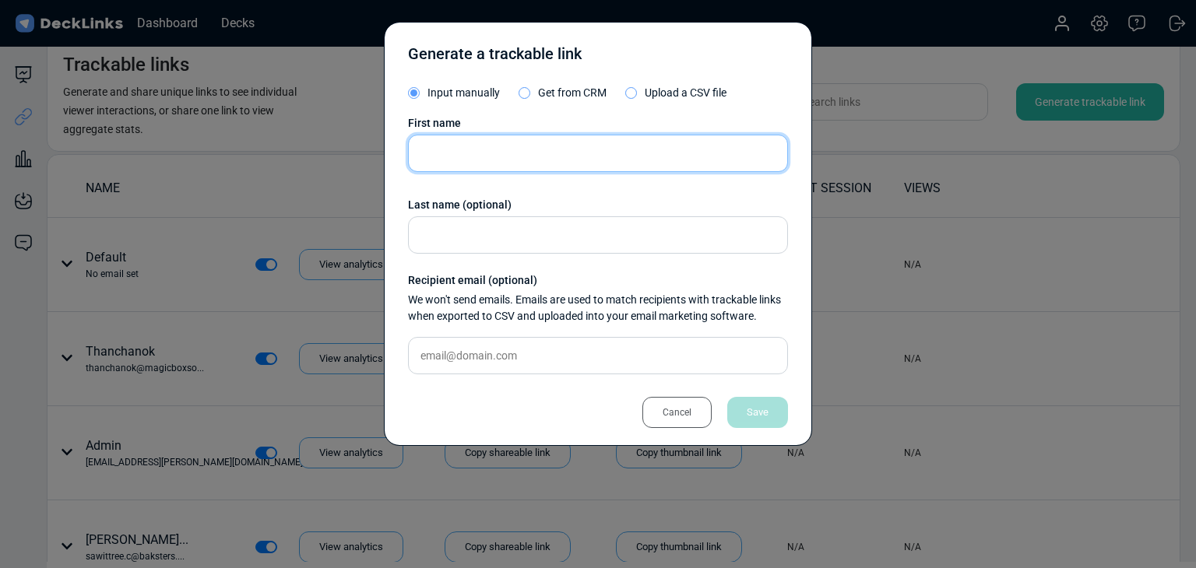
click at [546, 156] on input "text" at bounding box center [598, 153] width 380 height 37
paste input "Teerapat Aksornpan"
type input "Teerapat Aksornpan"
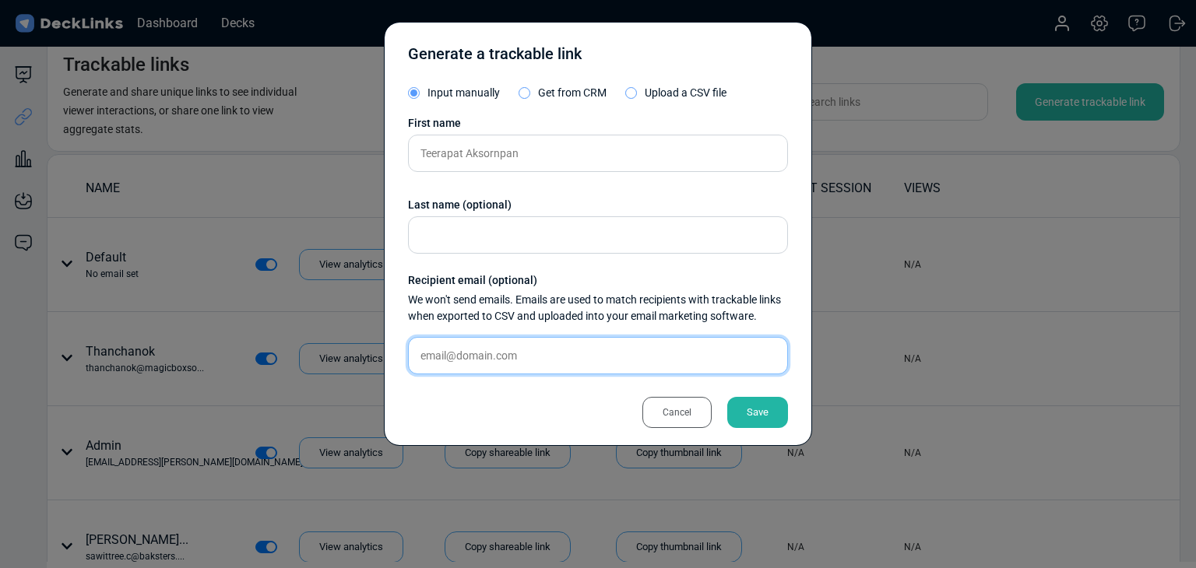
drag, startPoint x: 495, startPoint y: 358, endPoint x: 521, endPoint y: 359, distance: 25.7
click at [495, 358] on input "text" at bounding box center [598, 355] width 380 height 37
paste input "teerapat.a@blockfint.com"
type input "teerapat.a@blockfint.com"
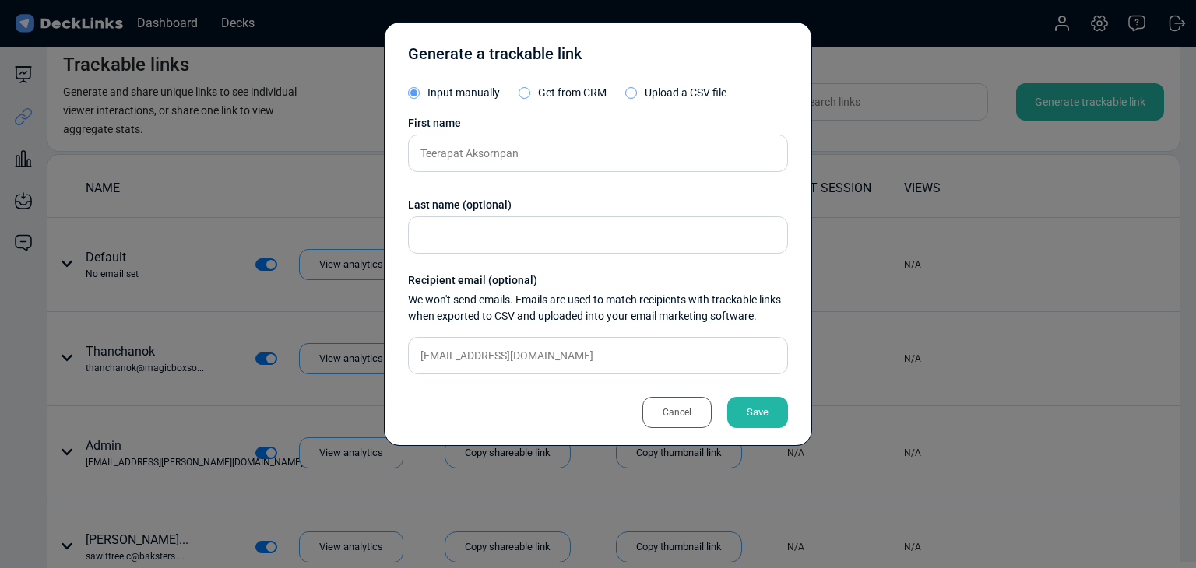
click at [742, 405] on div "Save" at bounding box center [757, 412] width 61 height 31
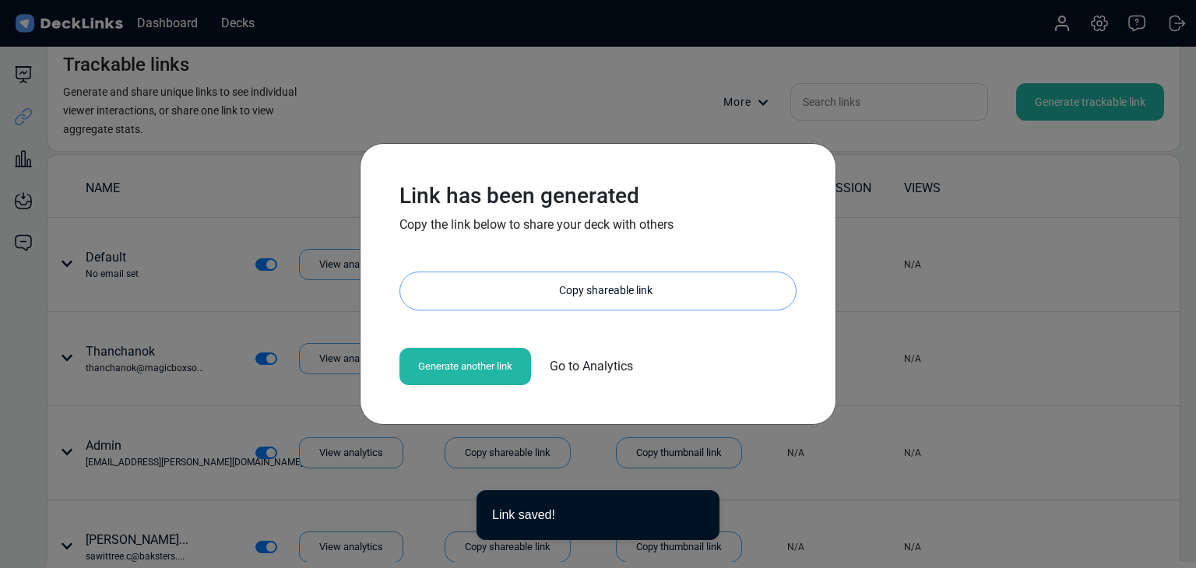
click at [594, 287] on div "Copy shareable link" at bounding box center [606, 290] width 380 height 37
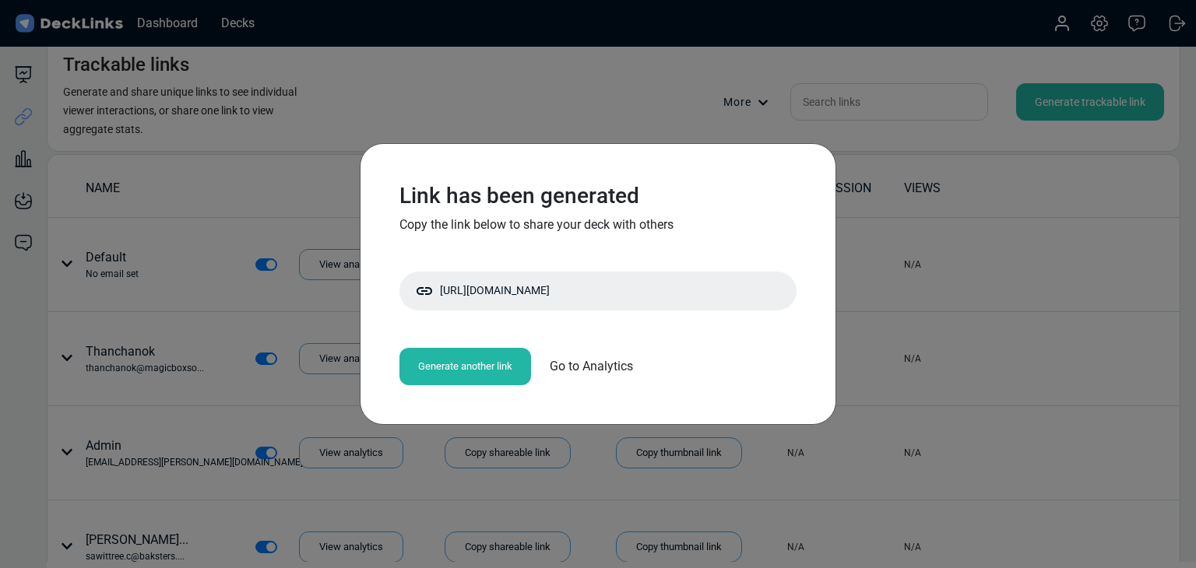
drag, startPoint x: 170, startPoint y: 280, endPoint x: 224, endPoint y: 141, distance: 149.3
click at [170, 280] on div "Link has been generated Copy the link below to share your deck with others http…" at bounding box center [598, 284] width 1196 height 568
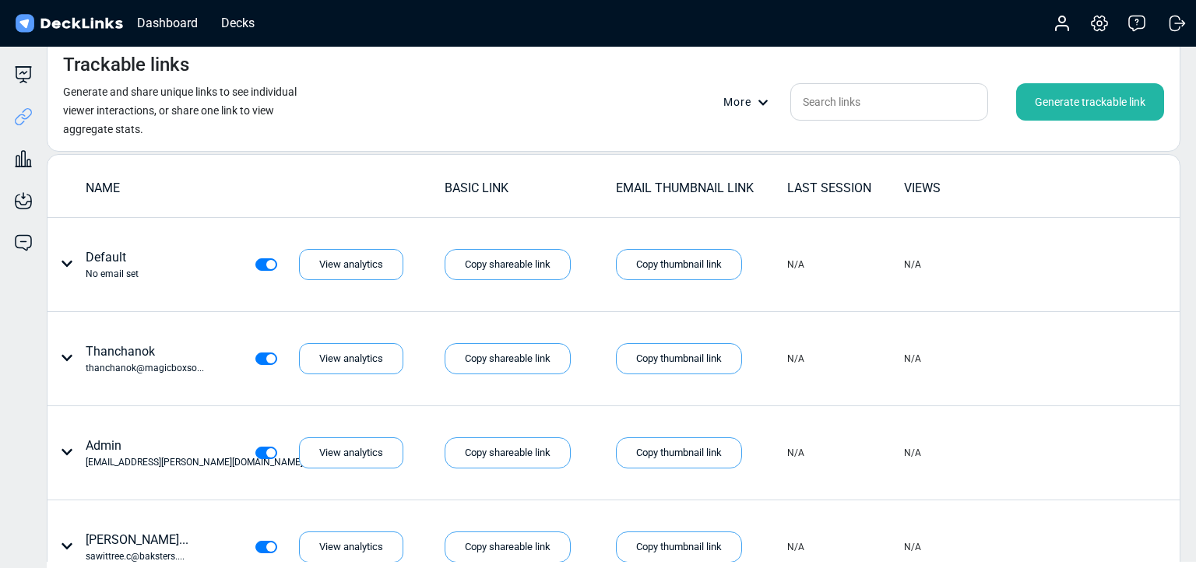
click at [1050, 107] on div "Generate trackable link" at bounding box center [1090, 101] width 148 height 37
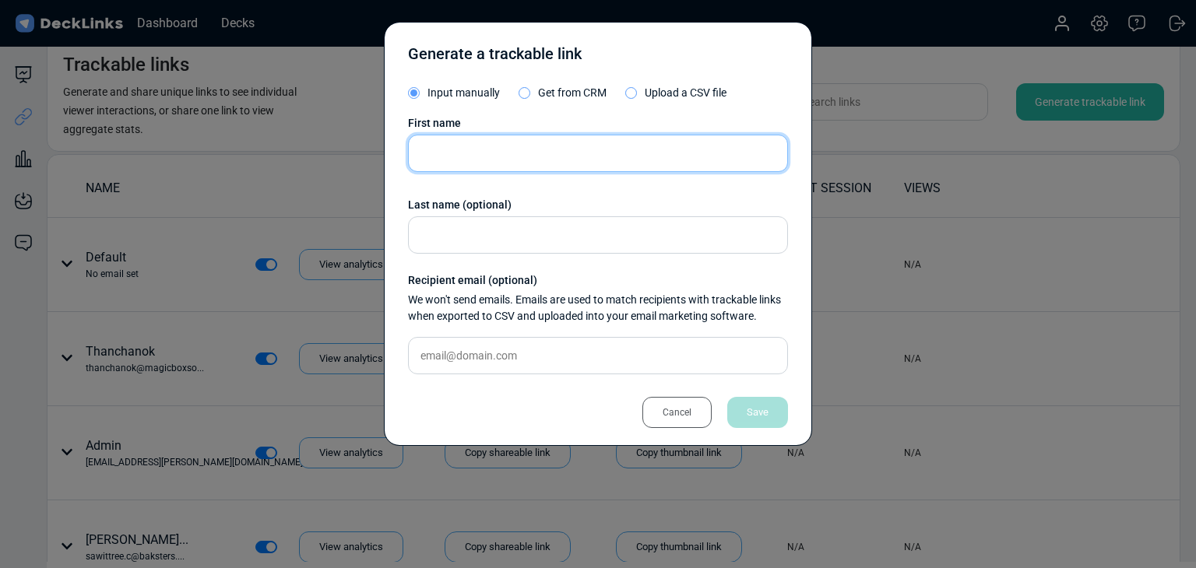
click at [520, 166] on input "text" at bounding box center [598, 153] width 380 height 37
paste input "[PERSON_NAME]"
type input "[PERSON_NAME]"
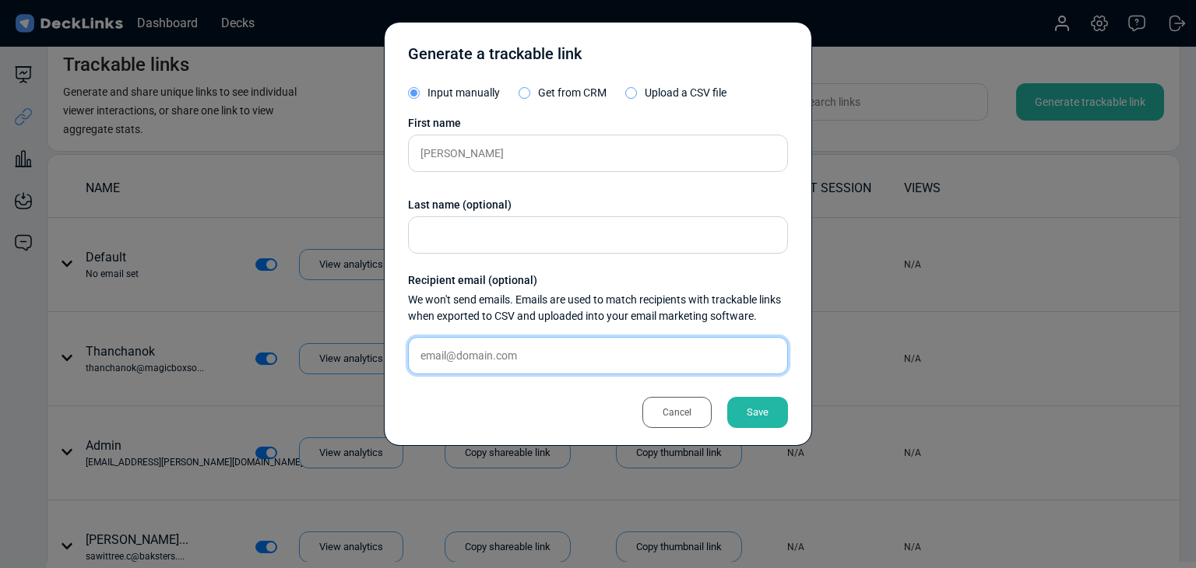
drag, startPoint x: 530, startPoint y: 350, endPoint x: 553, endPoint y: 352, distance: 22.7
click at [529, 350] on input "text" at bounding box center [598, 355] width 380 height 37
paste input "parid@activemedia.co.th"
type input "parid@activemedia.co.th"
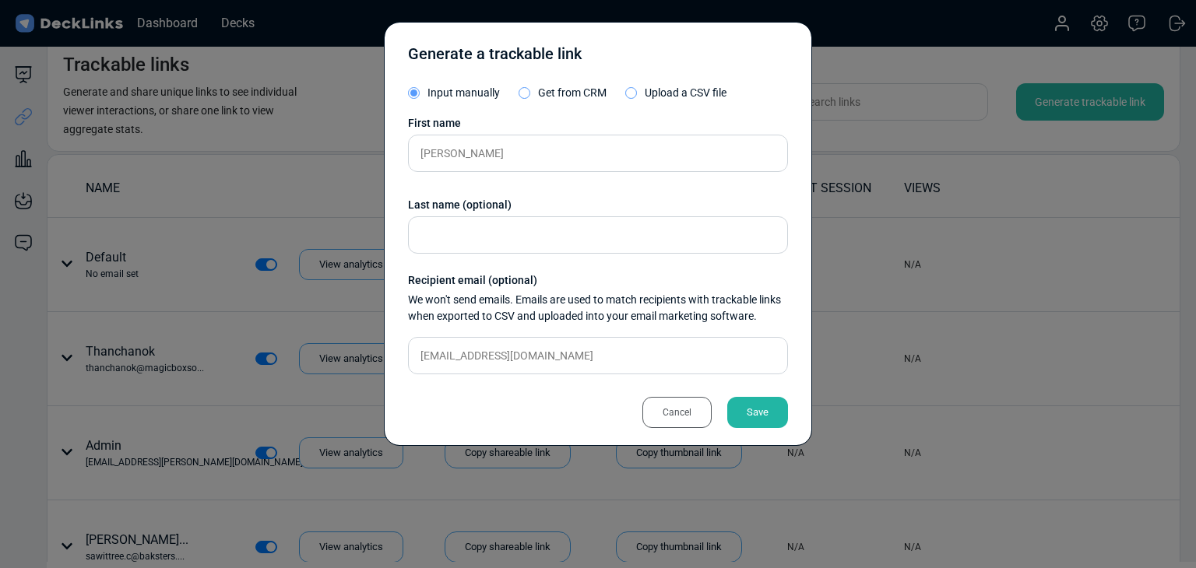
click at [736, 412] on div "Save" at bounding box center [757, 412] width 61 height 31
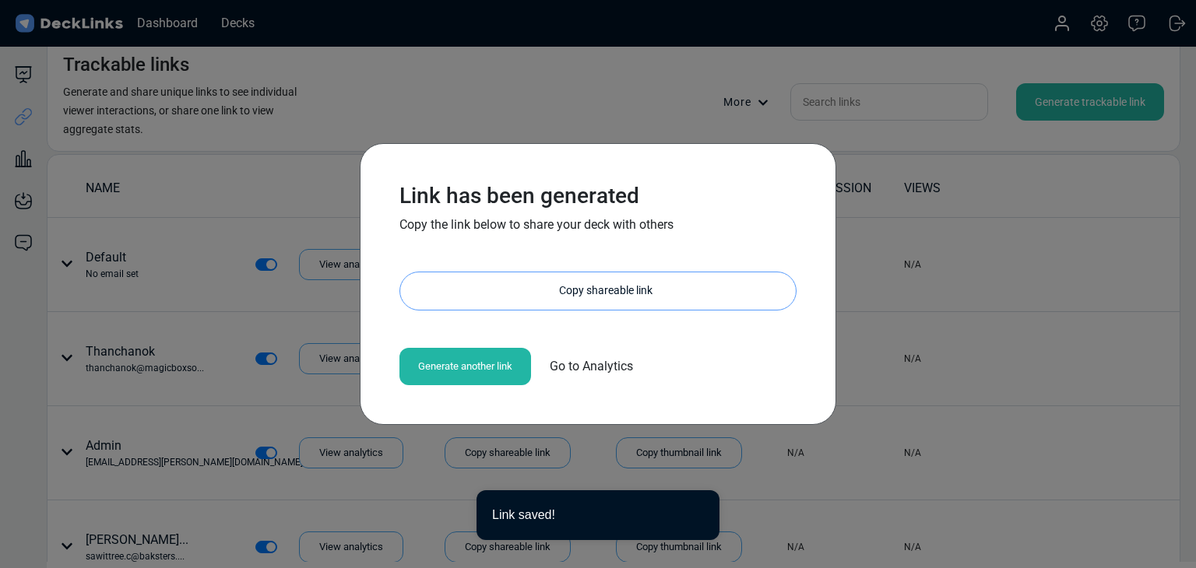
click at [591, 273] on div "Copy shareable link" at bounding box center [606, 290] width 380 height 37
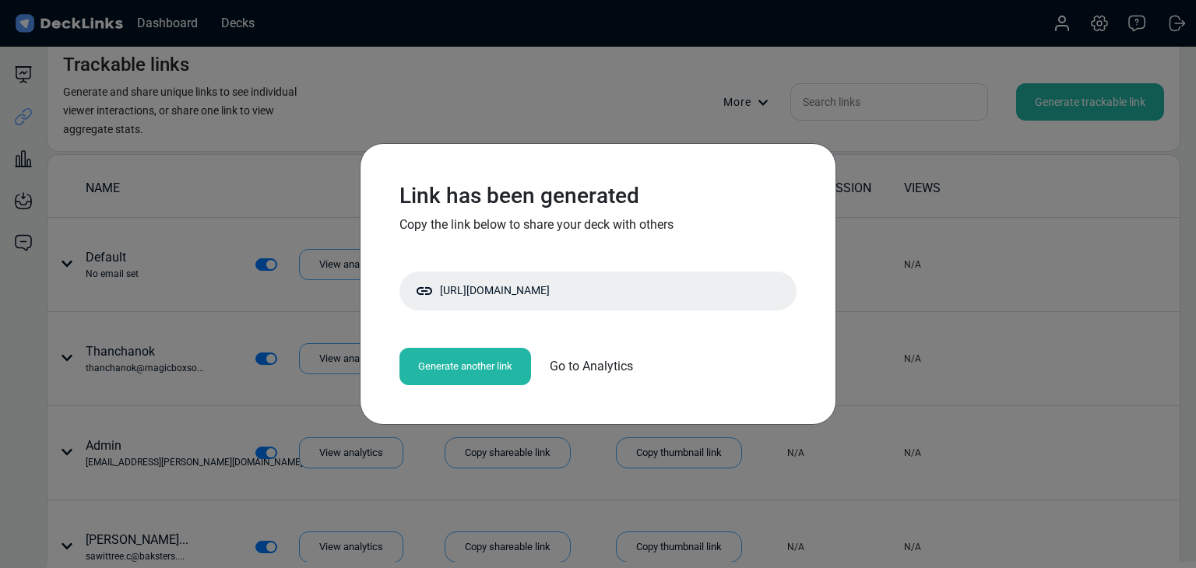
click at [285, 286] on div "Link has been generated Copy the link below to share your deck with others http…" at bounding box center [598, 284] width 1196 height 568
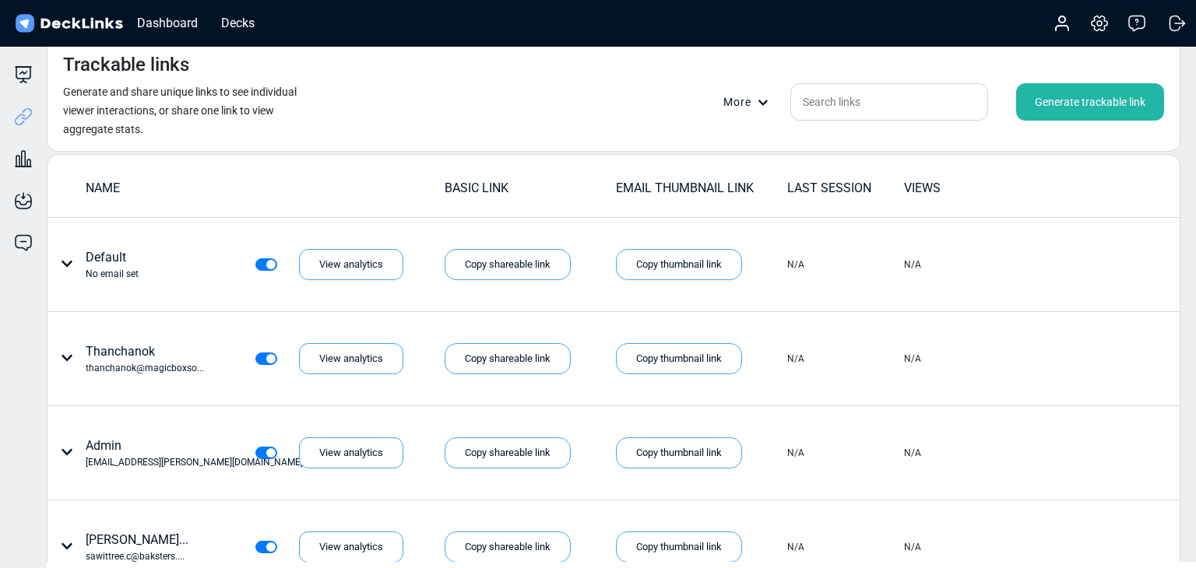
click at [1073, 93] on div "Generate trackable link" at bounding box center [1090, 101] width 148 height 37
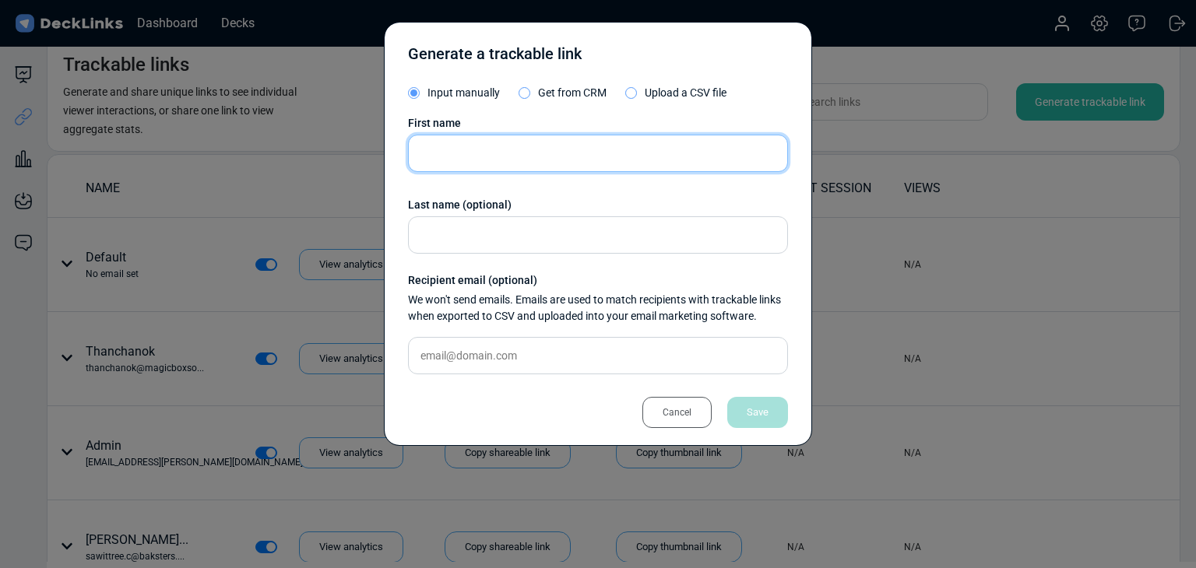
drag, startPoint x: 483, startPoint y: 141, endPoint x: 468, endPoint y: 141, distance: 14.8
click at [483, 141] on input "text" at bounding box center [598, 153] width 380 height 37
paste input "[PERSON_NAME]"
type input "[PERSON_NAME]"
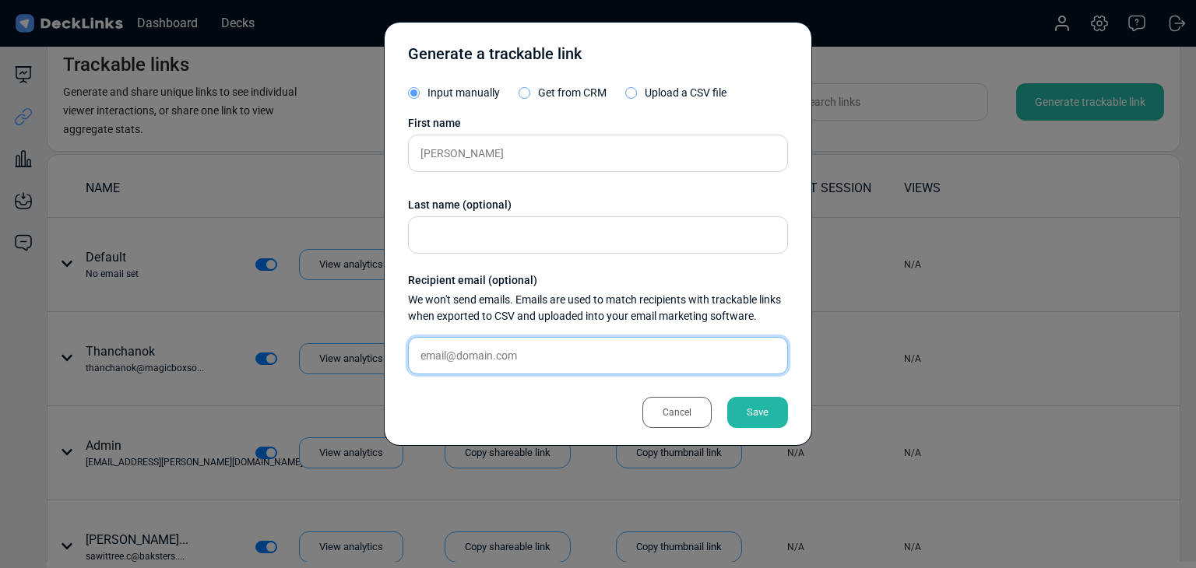
click at [511, 359] on input "text" at bounding box center [598, 355] width 380 height 37
paste input "[EMAIL_ADDRESS][DOMAIN_NAME]"
type input "[EMAIL_ADDRESS][DOMAIN_NAME]"
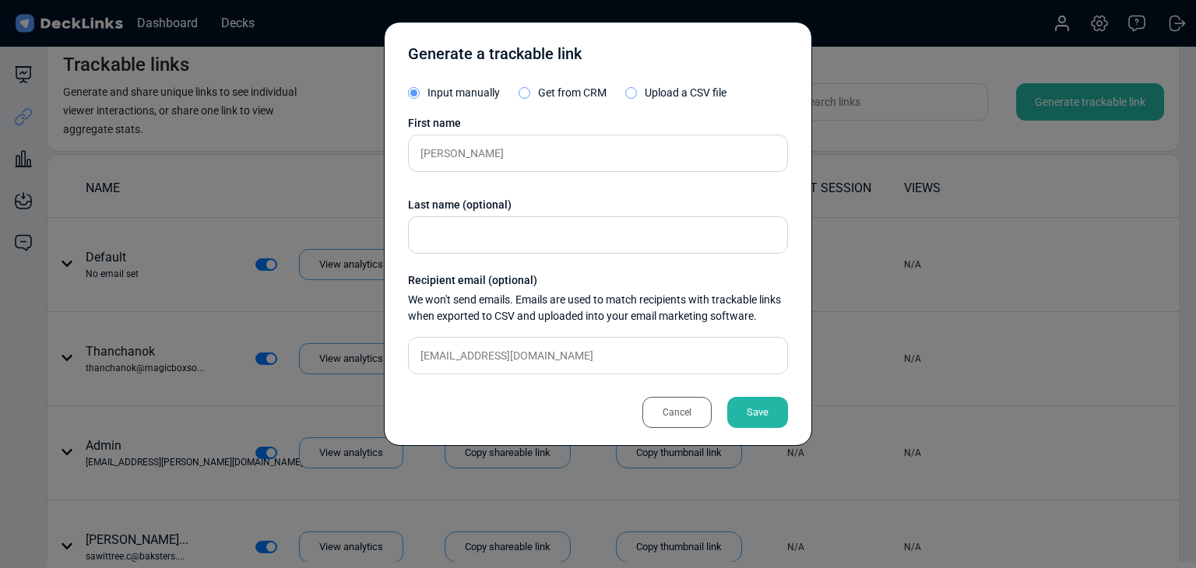
click at [735, 406] on div "Save" at bounding box center [757, 412] width 61 height 31
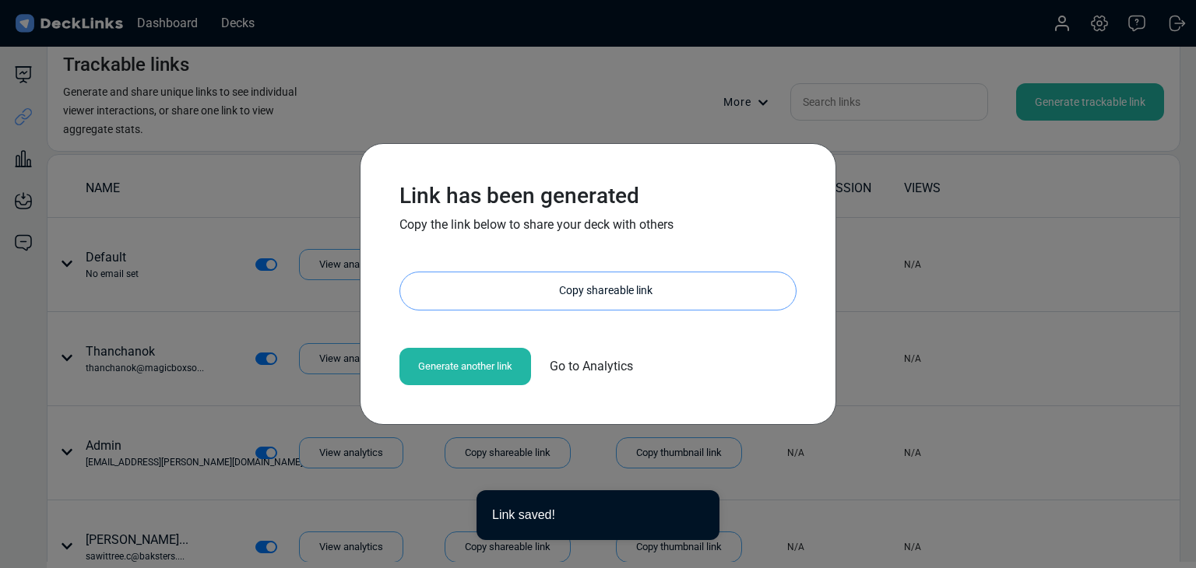
click at [577, 302] on div "Copy shareable link" at bounding box center [606, 290] width 380 height 37
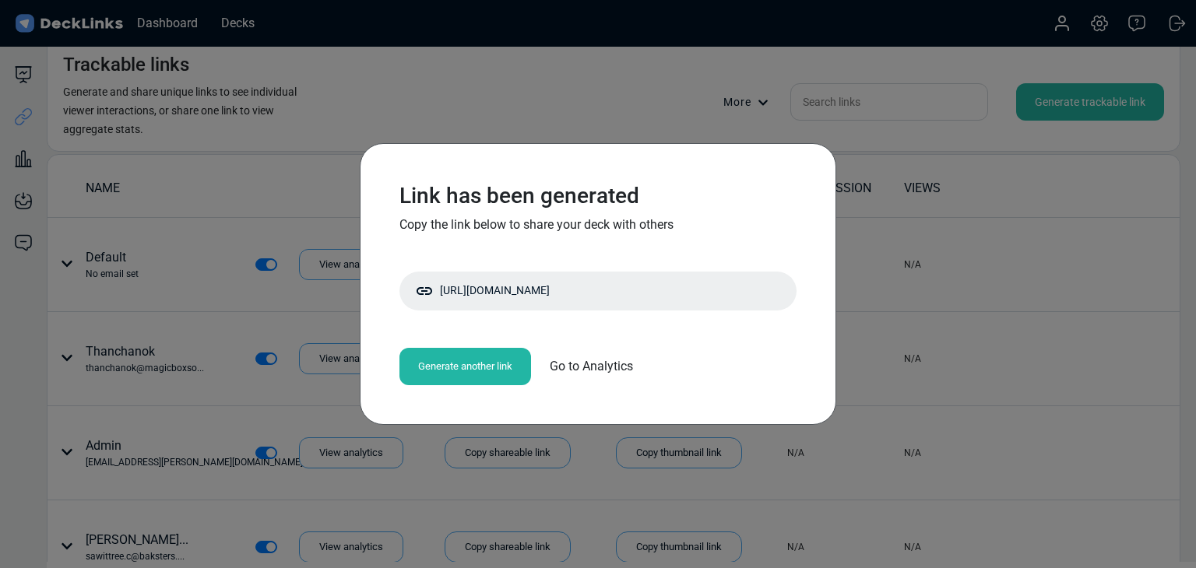
click at [388, 79] on div "Link has been generated Copy the link below to share your deck with others http…" at bounding box center [598, 284] width 1196 height 568
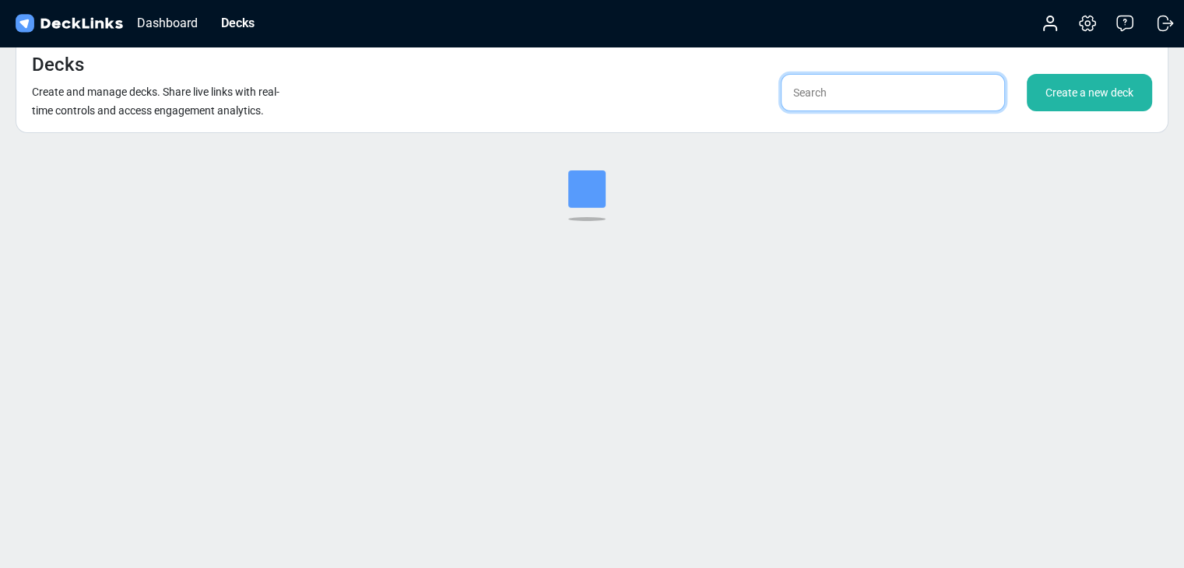
click at [898, 101] on input "text" at bounding box center [893, 92] width 224 height 37
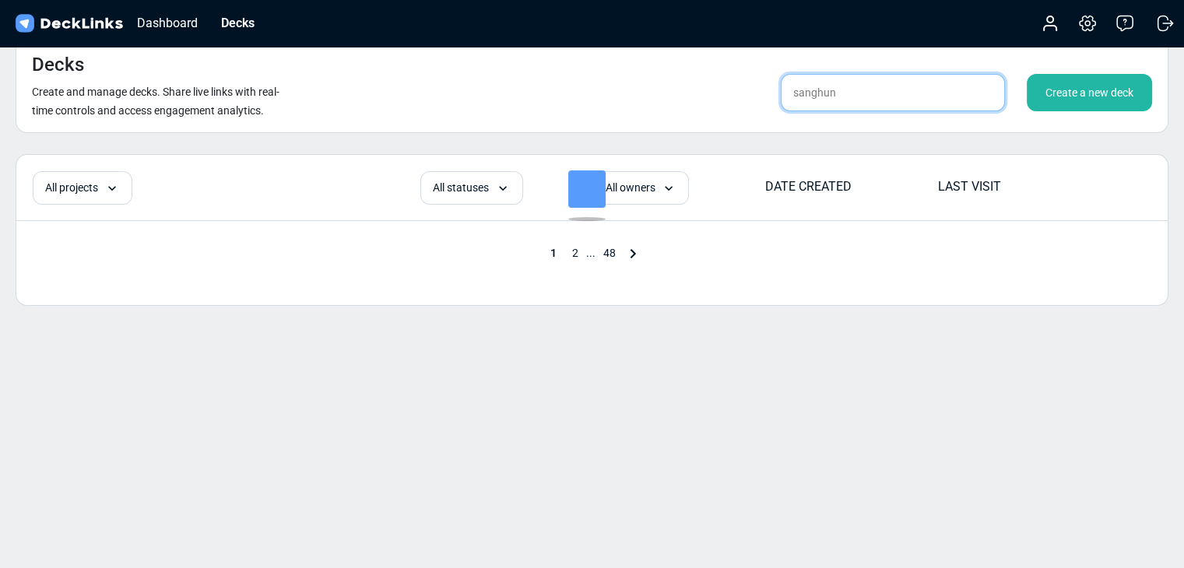
type input "sanghun"
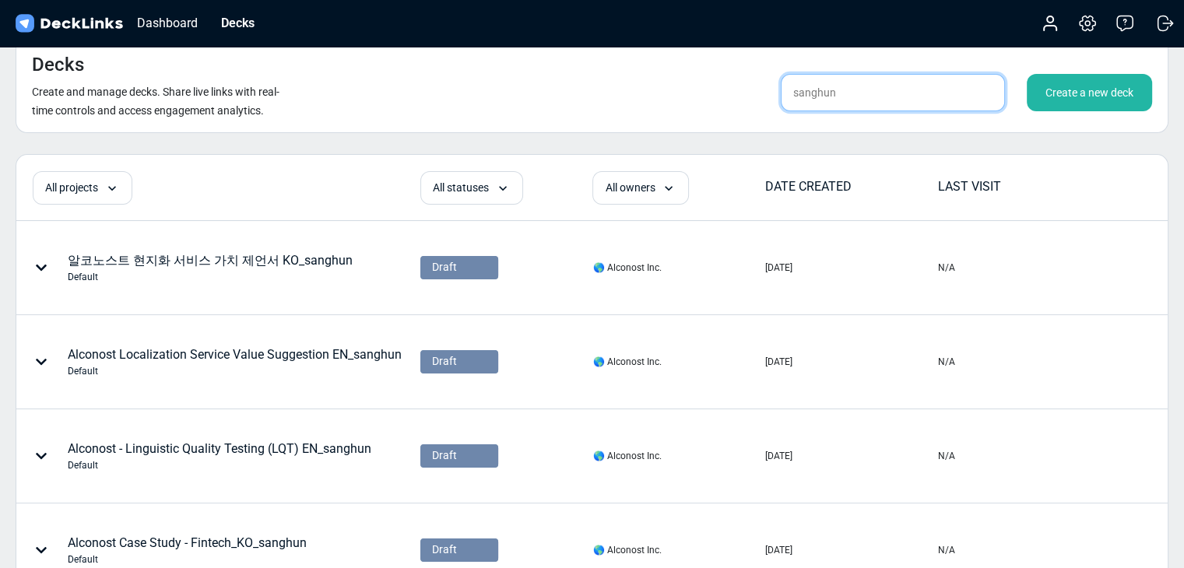
click at [940, 85] on input "sanghun" at bounding box center [893, 92] width 224 height 37
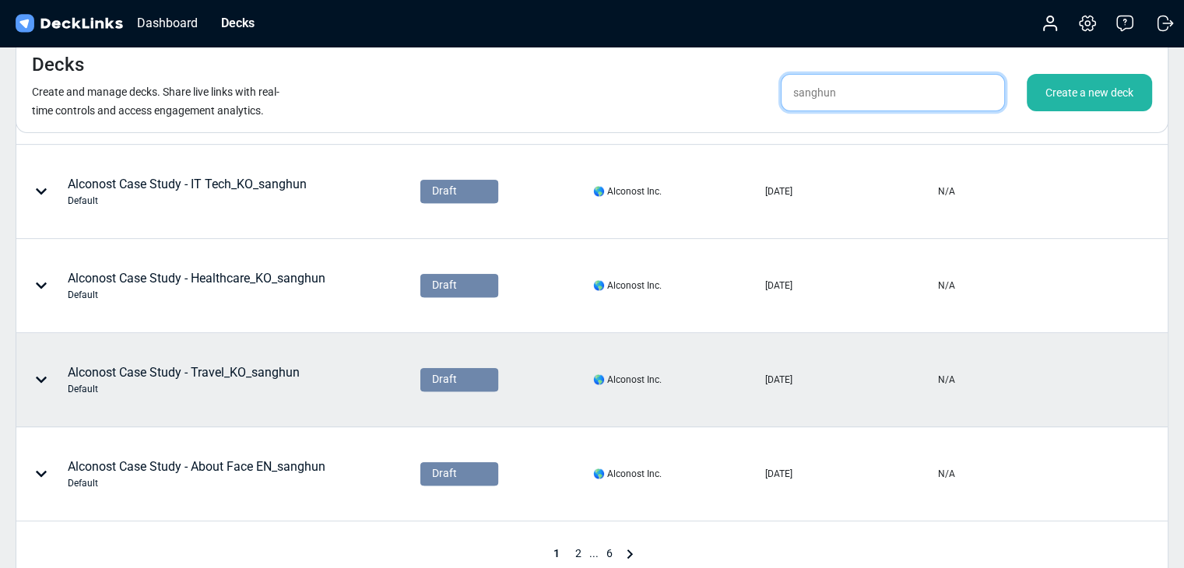
scroll to position [778, 0]
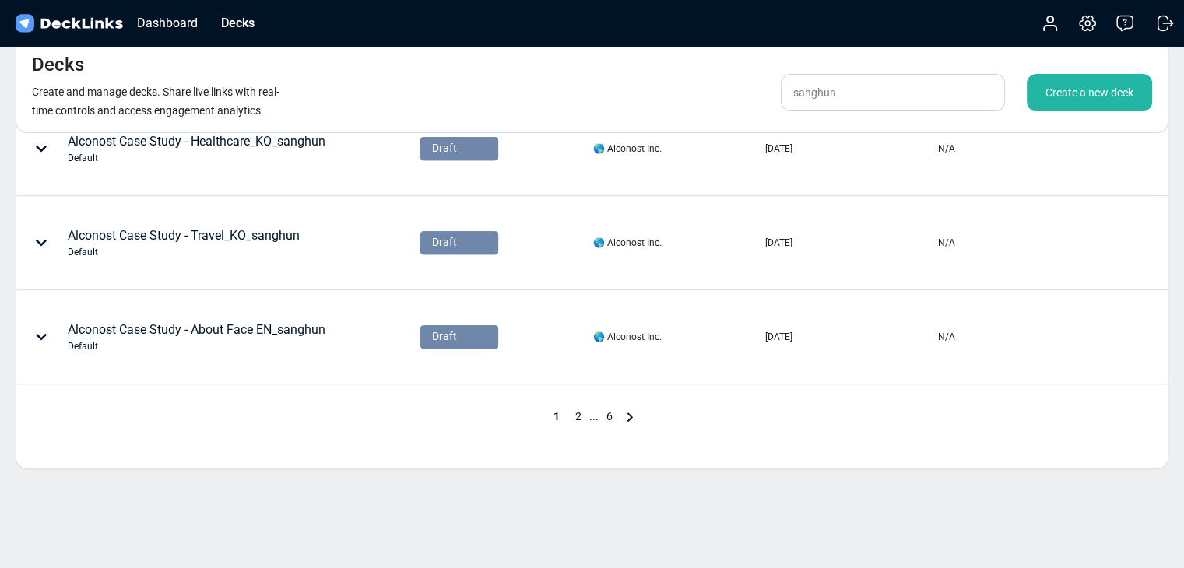
click at [576, 412] on span "2" at bounding box center [578, 416] width 22 height 12
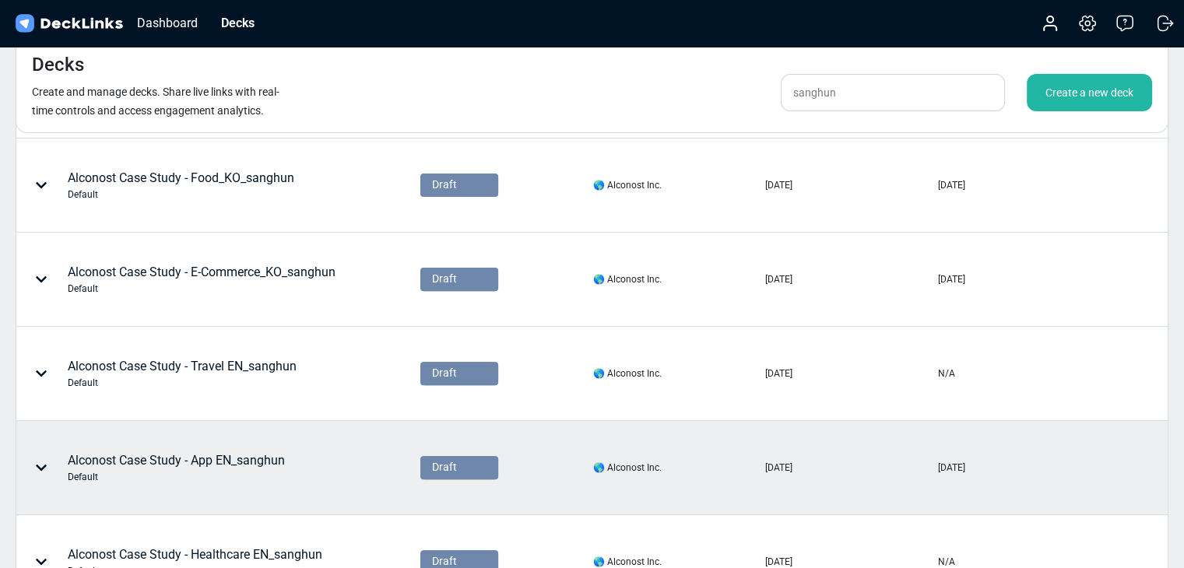
scroll to position [389, 0]
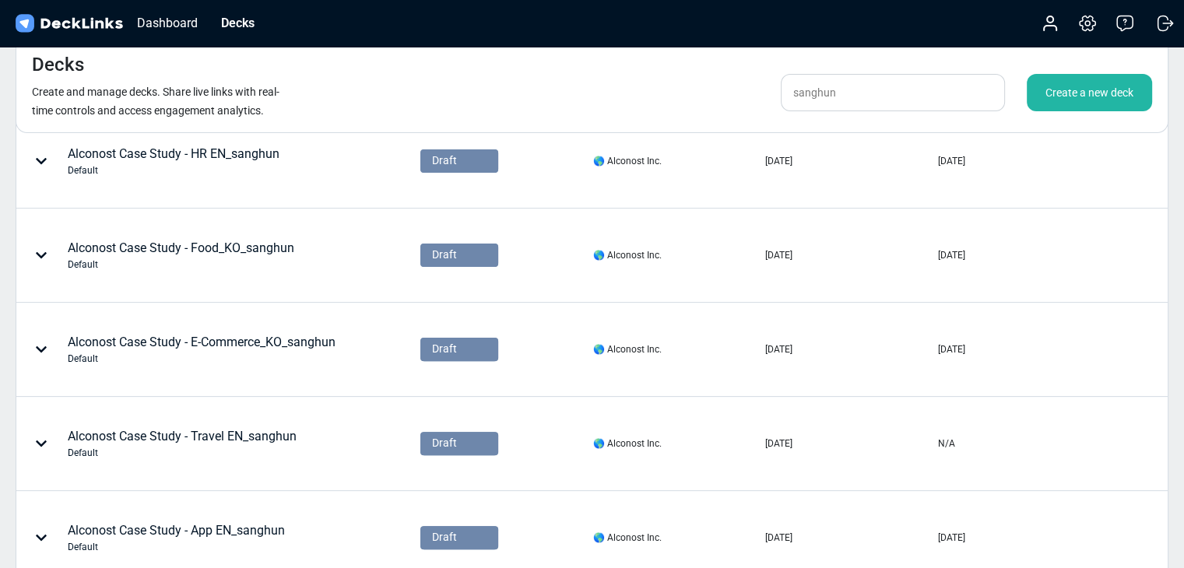
click at [253, 518] on div "Alconost Case Study - App EN_sanghun Default" at bounding box center [153, 538] width 264 height 47
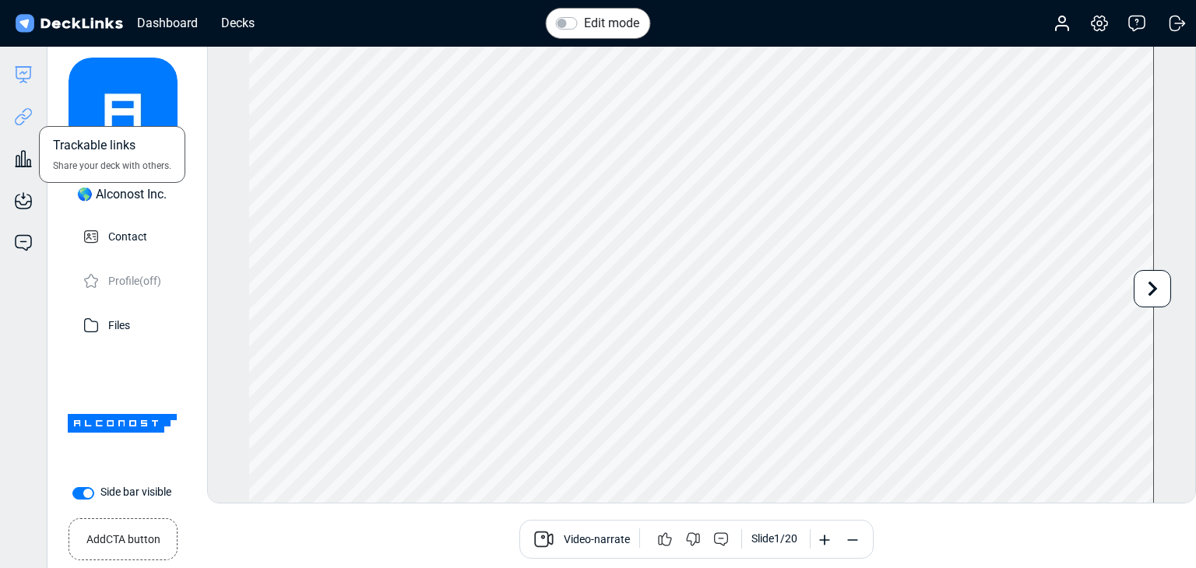
click at [19, 122] on icon at bounding box center [23, 116] width 19 height 19
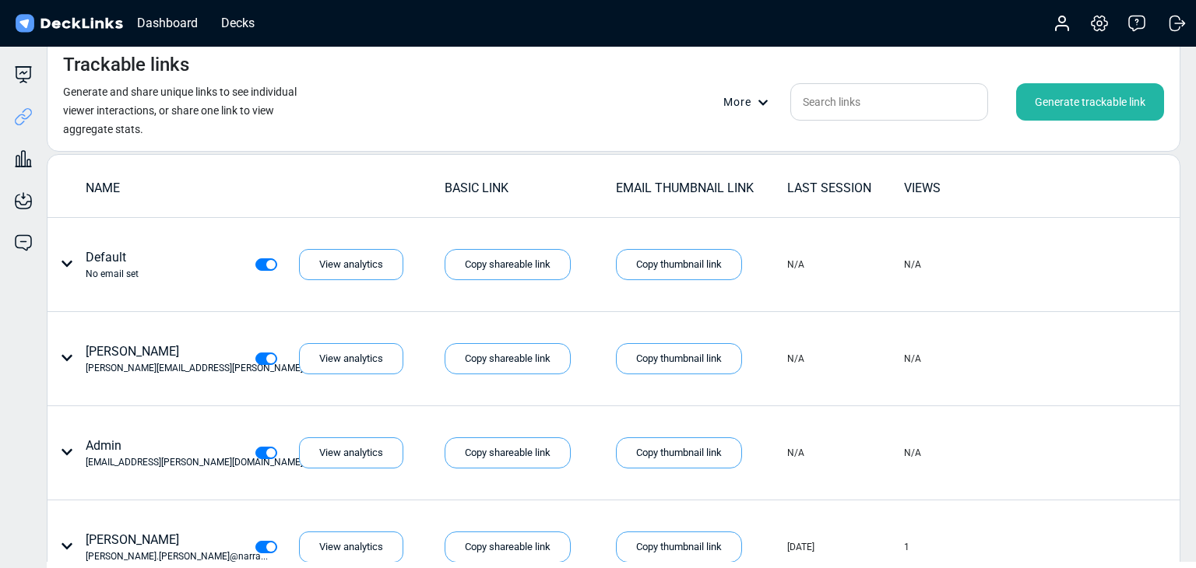
click at [1087, 115] on div "Generate trackable link" at bounding box center [1090, 101] width 148 height 37
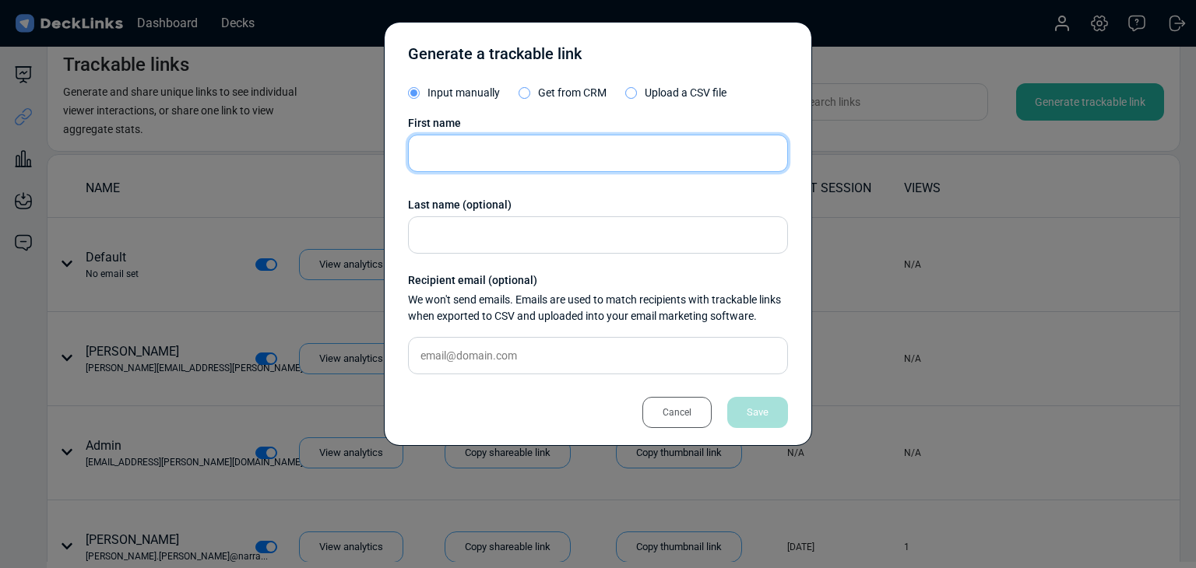
click at [523, 159] on input "text" at bounding box center [598, 153] width 380 height 37
paste input "Rawee Boonsup"
type input "Rawee Boonsup"
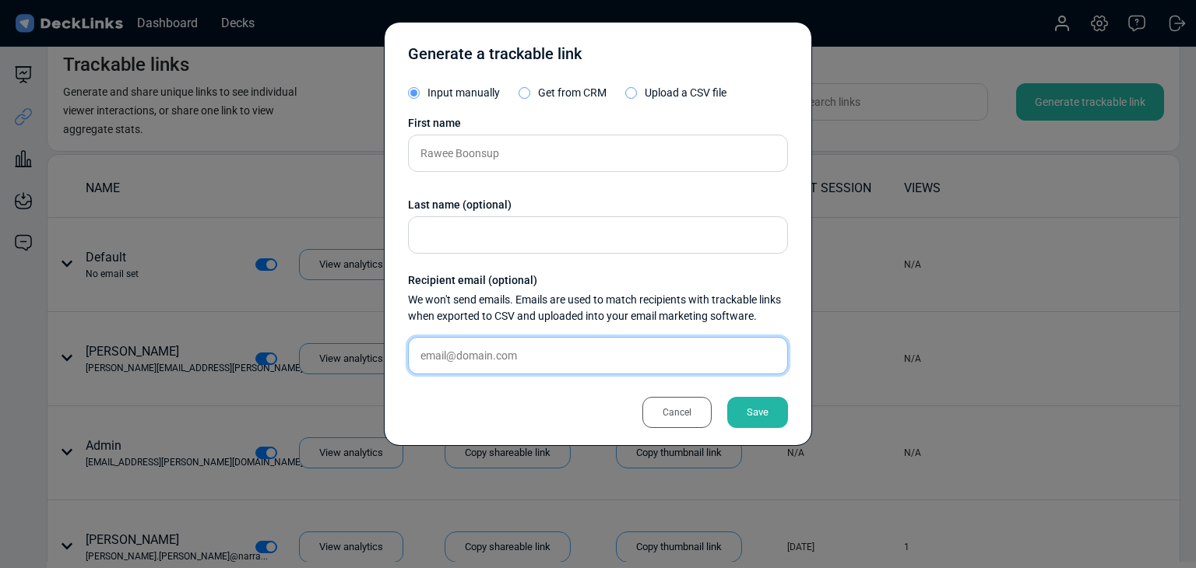
click at [563, 366] on input "text" at bounding box center [598, 355] width 380 height 37
paste input "rawee.b@thelivingos.com"
type input "rawee.b@thelivingos.com"
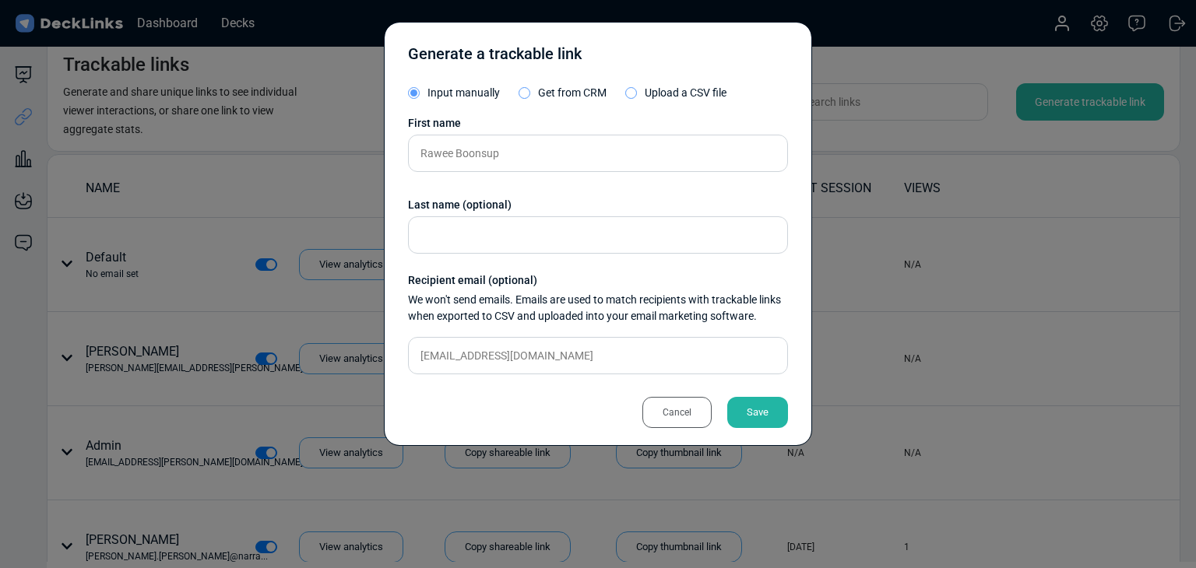
click at [754, 415] on div "Save" at bounding box center [757, 412] width 61 height 31
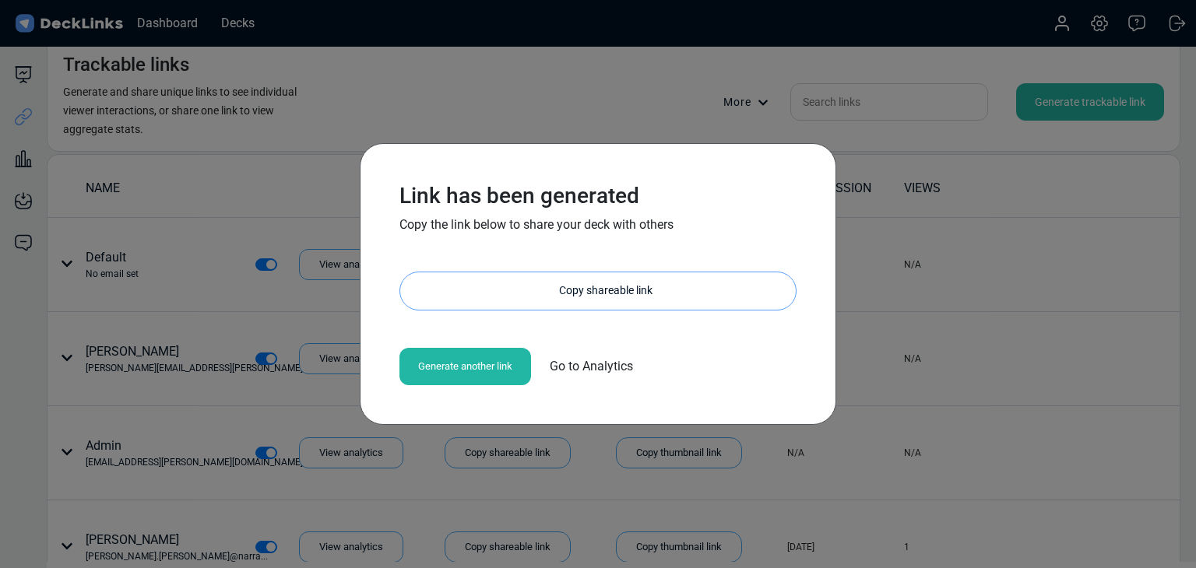
click at [527, 279] on div "Copy shareable link" at bounding box center [606, 290] width 380 height 37
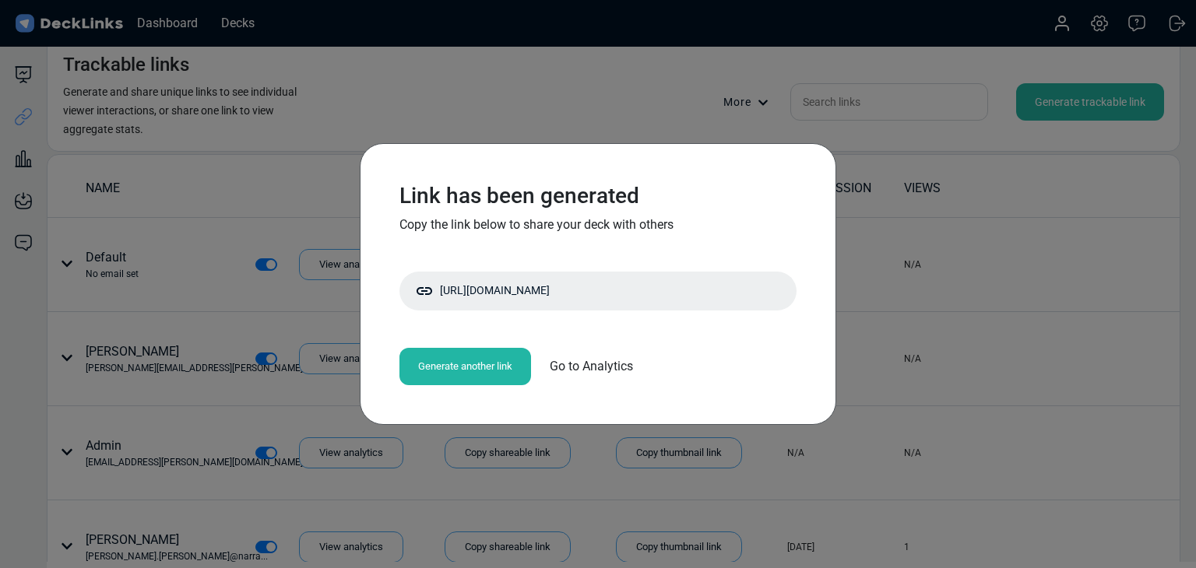
click at [230, 137] on div "Link has been generated Copy the link below to share your deck with others http…" at bounding box center [598, 284] width 1196 height 568
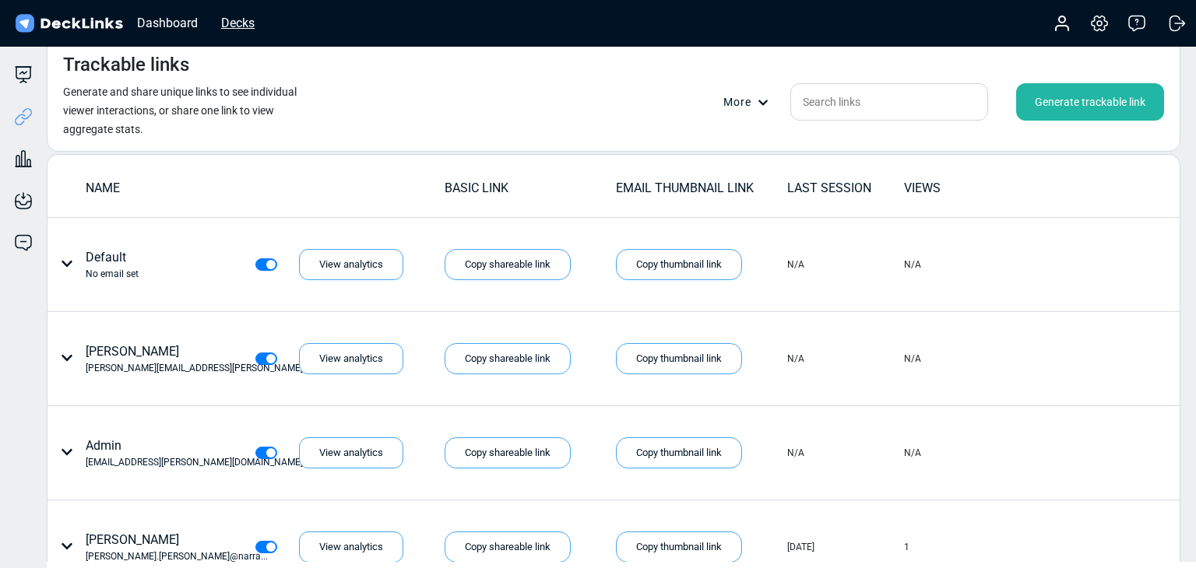
click at [223, 21] on div "Decks" at bounding box center [237, 22] width 49 height 19
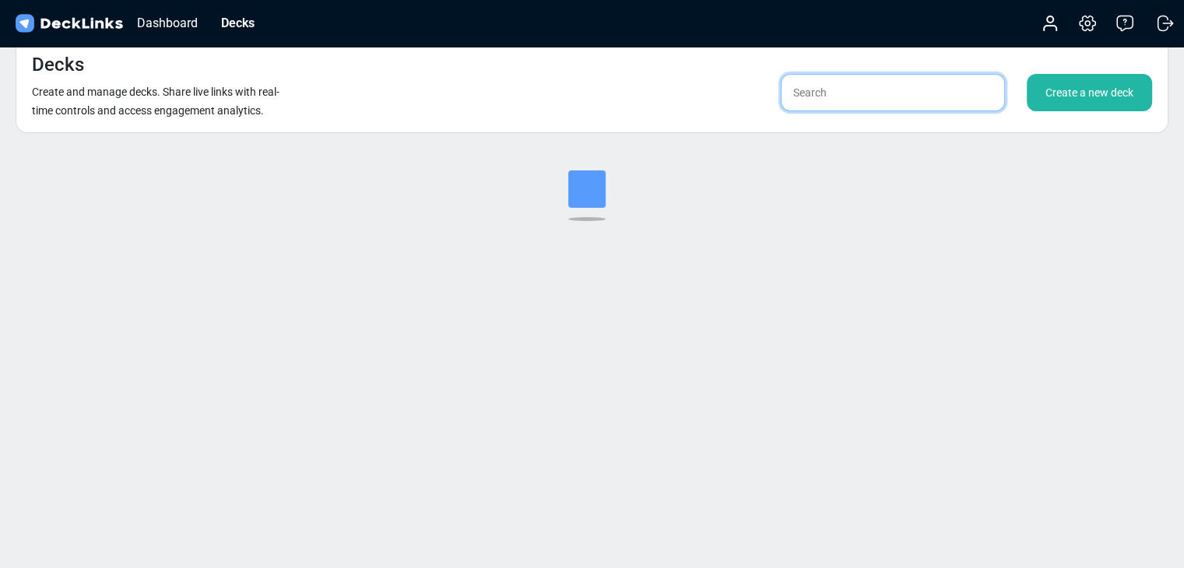
click at [919, 83] on input "text" at bounding box center [893, 92] width 224 height 37
type input "ㄴ"
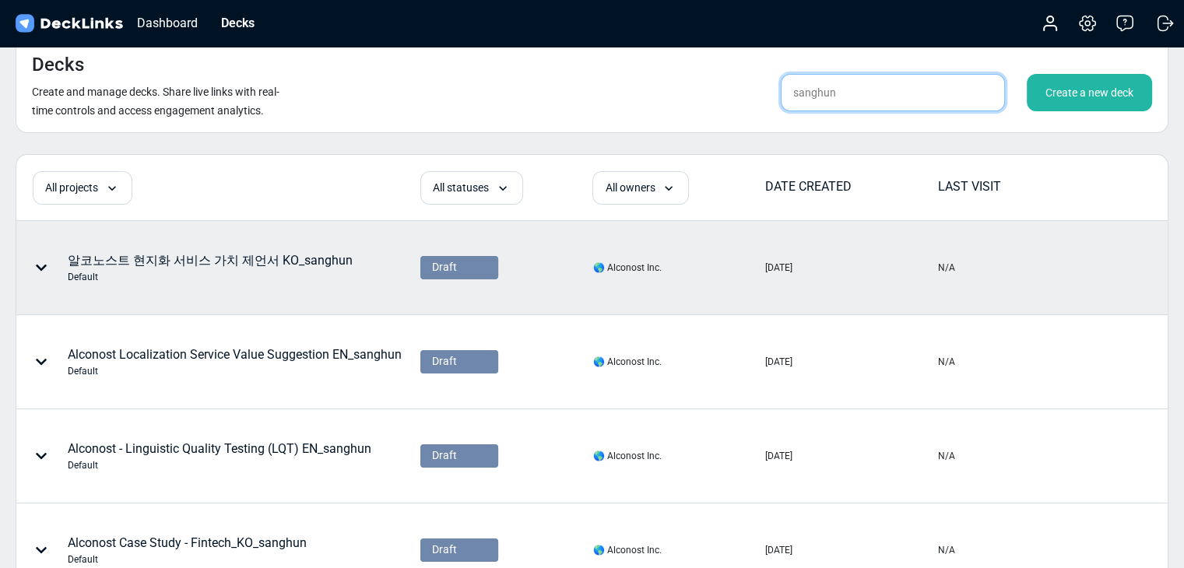
type input "sanghun"
click at [189, 255] on div "알코노스트 현지화 서비스 가치 제언서 KO_sanghun Default" at bounding box center [210, 267] width 285 height 33
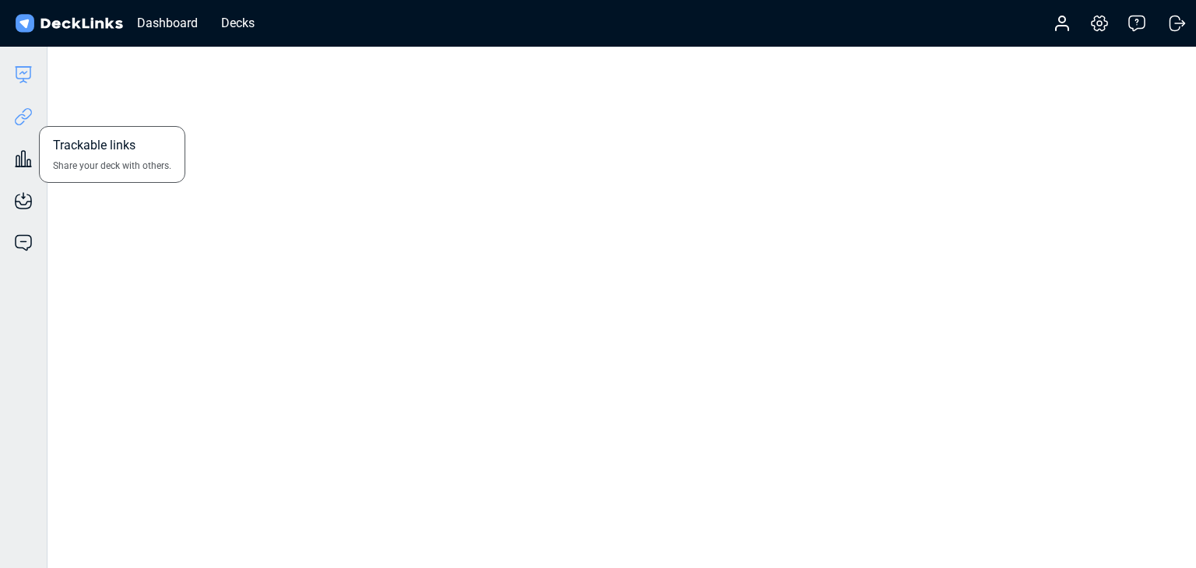
click at [27, 122] on icon at bounding box center [23, 116] width 19 height 19
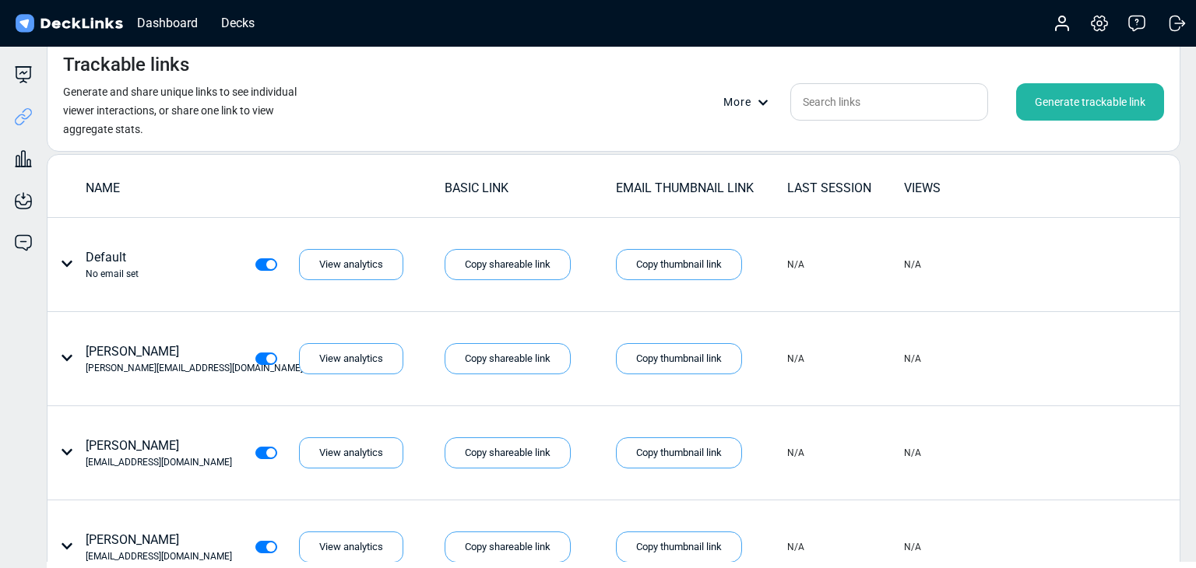
click at [1052, 85] on div "Generate trackable link" at bounding box center [1090, 101] width 148 height 37
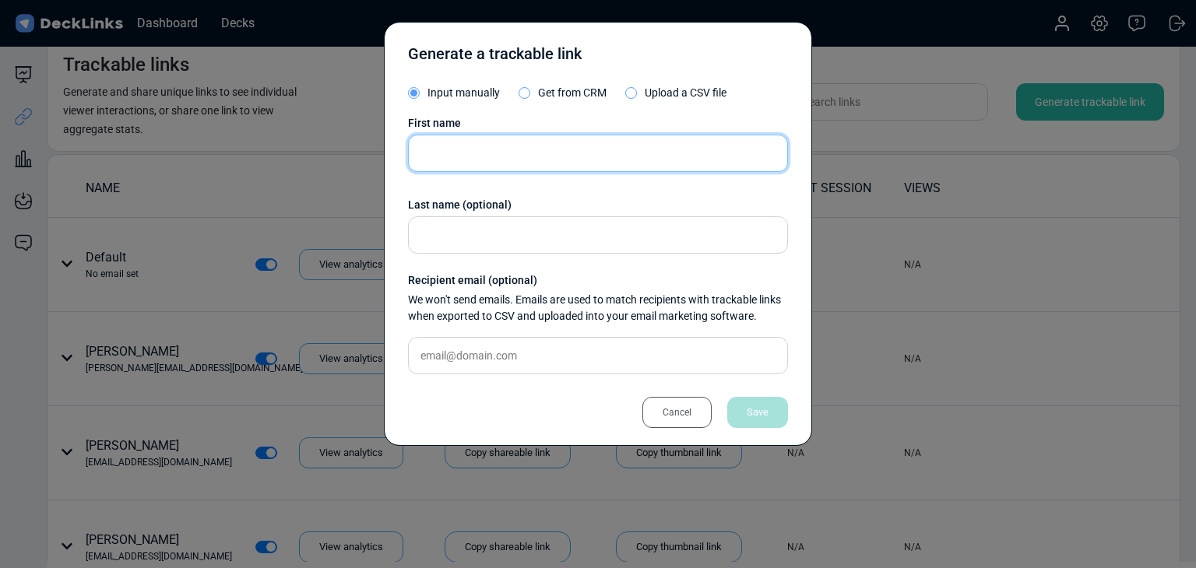
drag, startPoint x: 682, startPoint y: 167, endPoint x: 638, endPoint y: 165, distance: 43.6
click at [682, 167] on input "text" at bounding box center [598, 153] width 380 height 37
paste input "[PERSON_NAME]"
type input "[PERSON_NAME]"
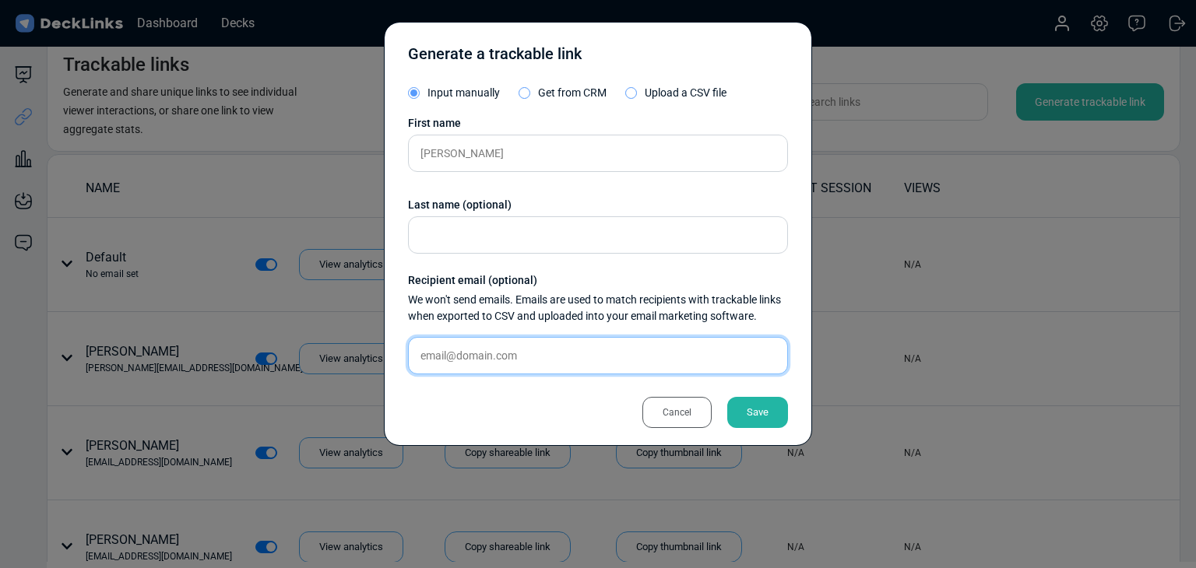
click at [533, 350] on input "text" at bounding box center [598, 355] width 380 height 37
paste input "donghui001@e.ntu.edu.sg"
type input "donghui001@e.ntu.edu.sg"
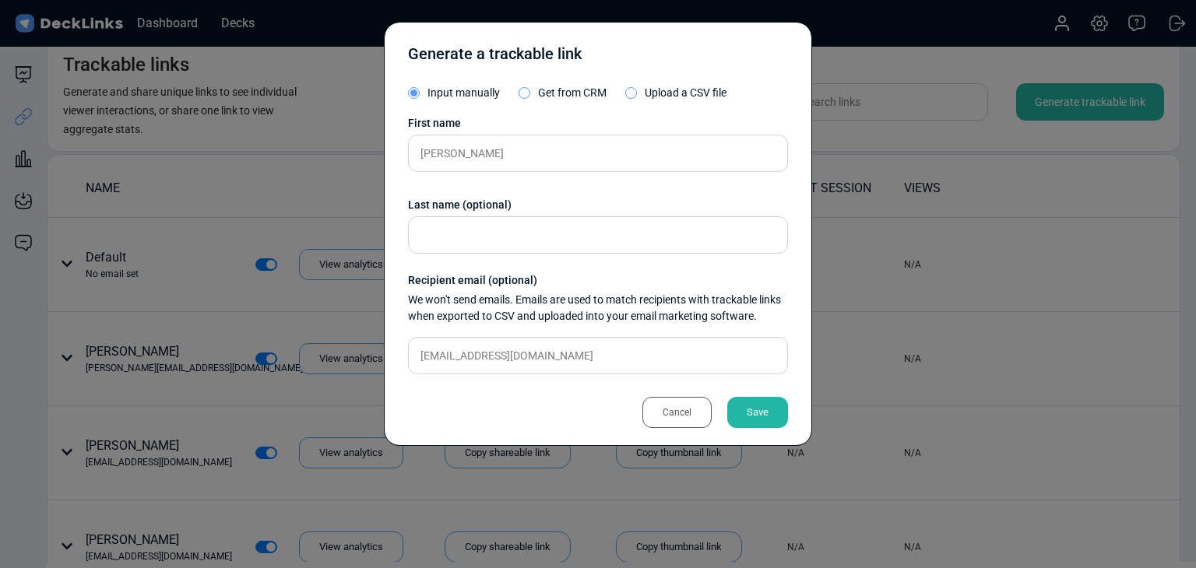
click at [756, 406] on div "Save" at bounding box center [757, 412] width 61 height 31
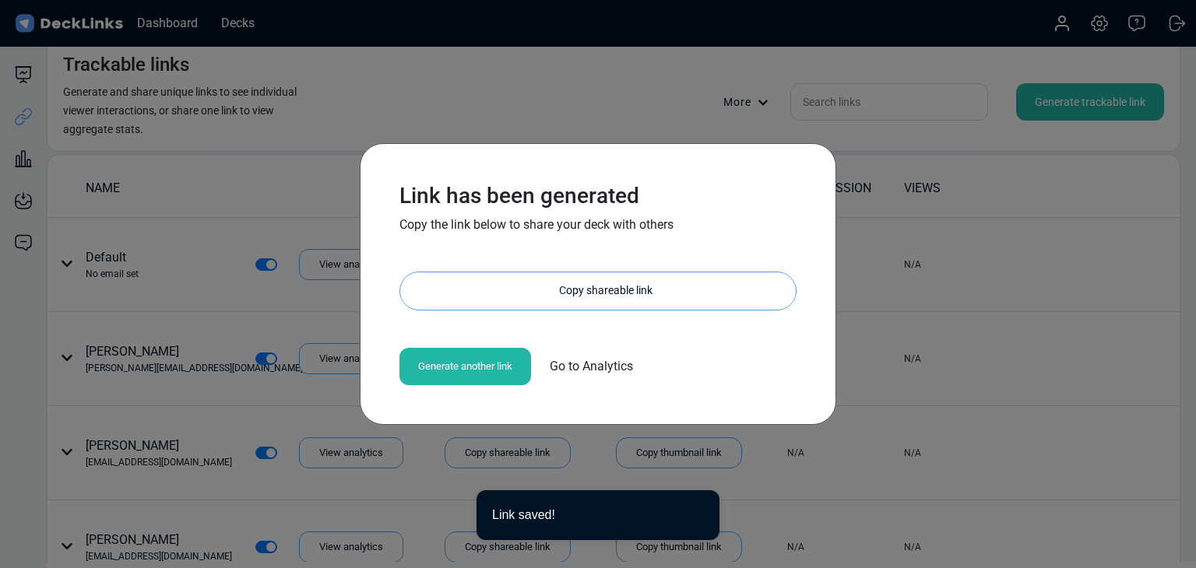
click at [580, 287] on div "Copy shareable link" at bounding box center [606, 290] width 380 height 37
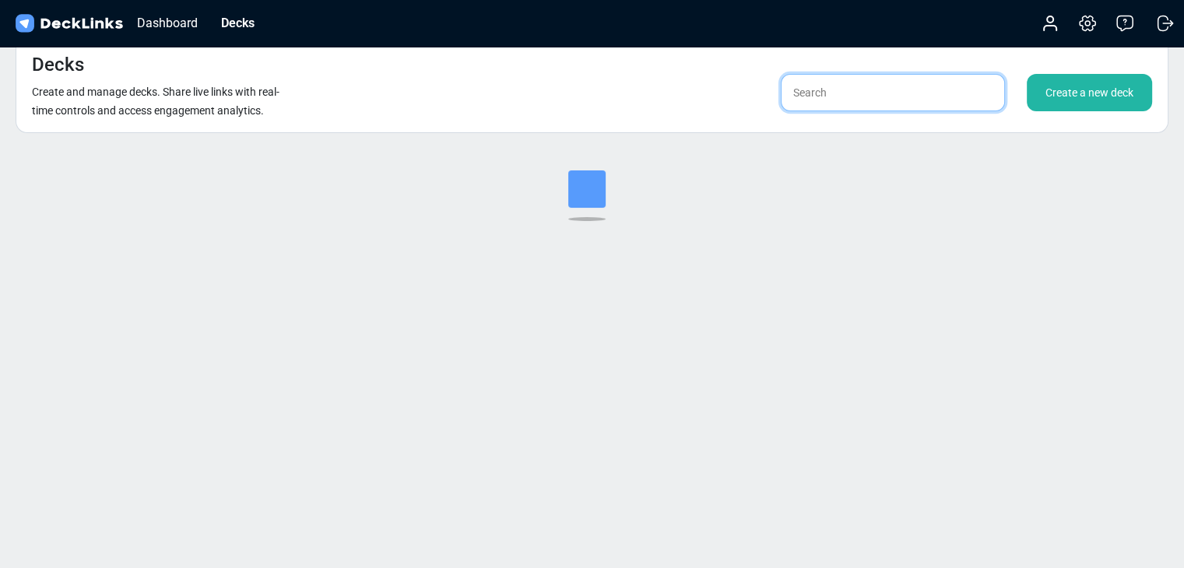
click at [843, 85] on input "text" at bounding box center [893, 92] width 224 height 37
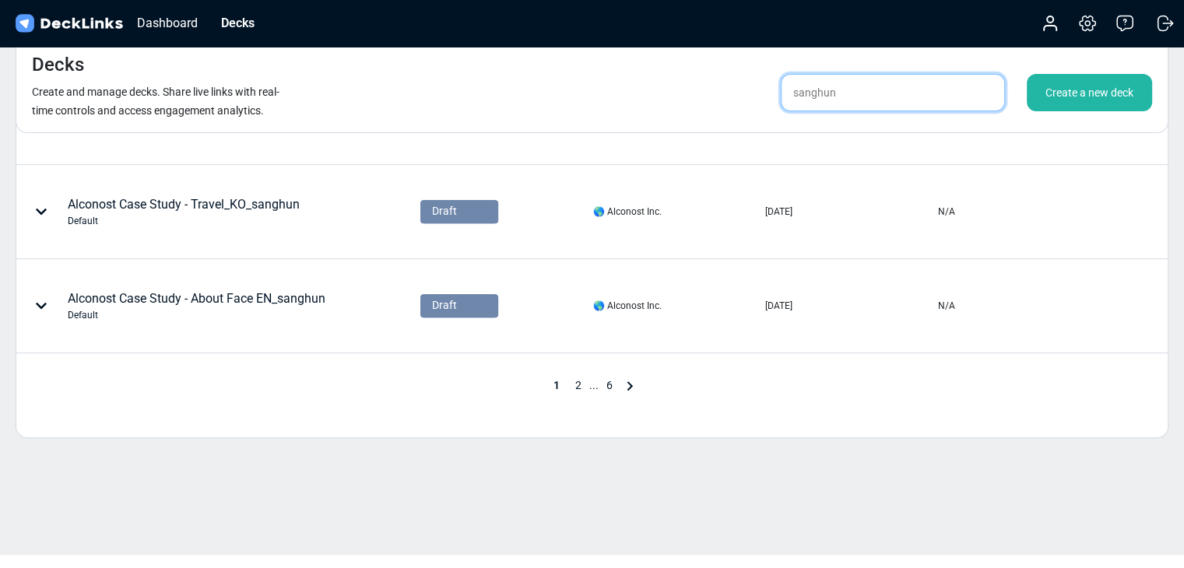
scroll to position [813, 0]
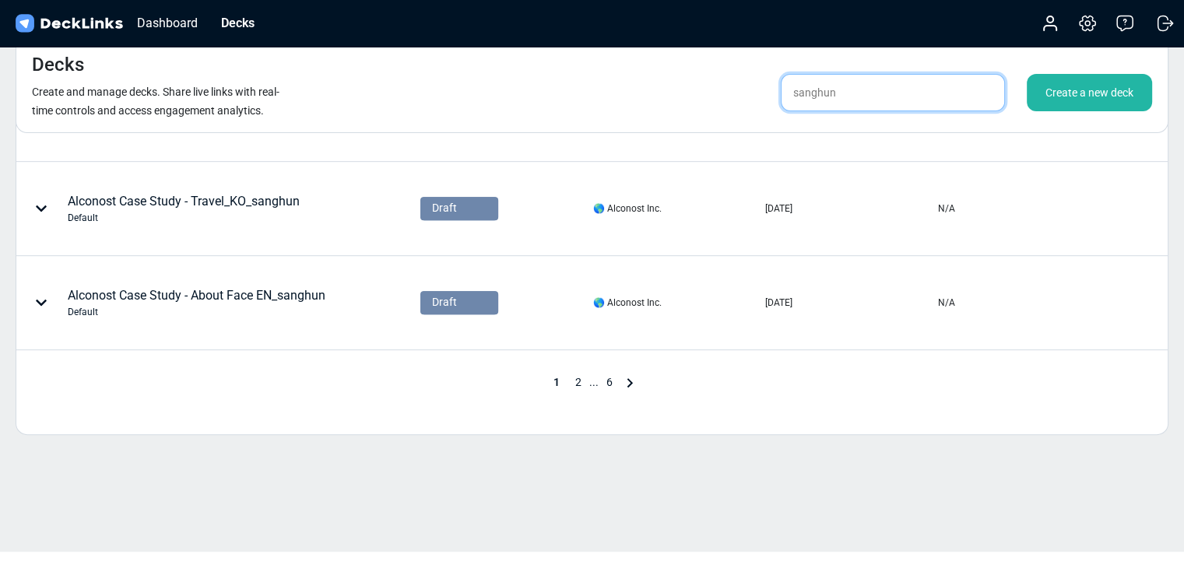
type input "sanghun"
click at [573, 376] on span "2" at bounding box center [578, 382] width 22 height 12
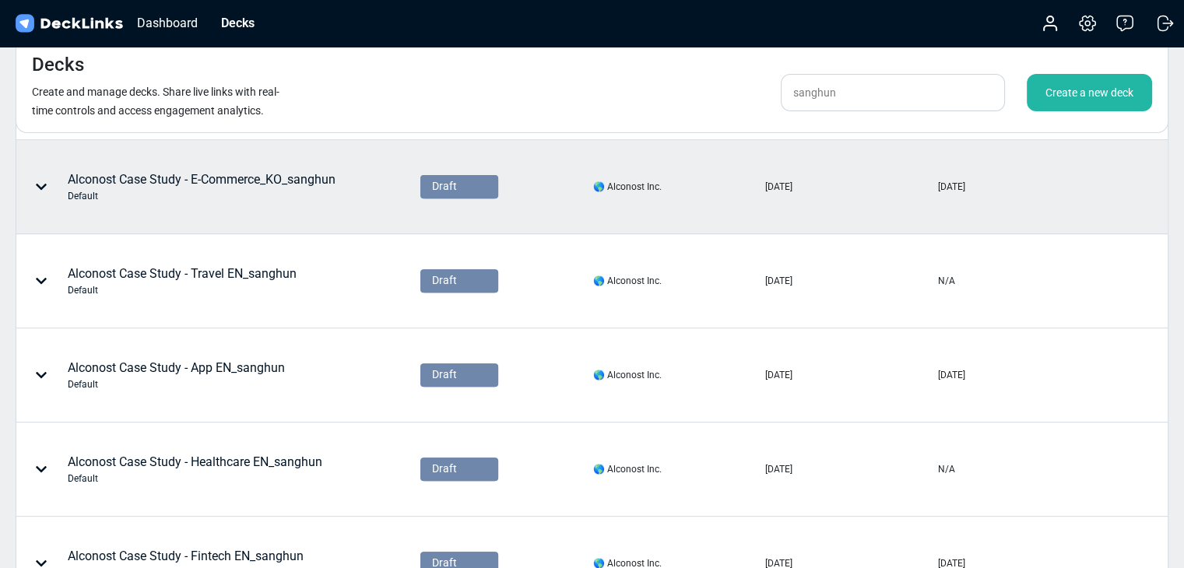
scroll to position [423, 0]
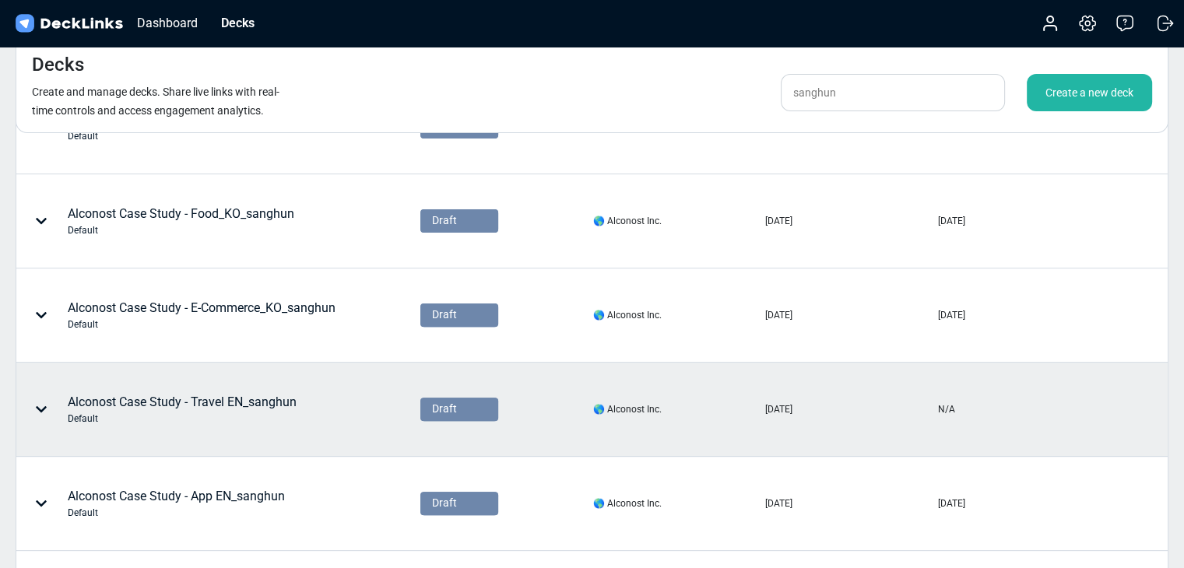
click at [251, 386] on div "Alconost Case Study - Travel EN_sanghun Default" at bounding box center [159, 409] width 276 height 47
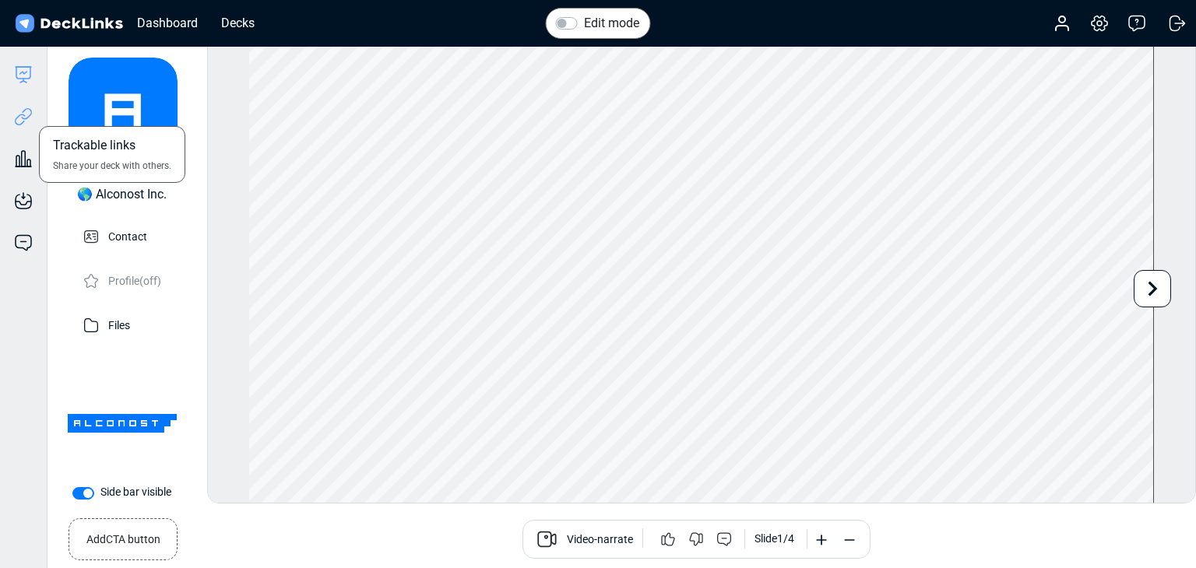
click at [17, 124] on icon at bounding box center [20, 120] width 11 height 12
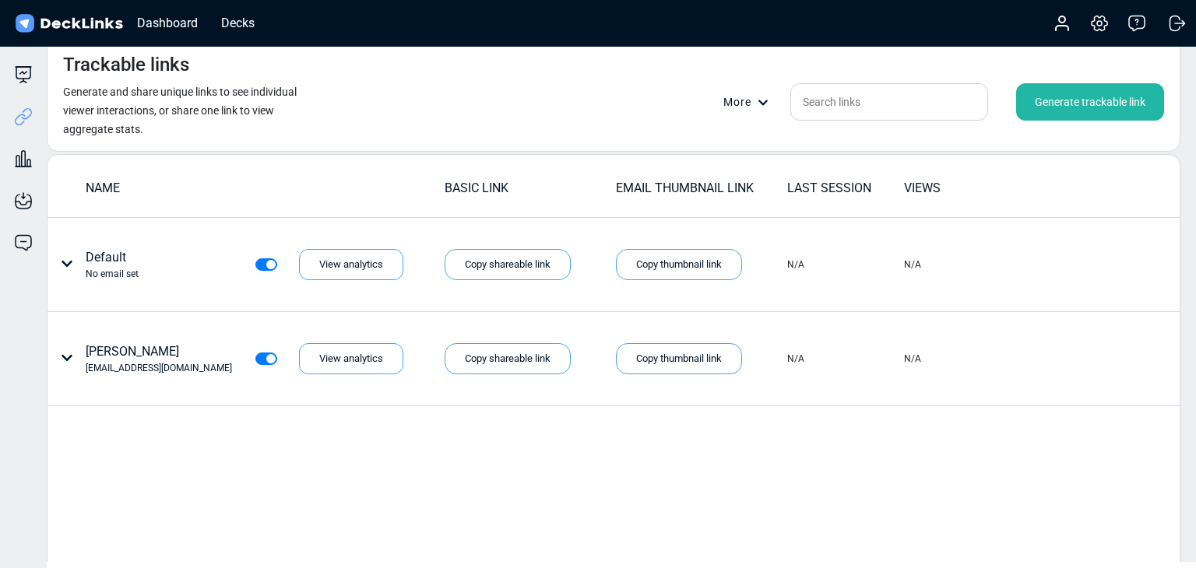
click at [1094, 92] on div "Generate trackable link" at bounding box center [1090, 101] width 148 height 37
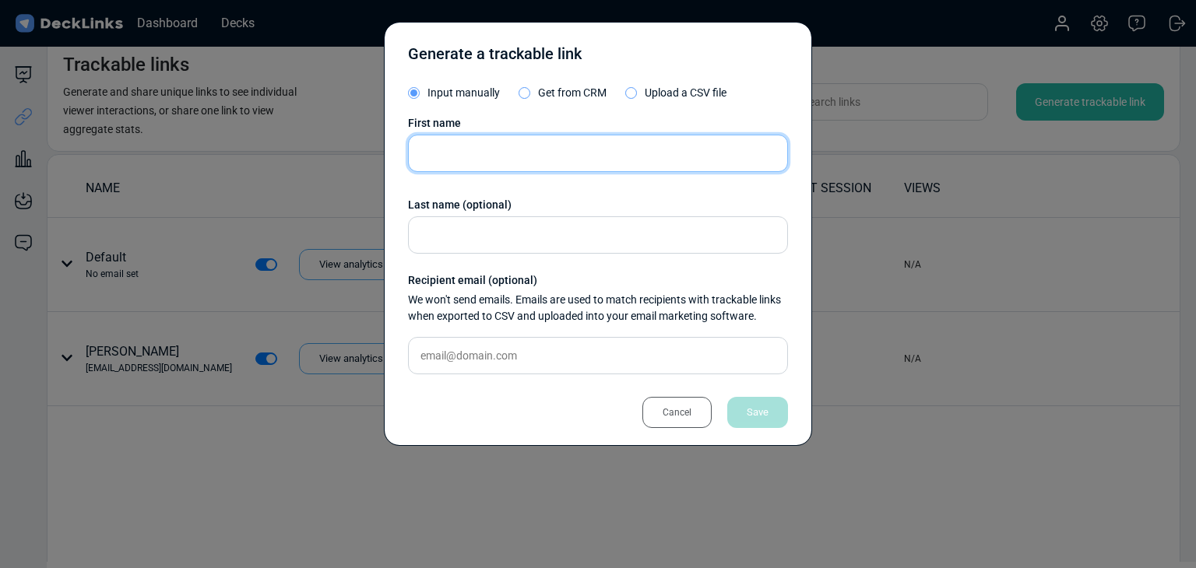
click at [548, 163] on input "text" at bounding box center [598, 153] width 380 height 37
paste input "Rawee Boonsup"
type input "Rawee Boonsup"
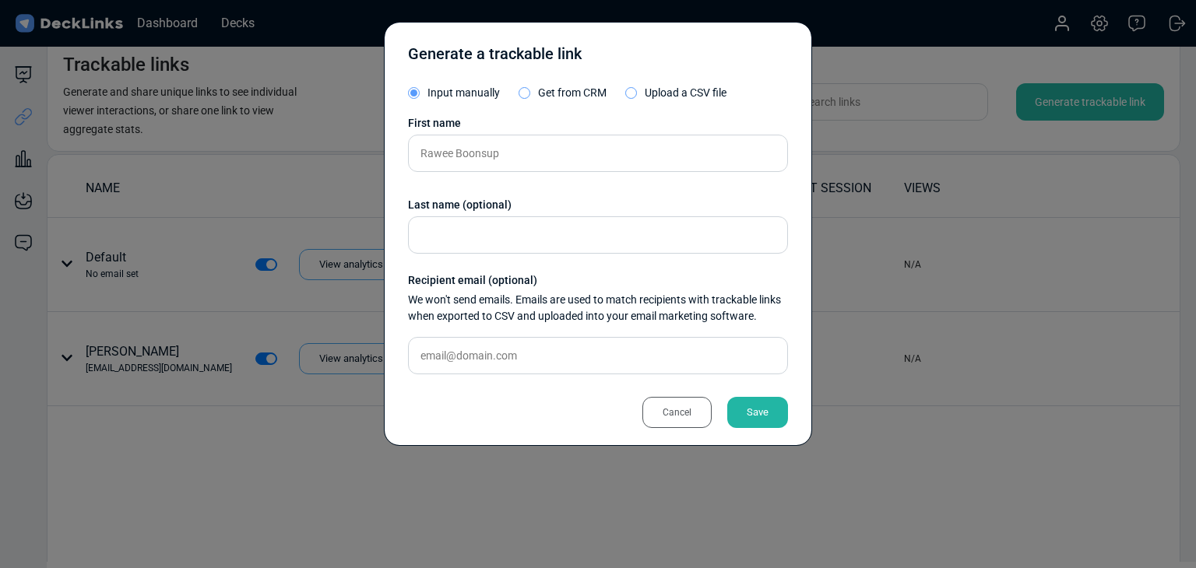
click at [603, 336] on div "First name Rawee Boonsup Last name (optional) Recipient email (optional) We won…" at bounding box center [598, 251] width 380 height 272
click at [620, 351] on input "text" at bounding box center [598, 355] width 380 height 37
paste input "rawee.b@thelivingos.com"
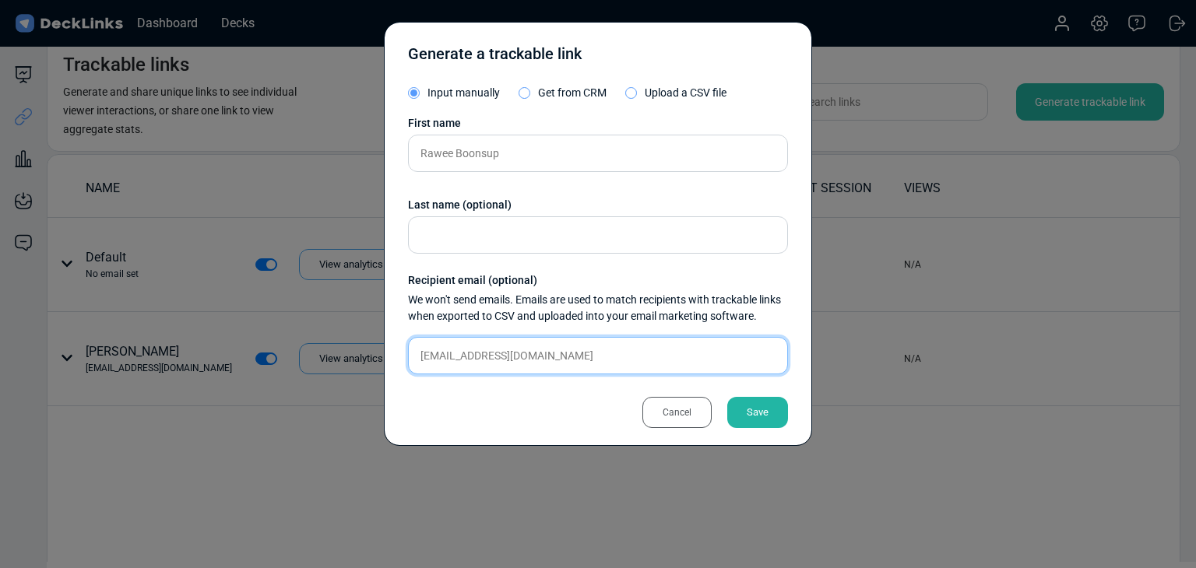
type input "rawee.b@thelivingos.com"
click at [747, 412] on div "Save" at bounding box center [757, 412] width 61 height 31
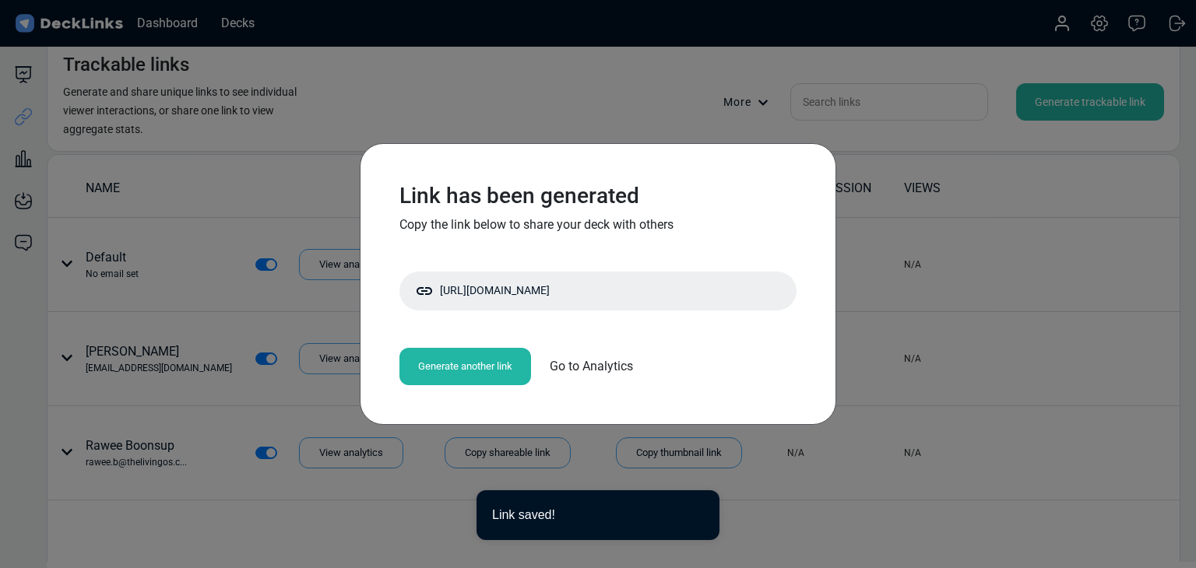
click at [556, 311] on div "Link has been generated Copy the link below to share your deck with others http…" at bounding box center [598, 284] width 428 height 234
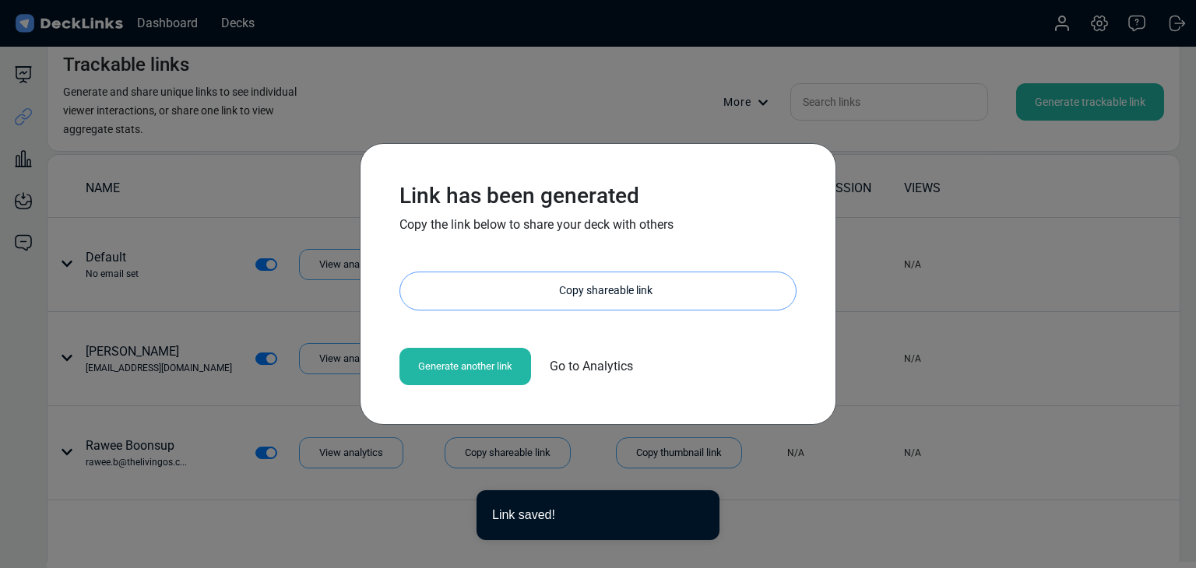
click at [565, 293] on div "Copy shareable link" at bounding box center [606, 290] width 380 height 37
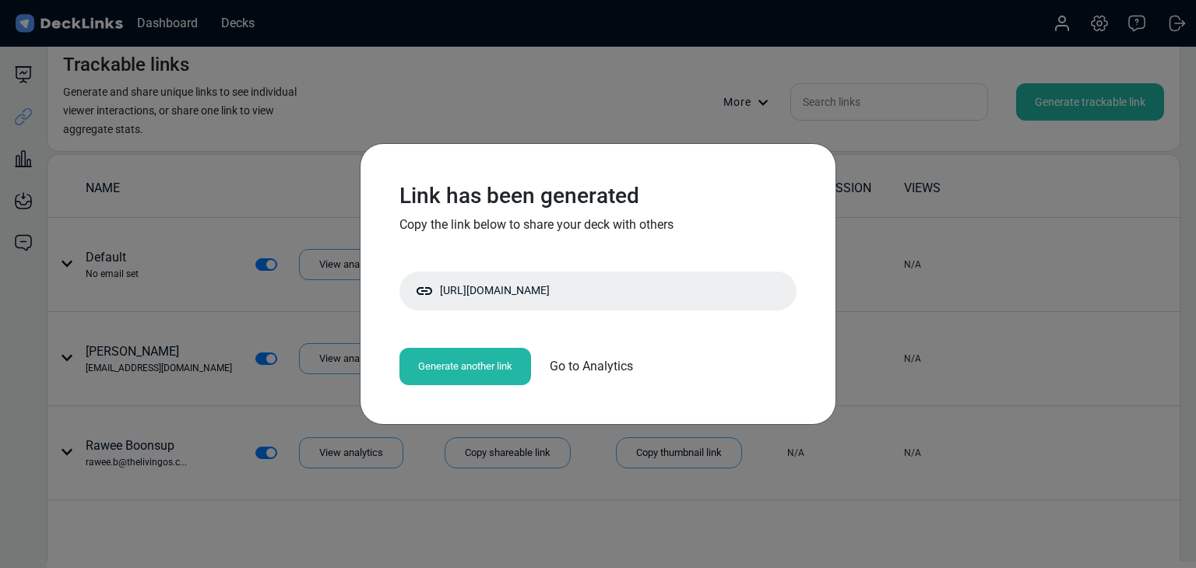
click at [134, 276] on div "Link has been generated Copy the link below to share your deck with others http…" at bounding box center [598, 284] width 1196 height 568
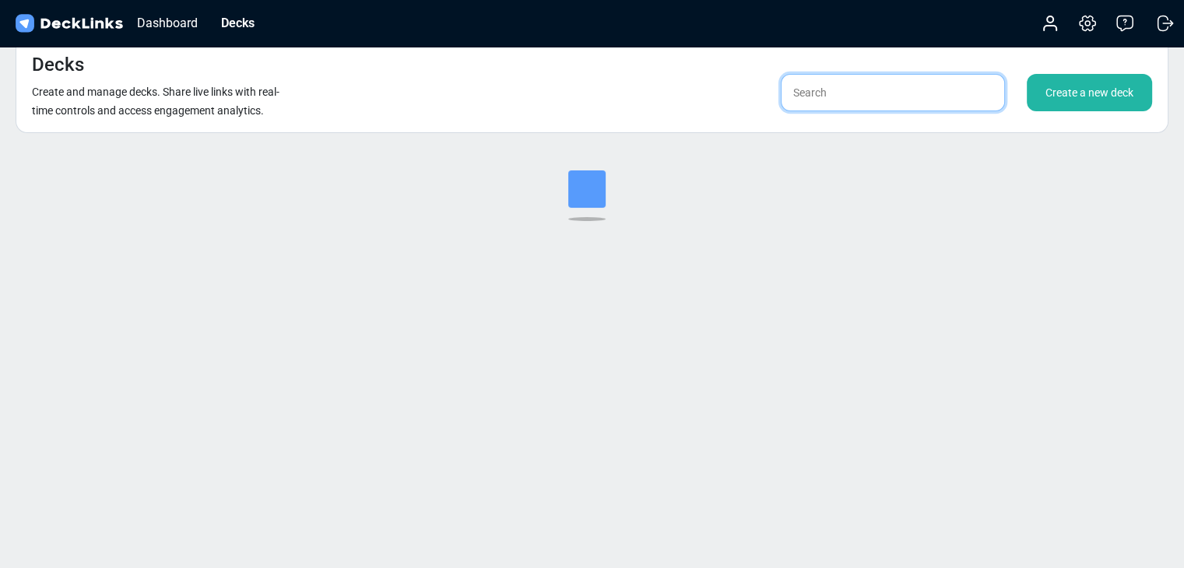
click at [884, 93] on input "text" at bounding box center [893, 92] width 224 height 37
type input "ㄴ"
type input "sangh"
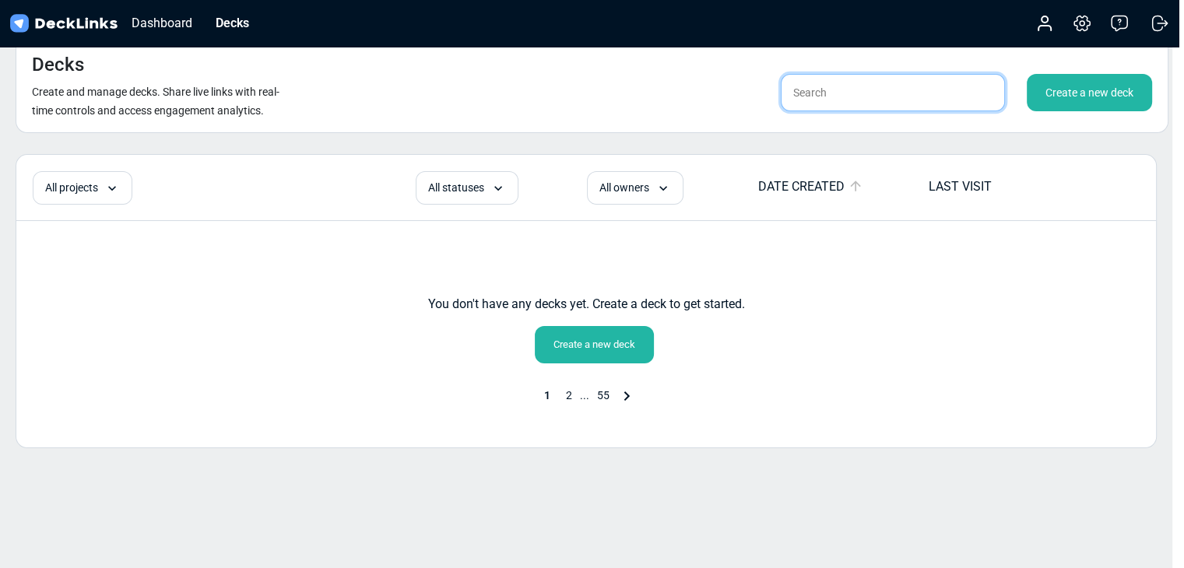
click at [889, 93] on input "text" at bounding box center [893, 92] width 224 height 37
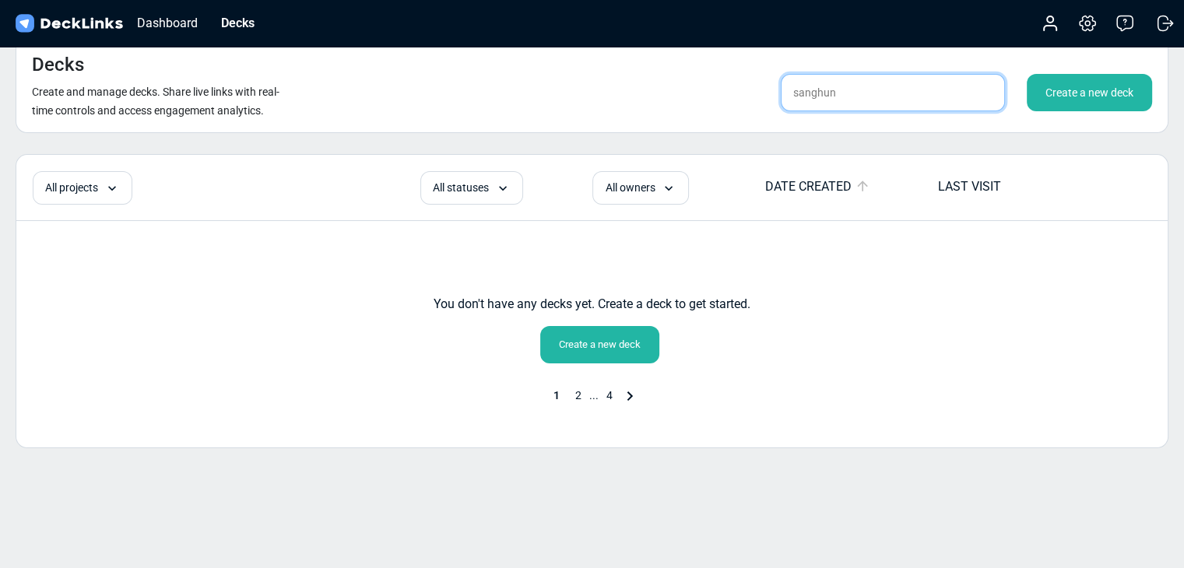
type input "sanghun"
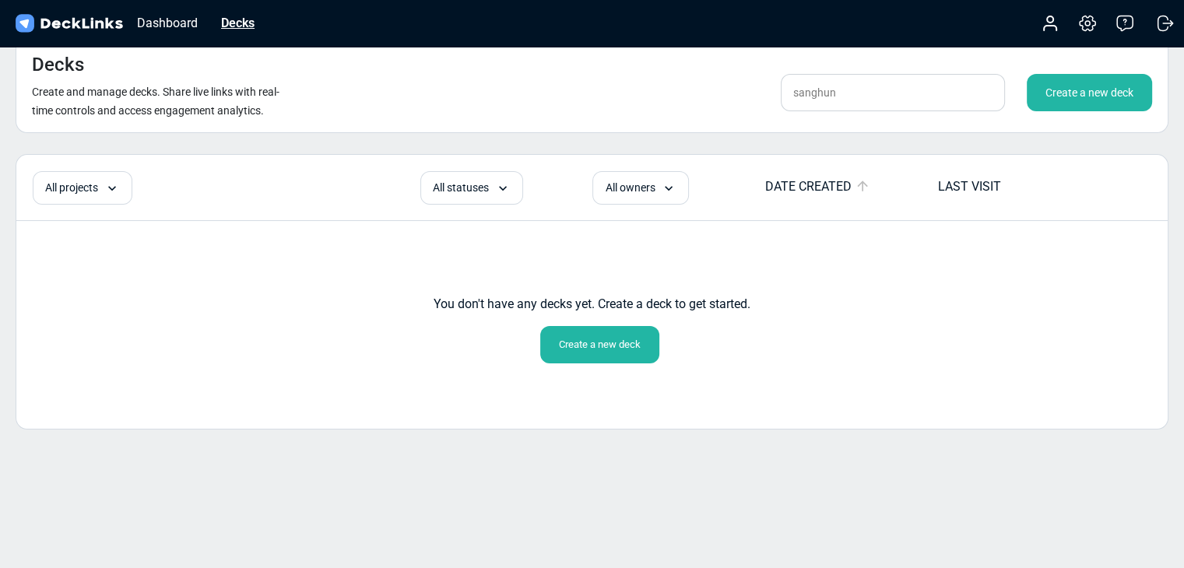
click at [248, 23] on div "Decks" at bounding box center [237, 22] width 49 height 19
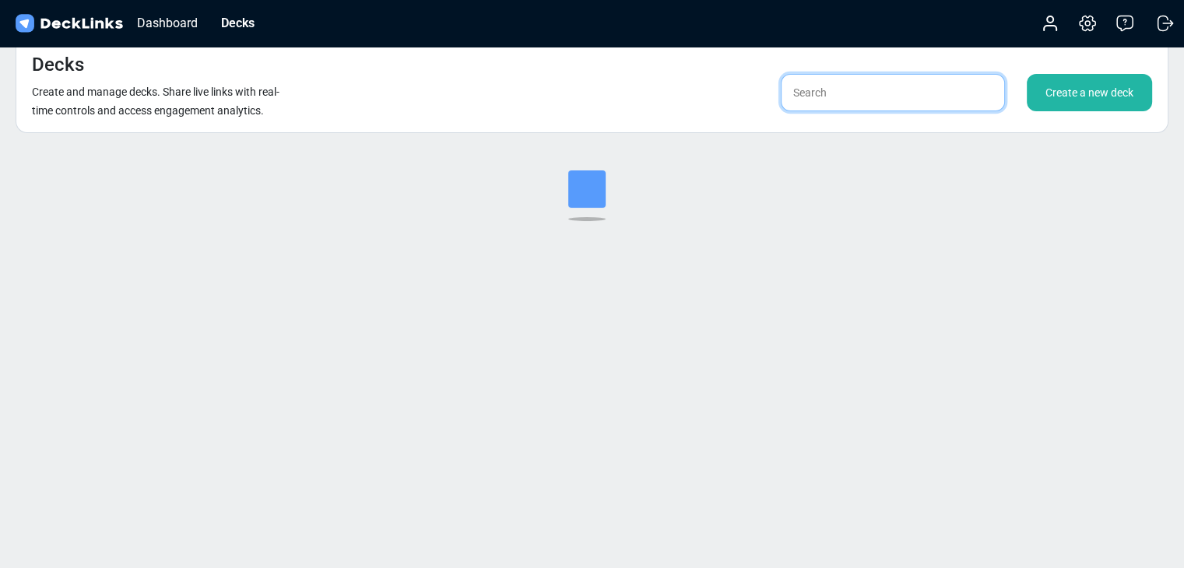
click at [875, 92] on input "text" at bounding box center [893, 92] width 224 height 37
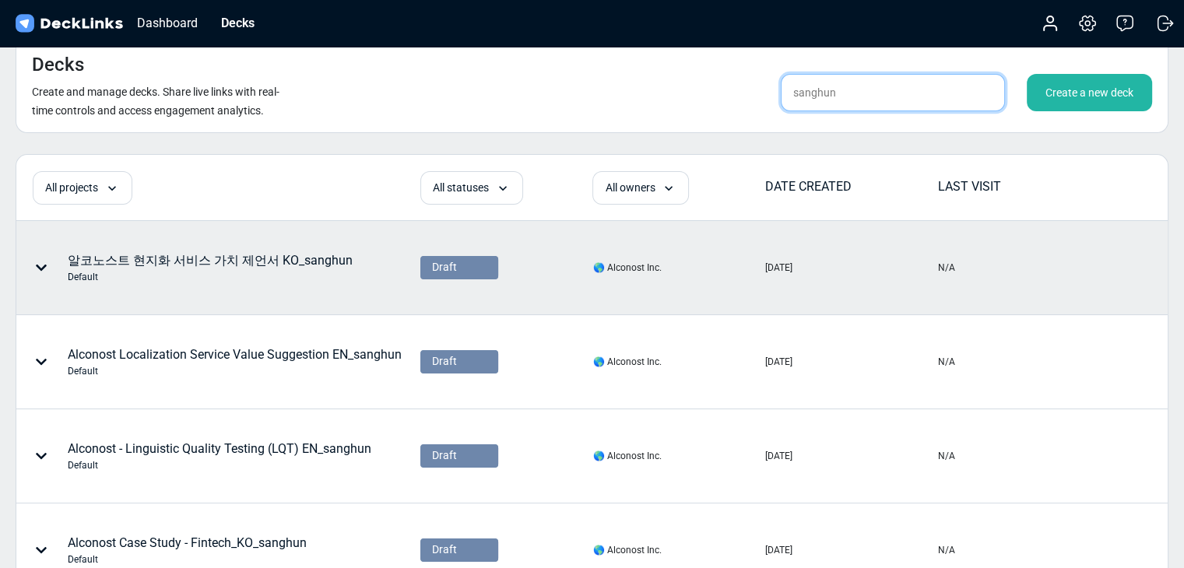
type input "sanghun"
click at [265, 262] on div "알코노스트 현지화 서비스 가치 제언서 KO_sanghun Default" at bounding box center [210, 267] width 285 height 33
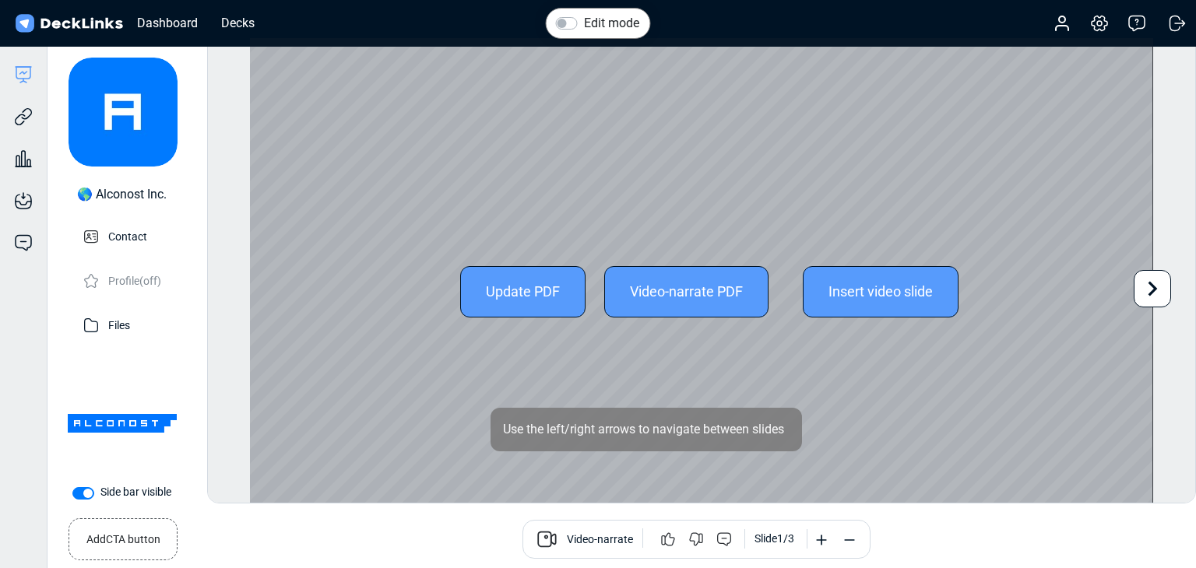
click at [515, 298] on div "Update PDF" at bounding box center [522, 291] width 125 height 51
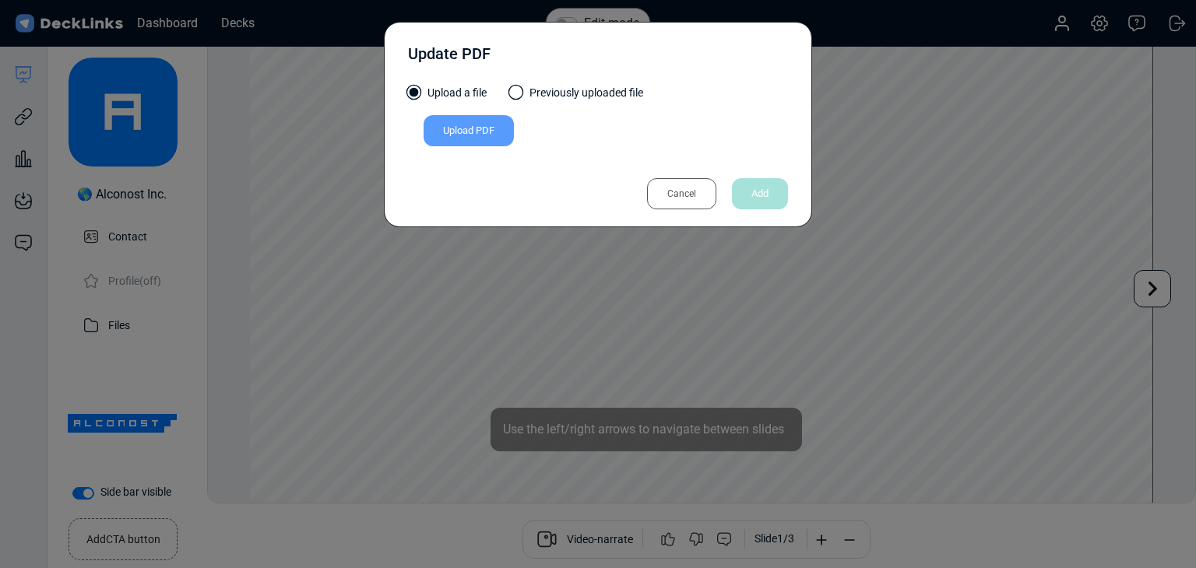
click at [490, 146] on div "Upload PDF" at bounding box center [598, 133] width 380 height 37
click at [497, 139] on div "Upload PDF" at bounding box center [468, 130] width 90 height 31
click at [0, 0] on input "Upload PDF" at bounding box center [0, 0] width 0 height 0
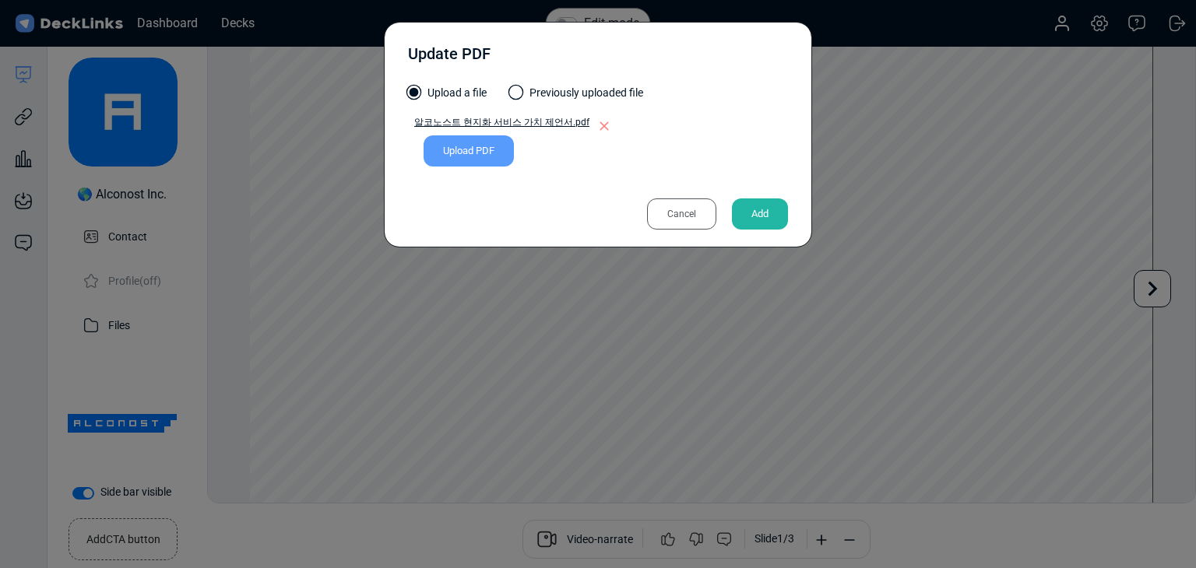
click at [778, 219] on div "Add" at bounding box center [760, 214] width 56 height 31
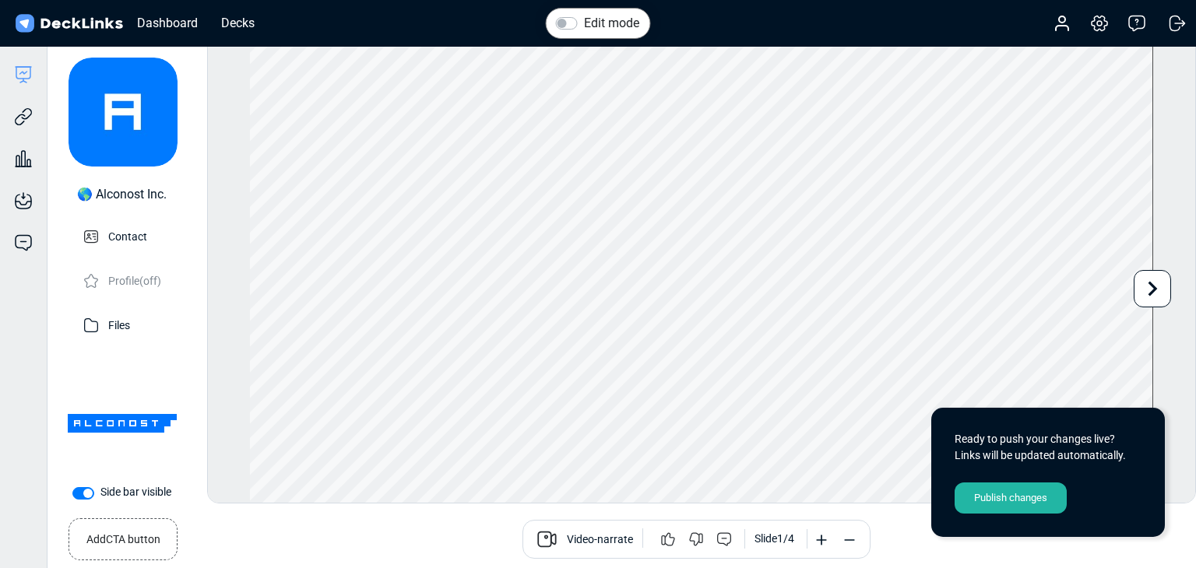
click at [986, 501] on div "Publish changes" at bounding box center [1010, 498] width 112 height 31
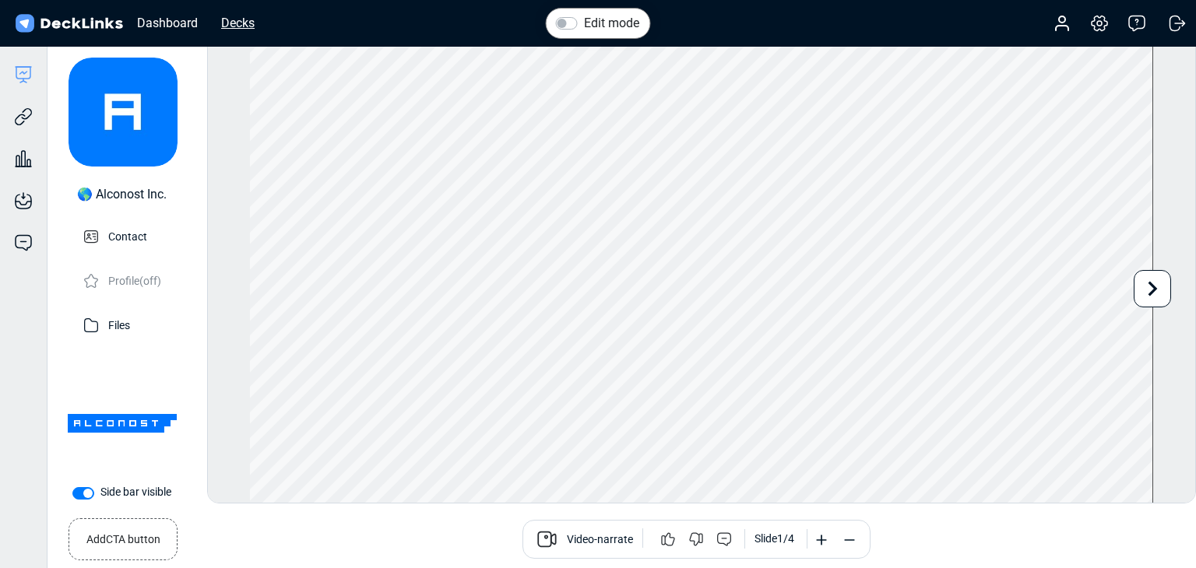
click at [231, 22] on div "Decks" at bounding box center [237, 22] width 49 height 19
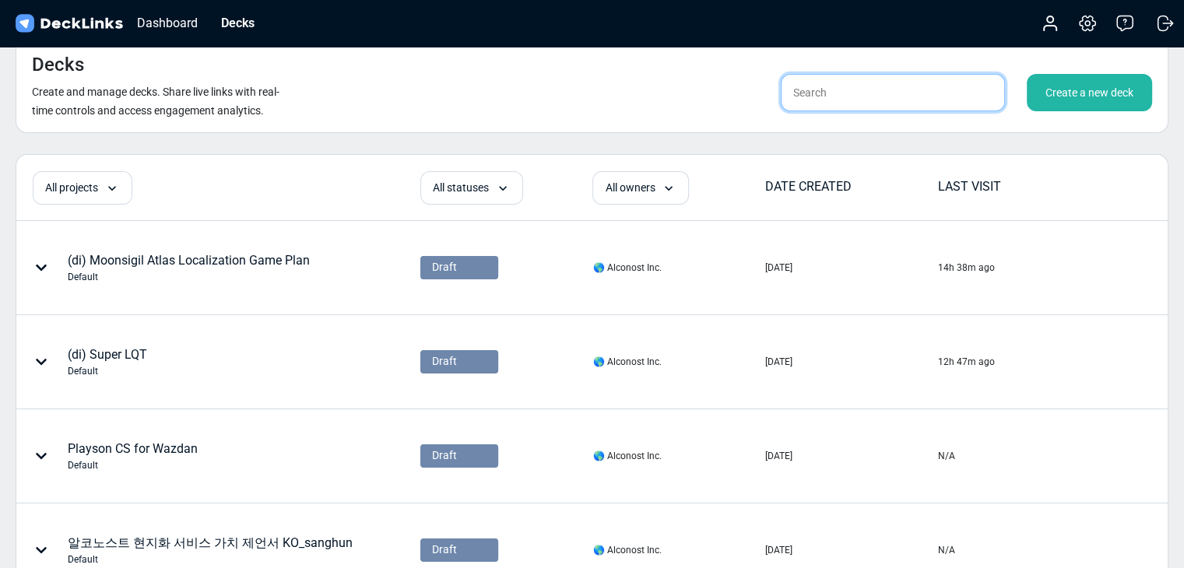
click at [843, 91] on input "text" at bounding box center [893, 92] width 224 height 37
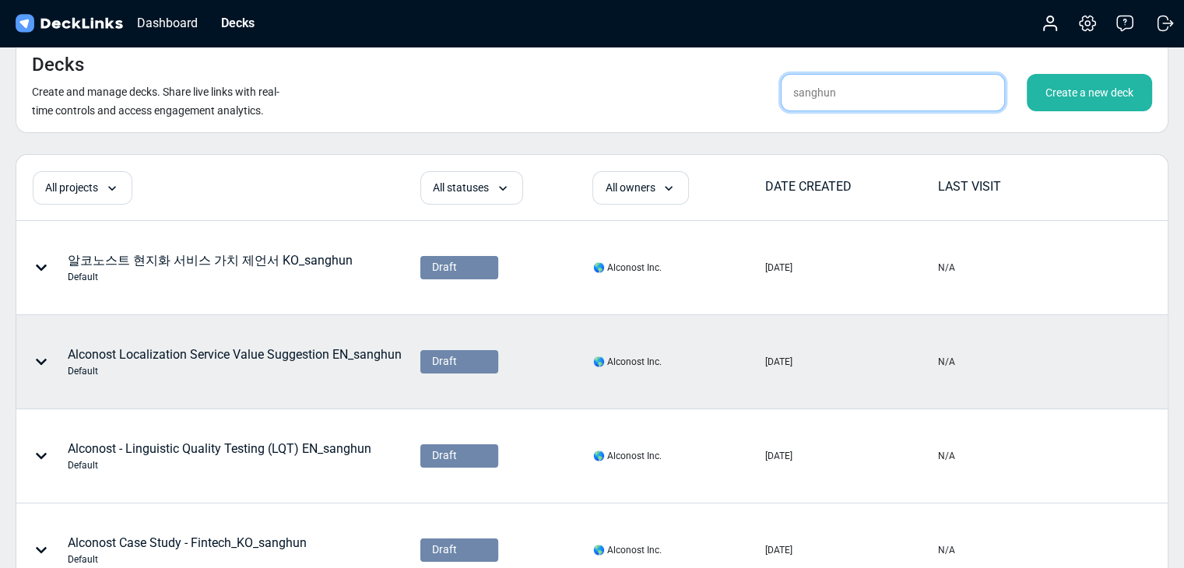
type input "sanghun"
click at [288, 352] on div "Alconost Localization Service Value Suggestion EN_sanghun Default" at bounding box center [235, 362] width 334 height 33
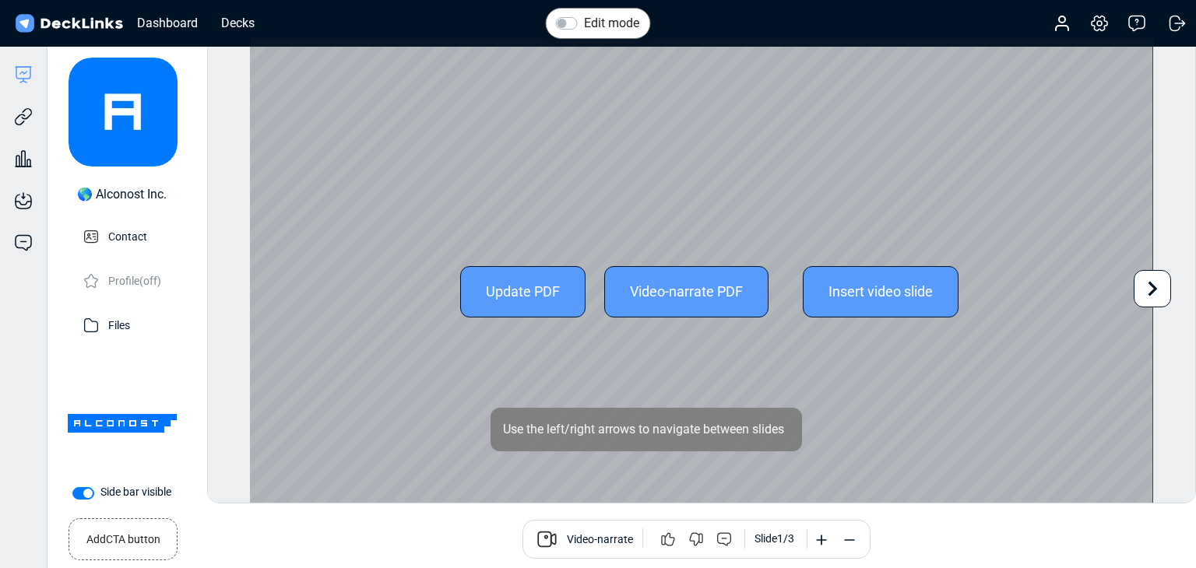
click at [504, 292] on div "Update PDF" at bounding box center [522, 291] width 125 height 51
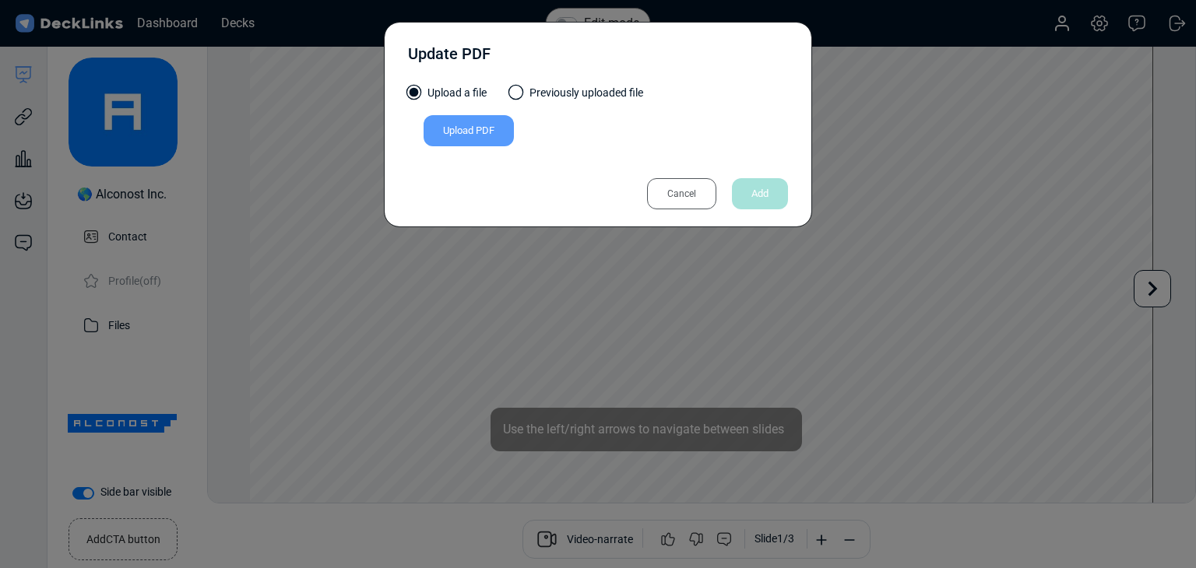
click at [483, 129] on div "Upload PDF" at bounding box center [468, 130] width 90 height 31
click at [0, 0] on input "Upload PDF" at bounding box center [0, 0] width 0 height 0
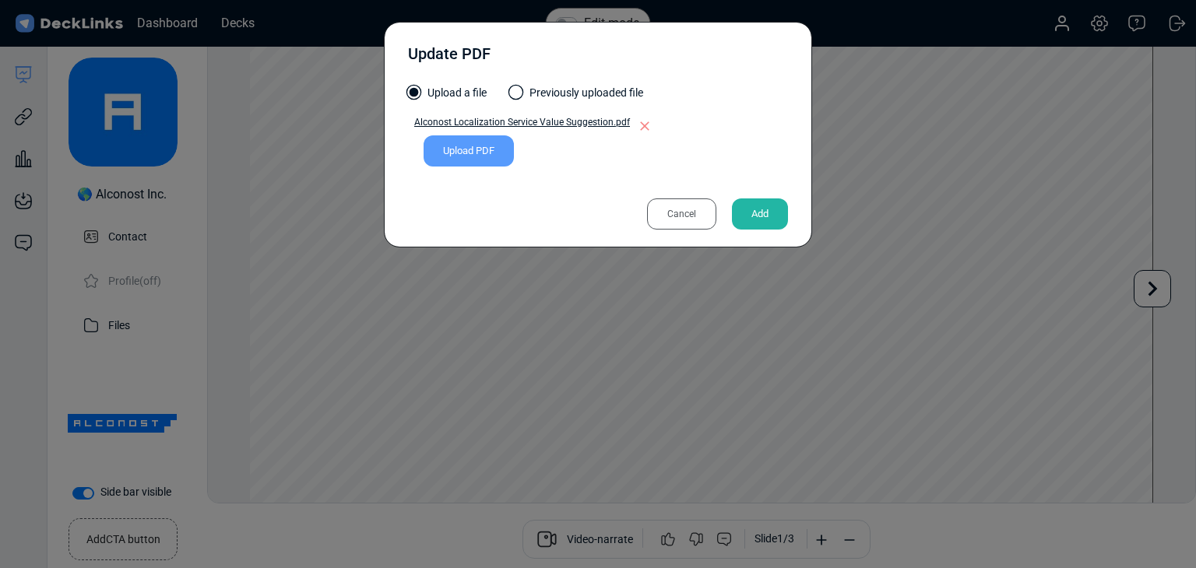
click at [759, 206] on div "Add" at bounding box center [760, 214] width 56 height 31
